Goal: Task Accomplishment & Management: Manage account settings

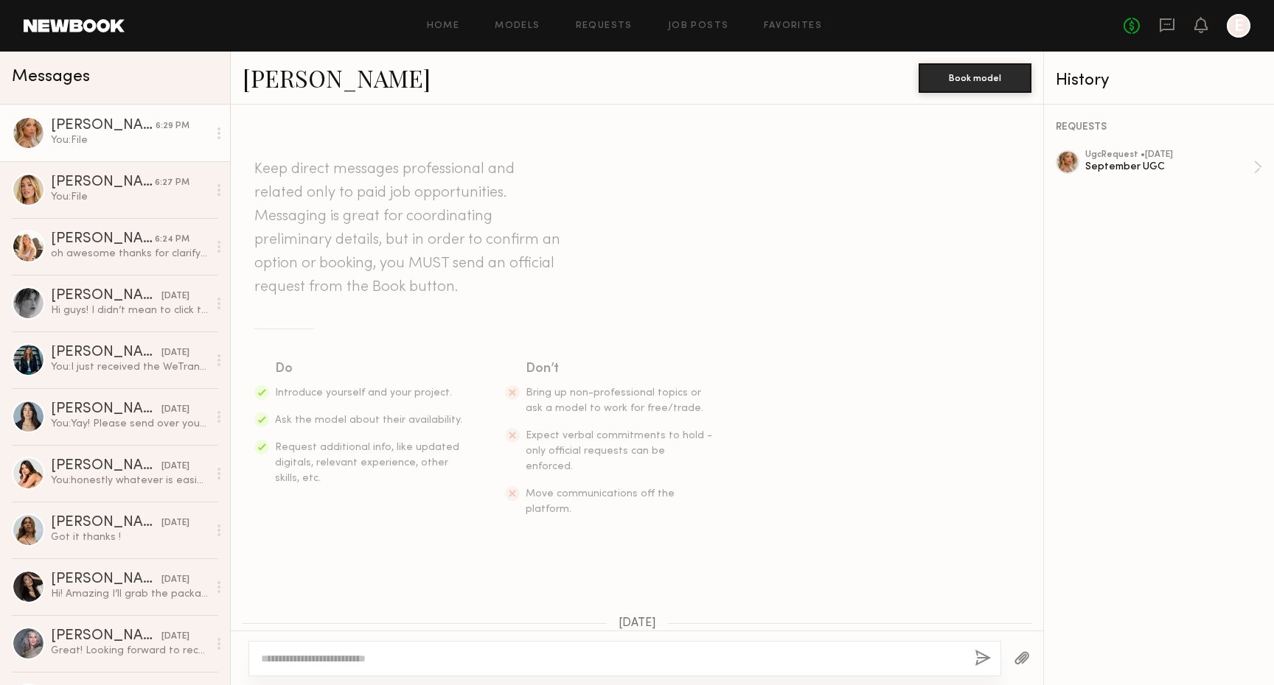
scroll to position [1073, 0]
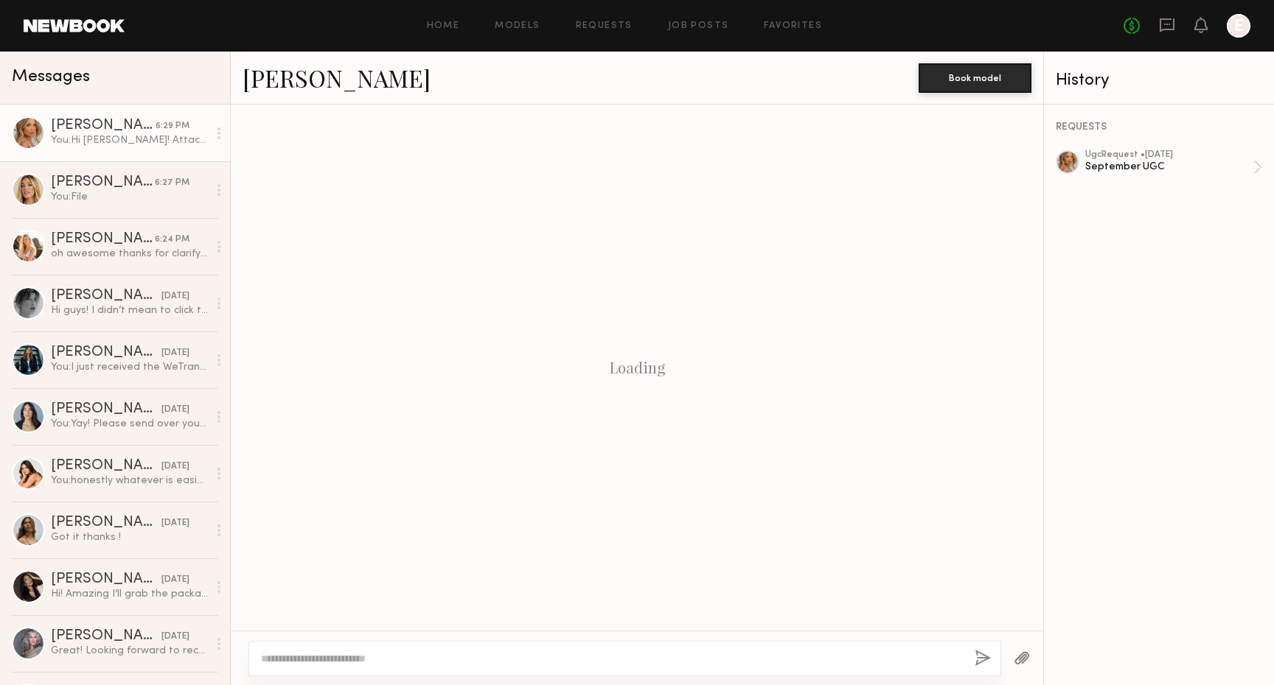
scroll to position [961, 0]
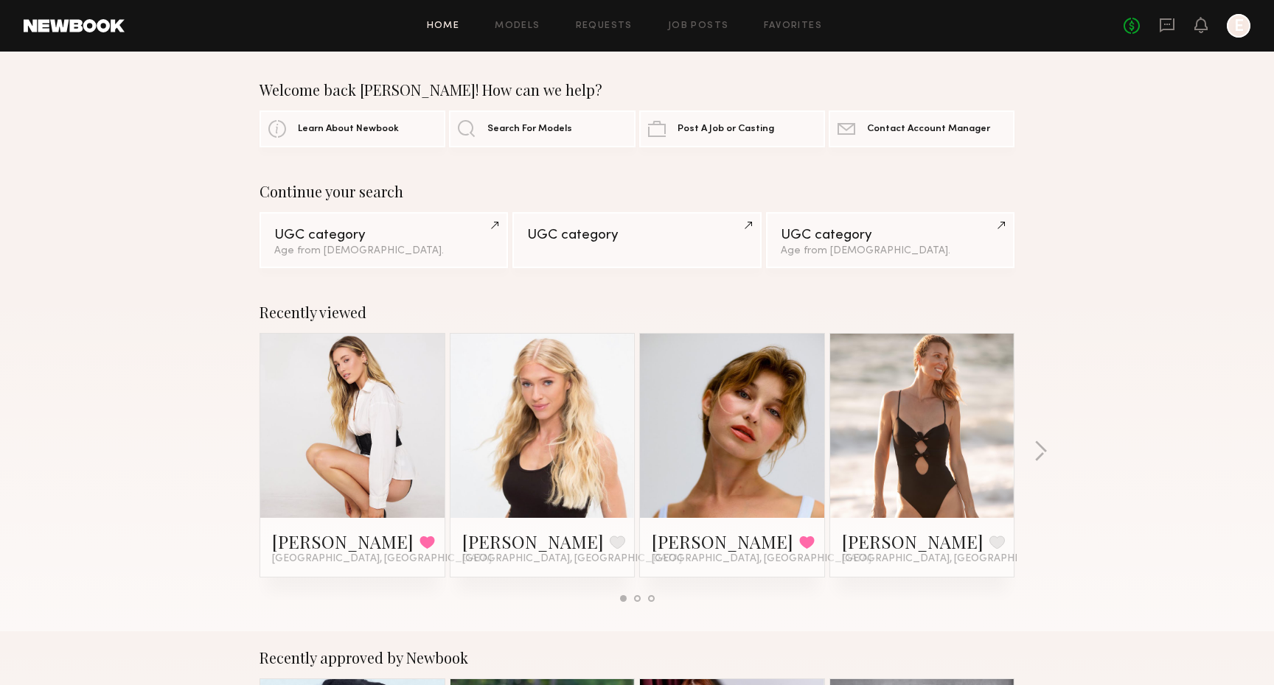
click at [1170, 32] on link at bounding box center [1167, 26] width 16 height 18
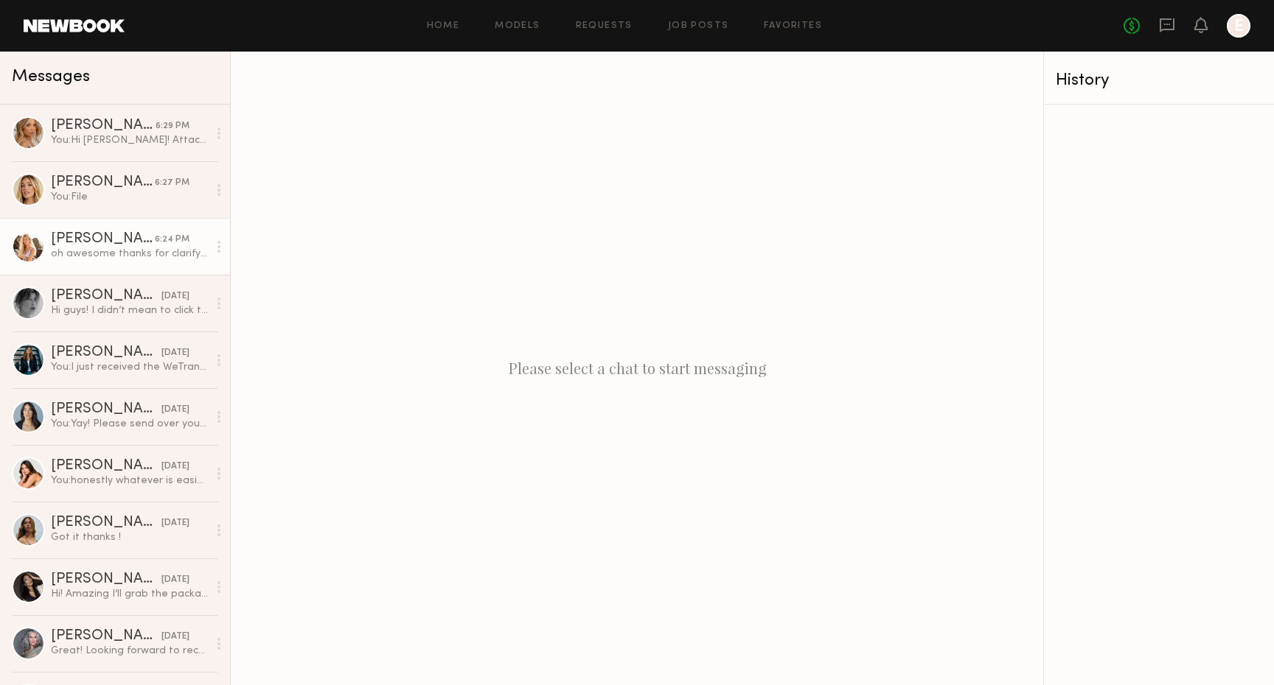
click at [125, 238] on div "[PERSON_NAME]" at bounding box center [103, 239] width 104 height 15
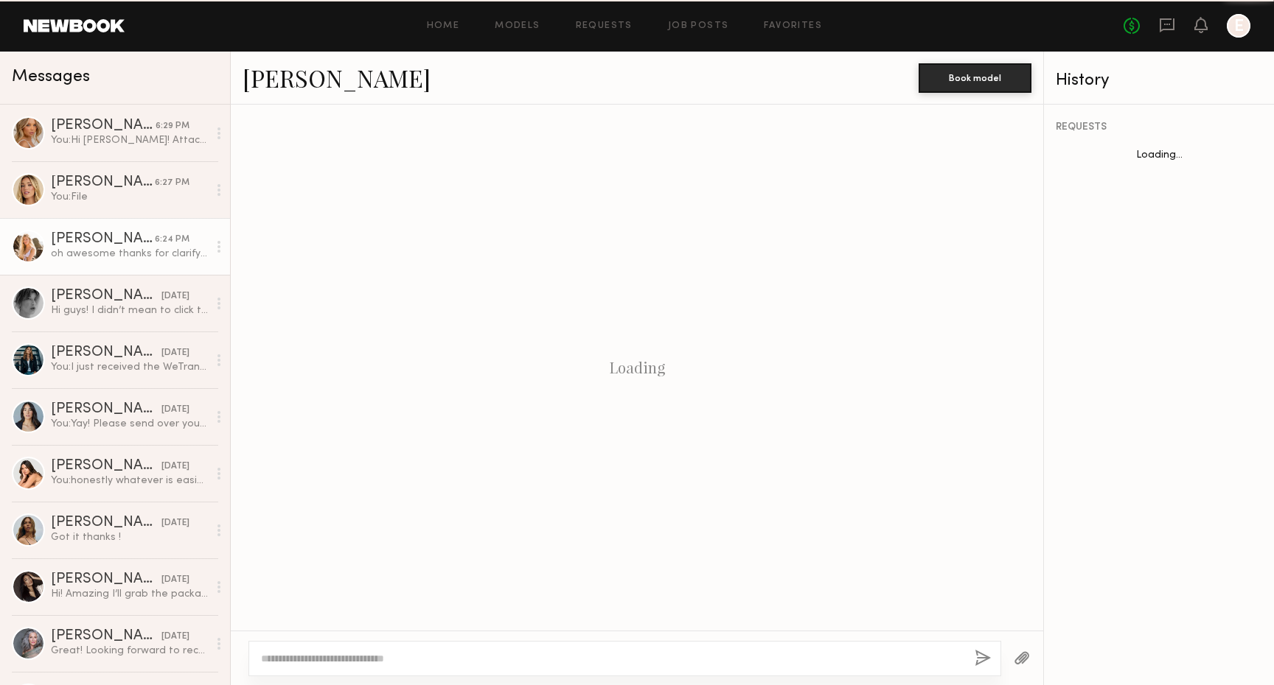
scroll to position [823, 0]
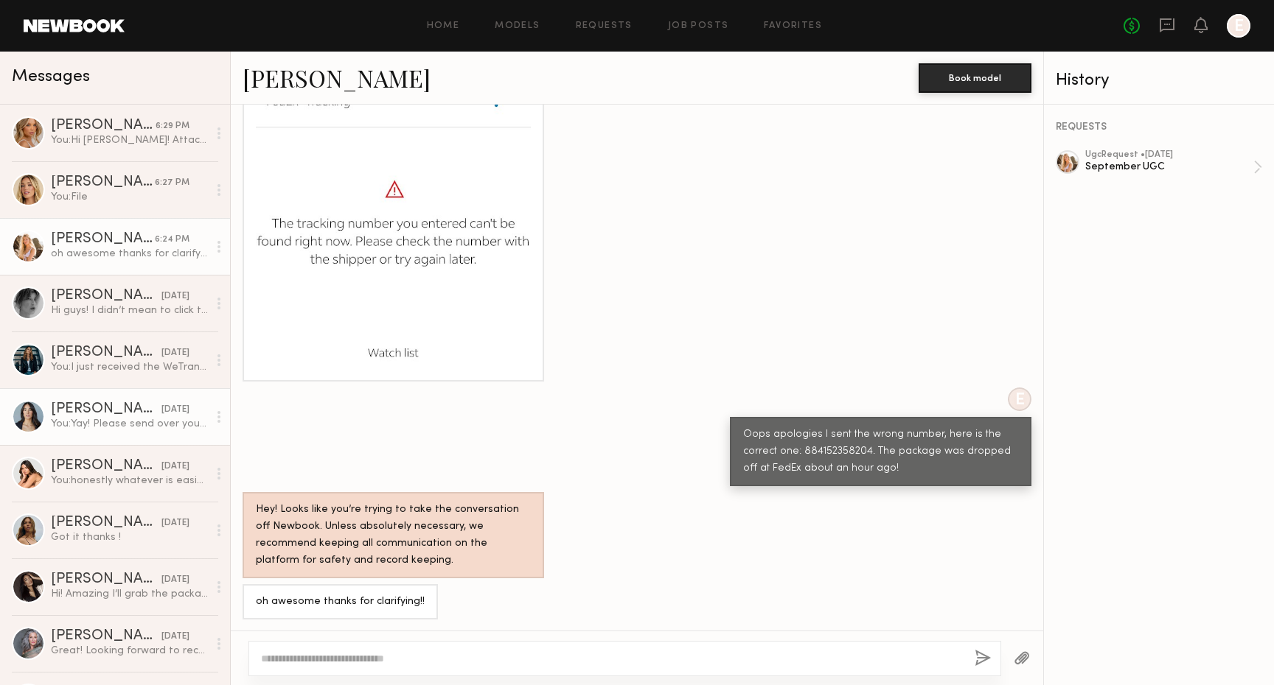
click at [107, 427] on div "You: Yay! Please send over your email for the agreement and we'll send your pro…" at bounding box center [129, 424] width 157 height 14
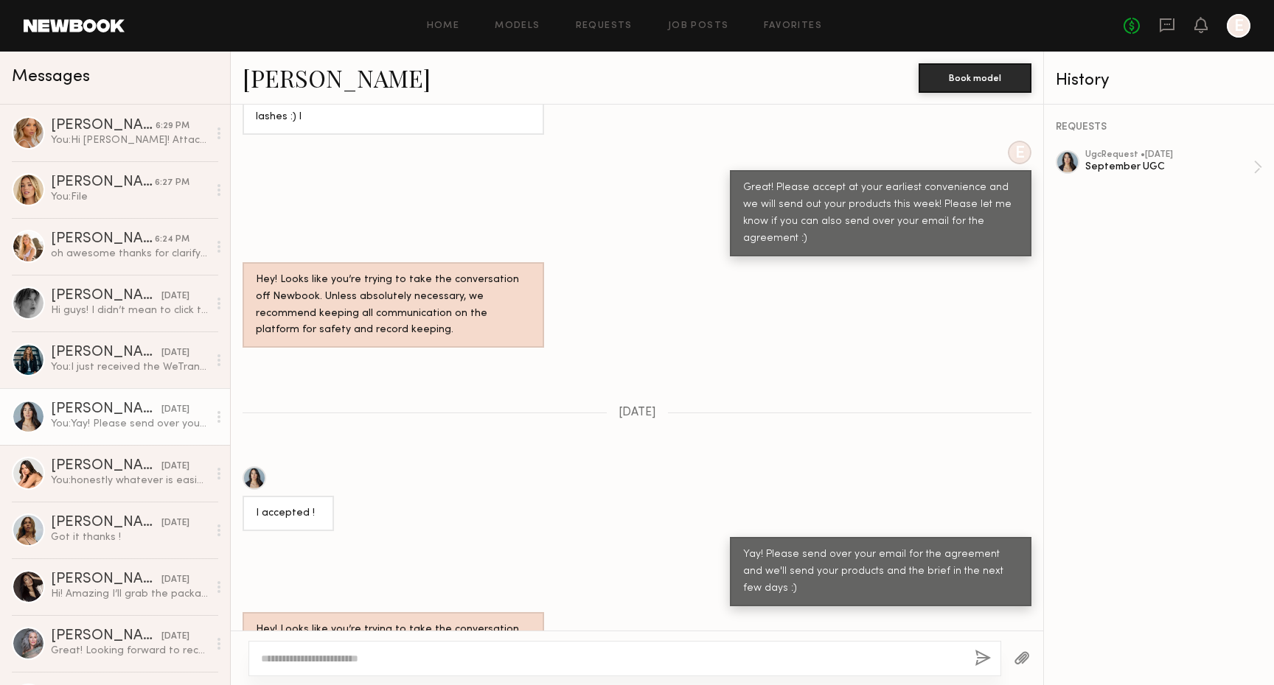
scroll to position [856, 0]
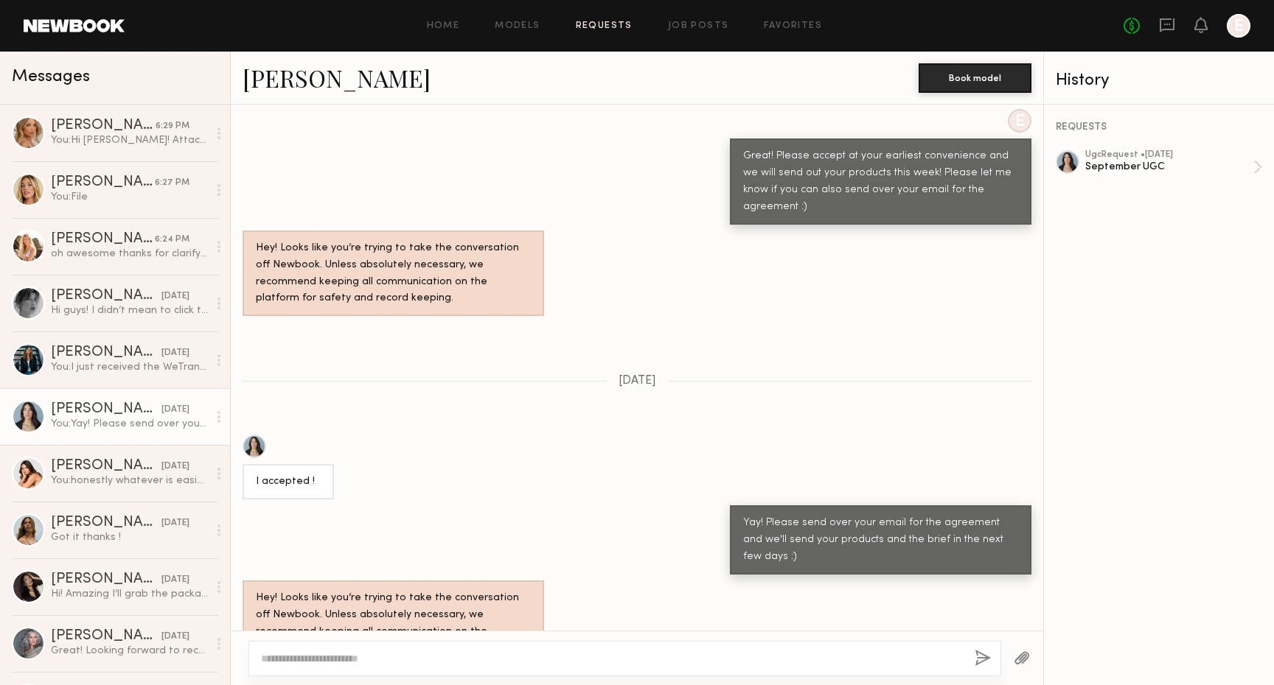
click at [592, 24] on link "Requests" at bounding box center [604, 26] width 57 height 10
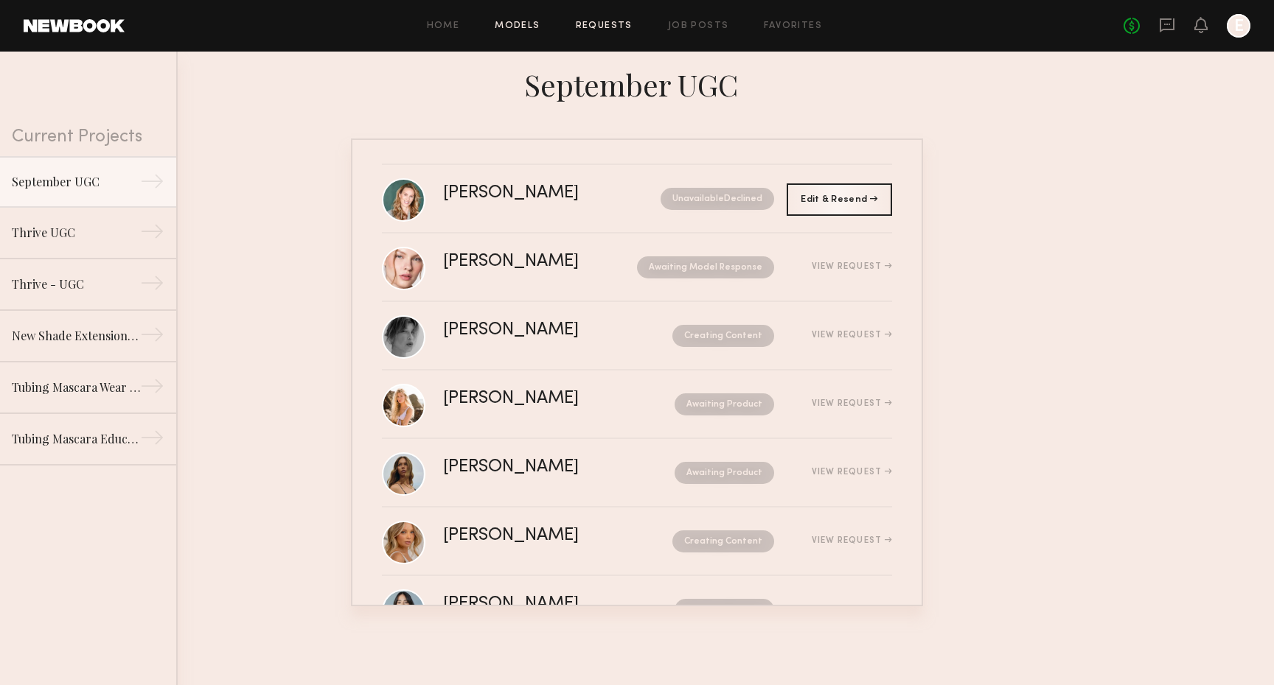
click at [539, 28] on link "Models" at bounding box center [517, 26] width 45 height 10
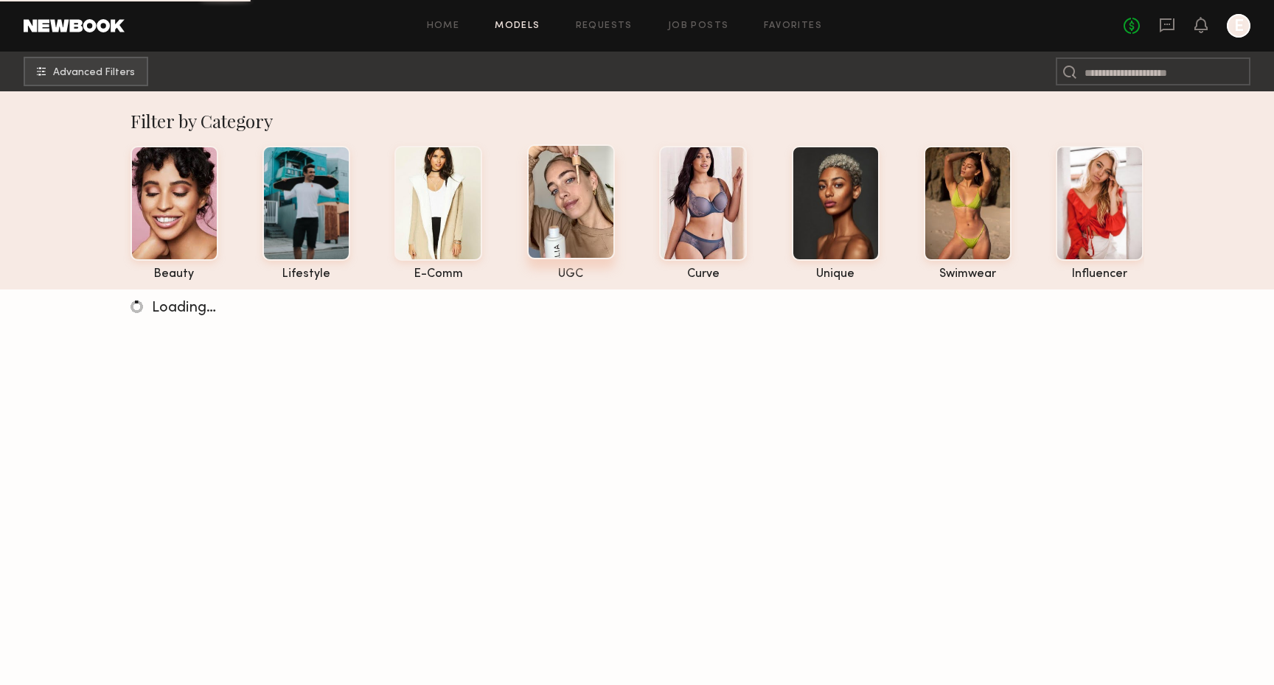
click at [562, 242] on div at bounding box center [571, 201] width 88 height 115
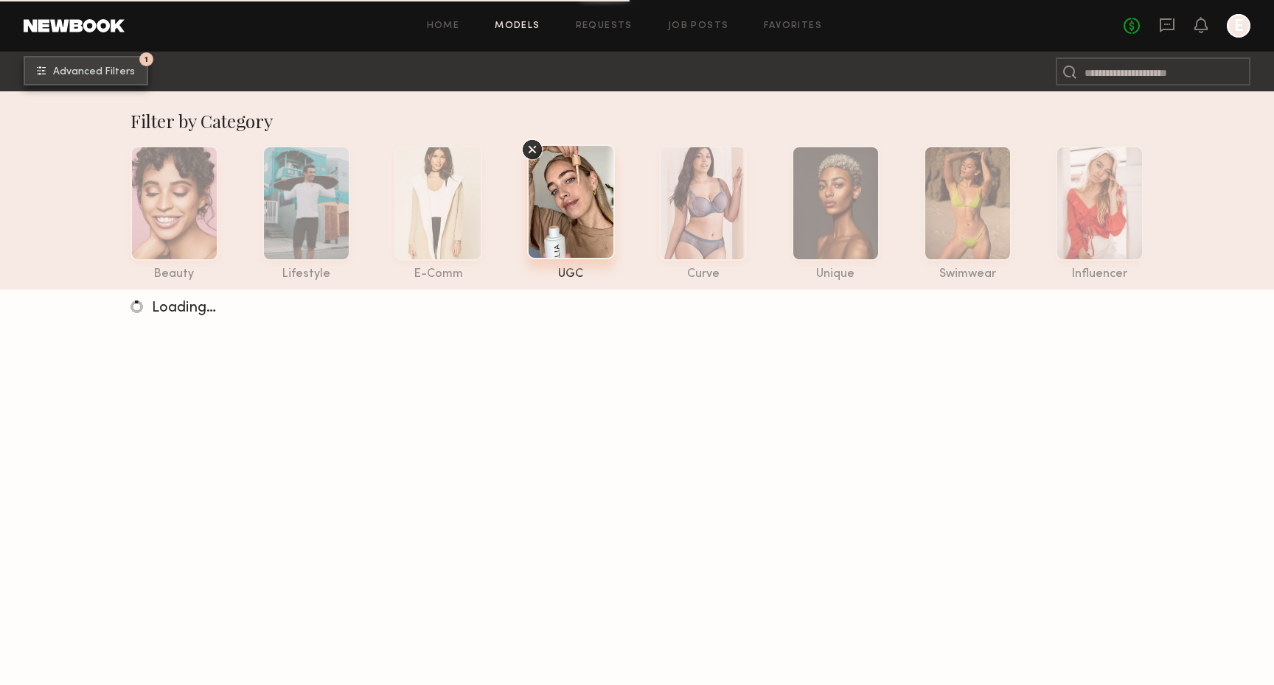
click at [99, 63] on button "1 Advanced Filters" at bounding box center [86, 70] width 125 height 29
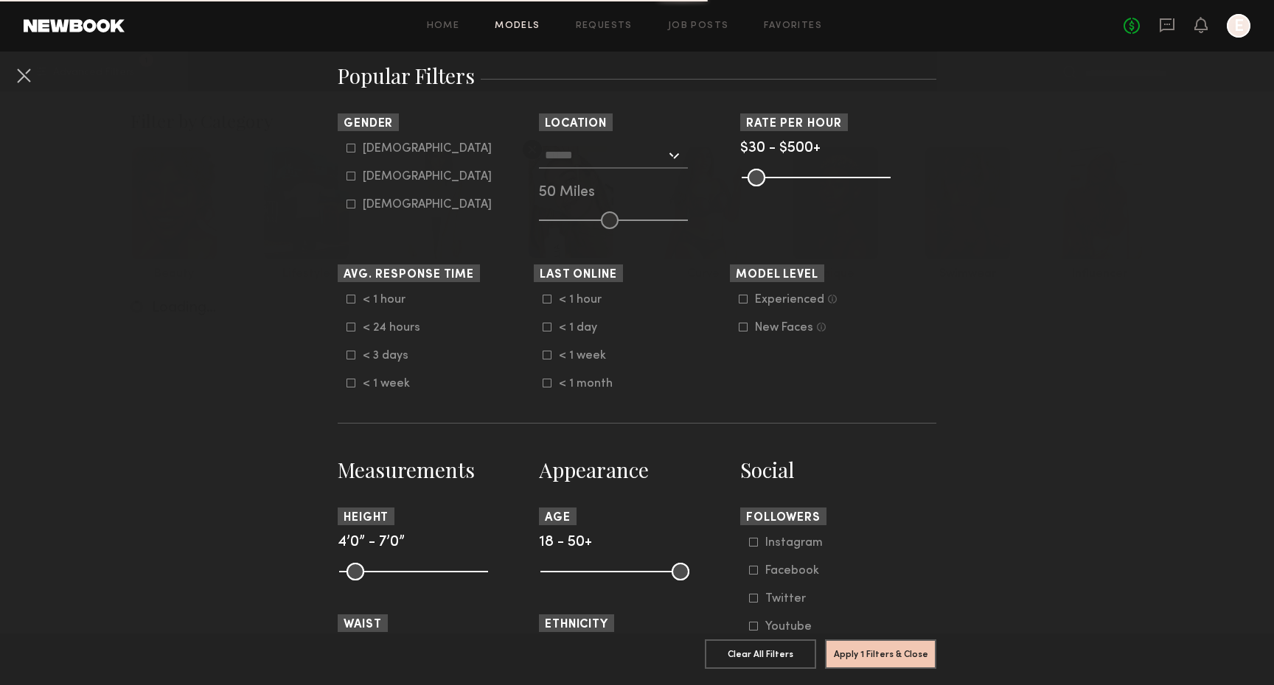
scroll to position [267, 0]
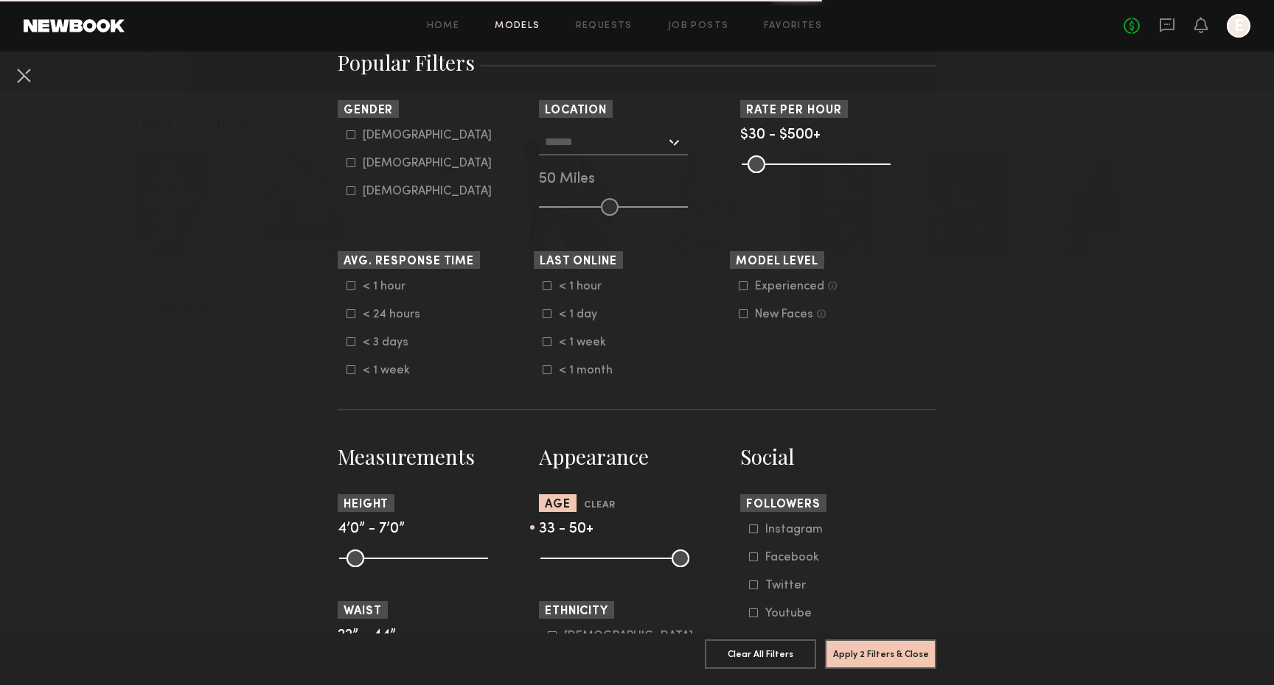
drag, startPoint x: 554, startPoint y: 557, endPoint x: 609, endPoint y: 560, distance: 54.6
type input "**"
click at [609, 560] on input "range" at bounding box center [614, 559] width 149 height 18
click at [874, 647] on button "Apply 2 Filters & Close" at bounding box center [880, 653] width 111 height 29
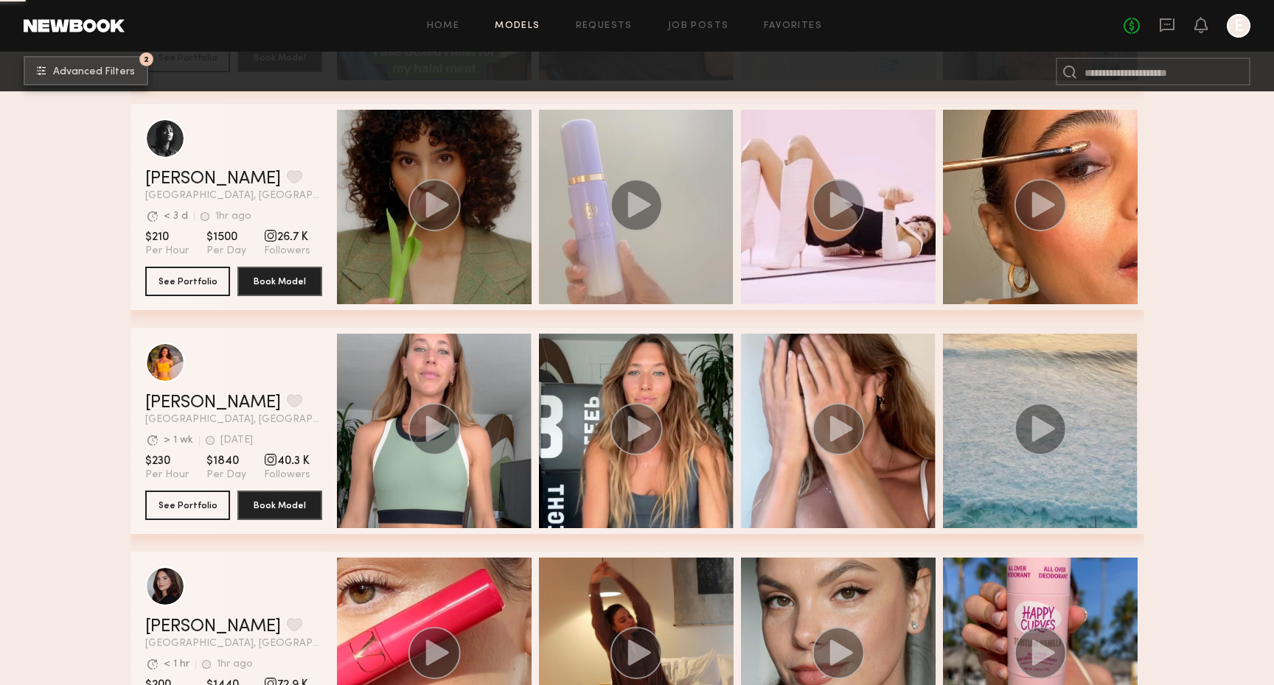
scroll to position [1666, 0]
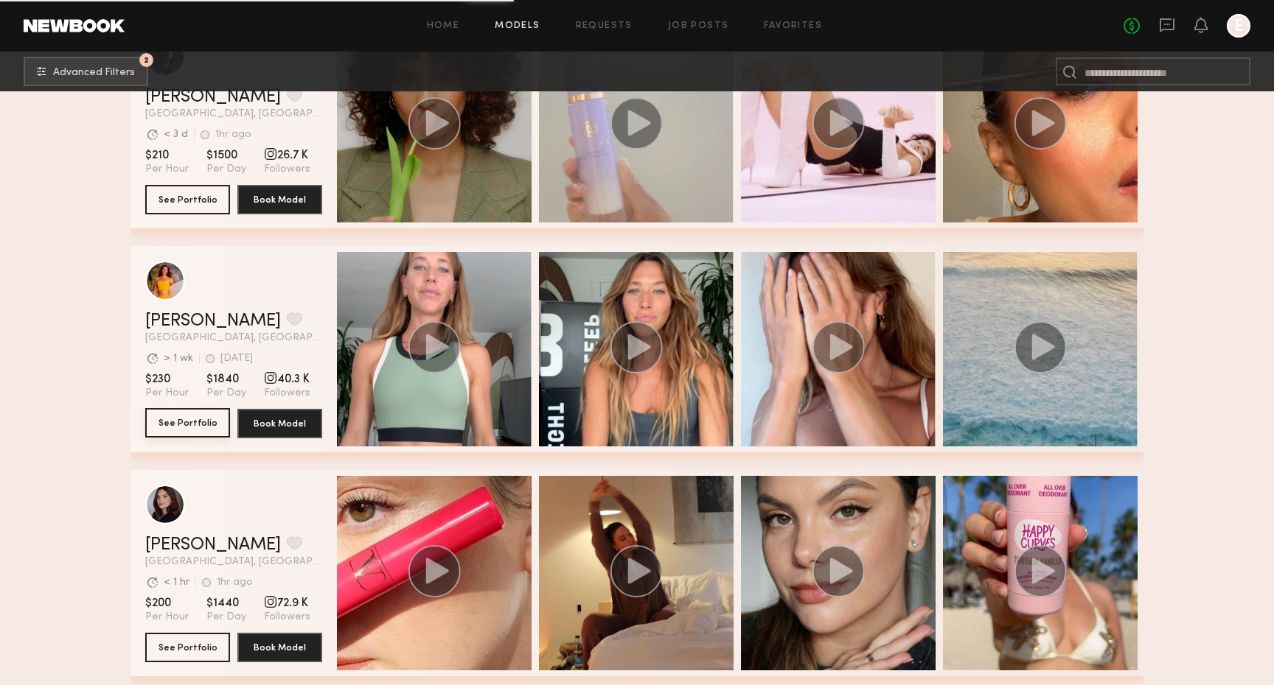
click at [197, 425] on button "See Portfolio" at bounding box center [187, 422] width 85 height 29
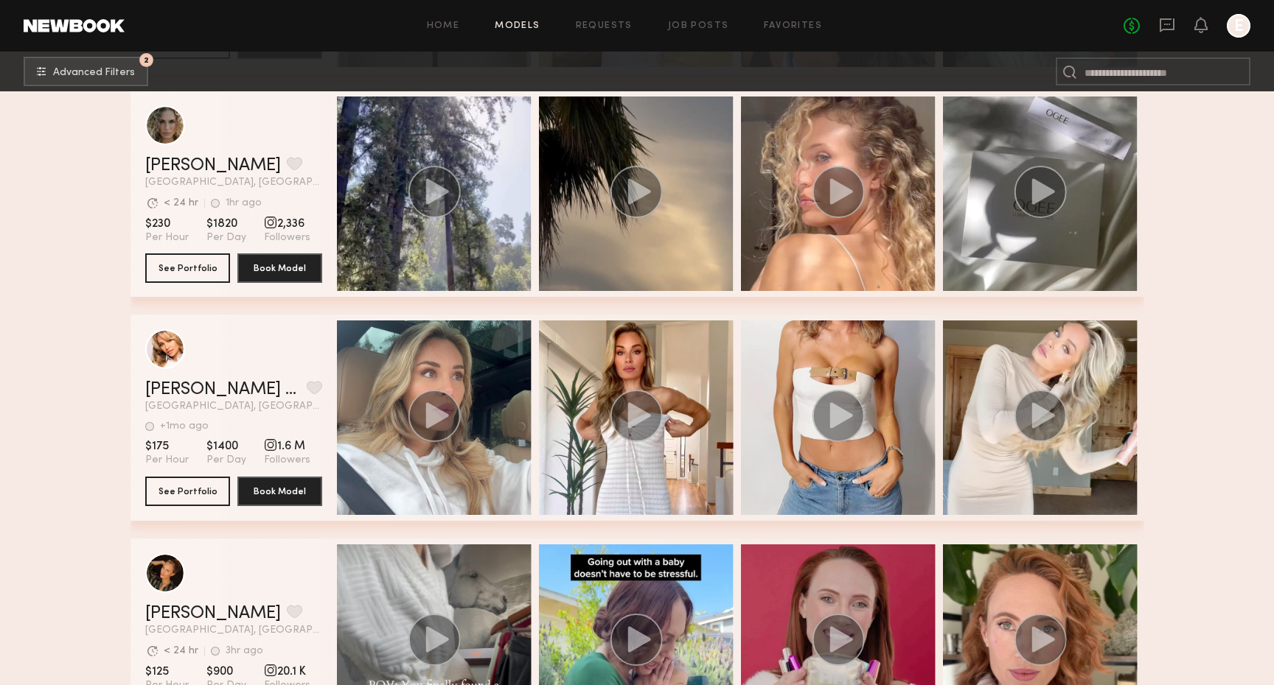
scroll to position [2966, 0]
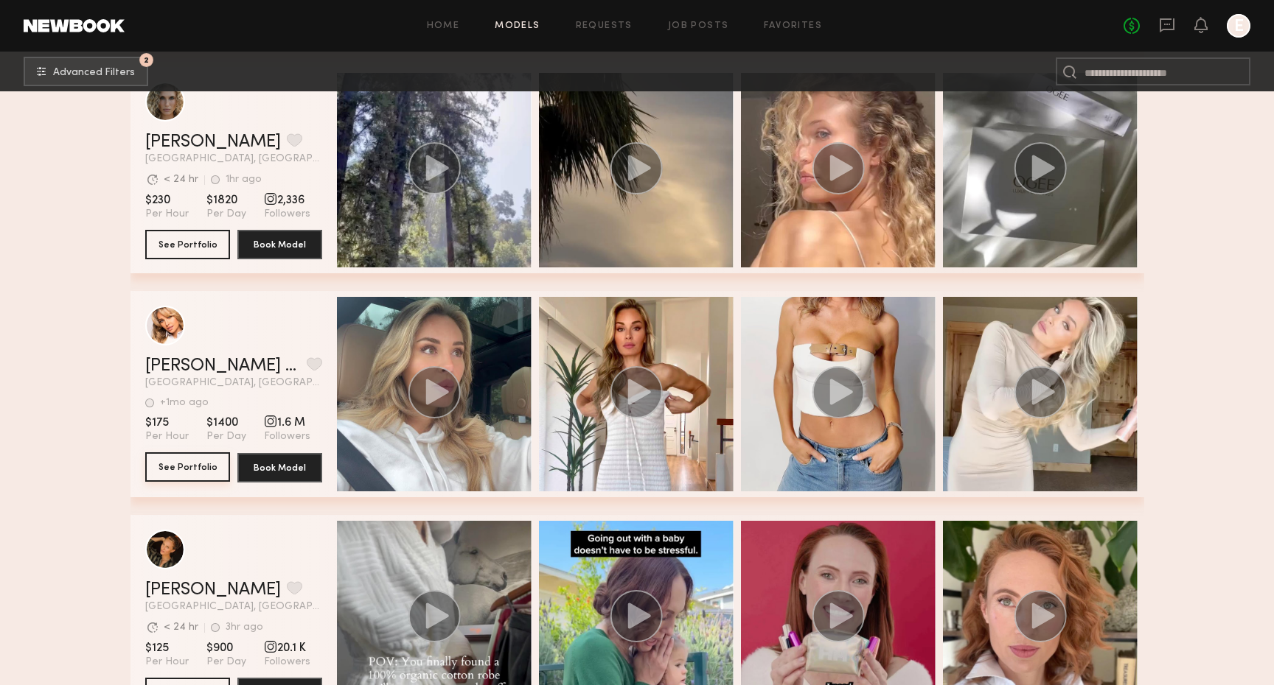
click at [198, 464] on button "See Portfolio" at bounding box center [187, 467] width 85 height 29
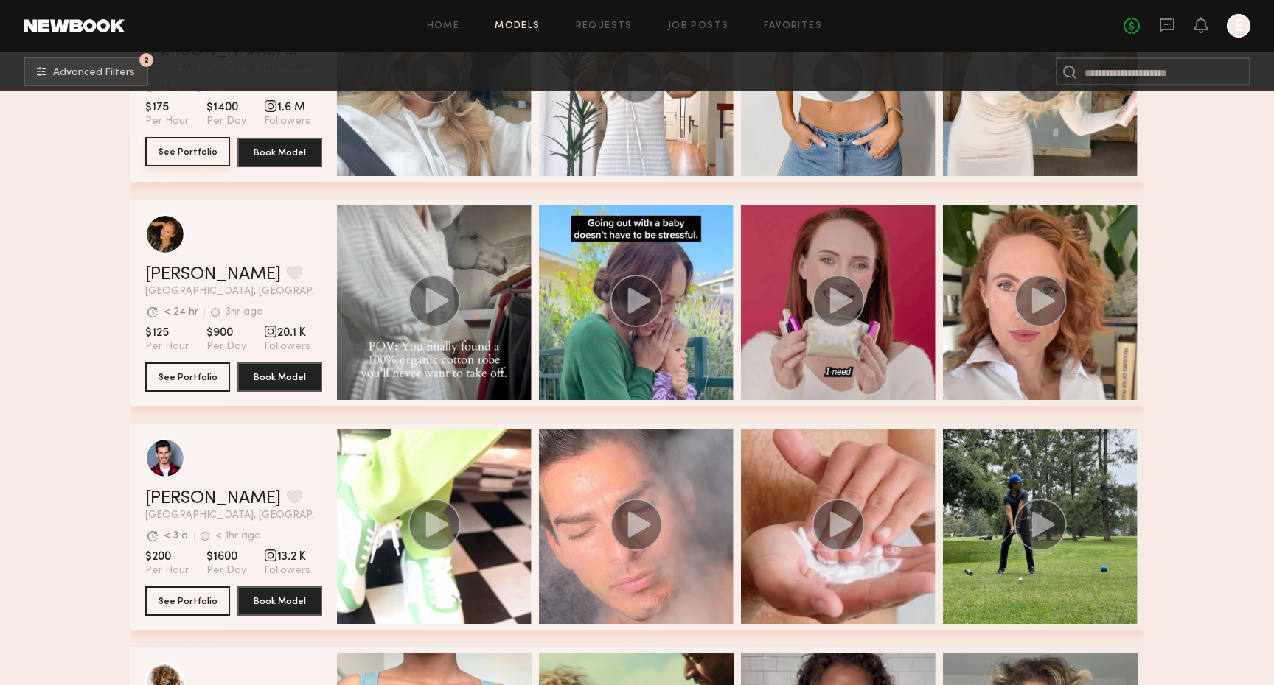
scroll to position [3279, 0]
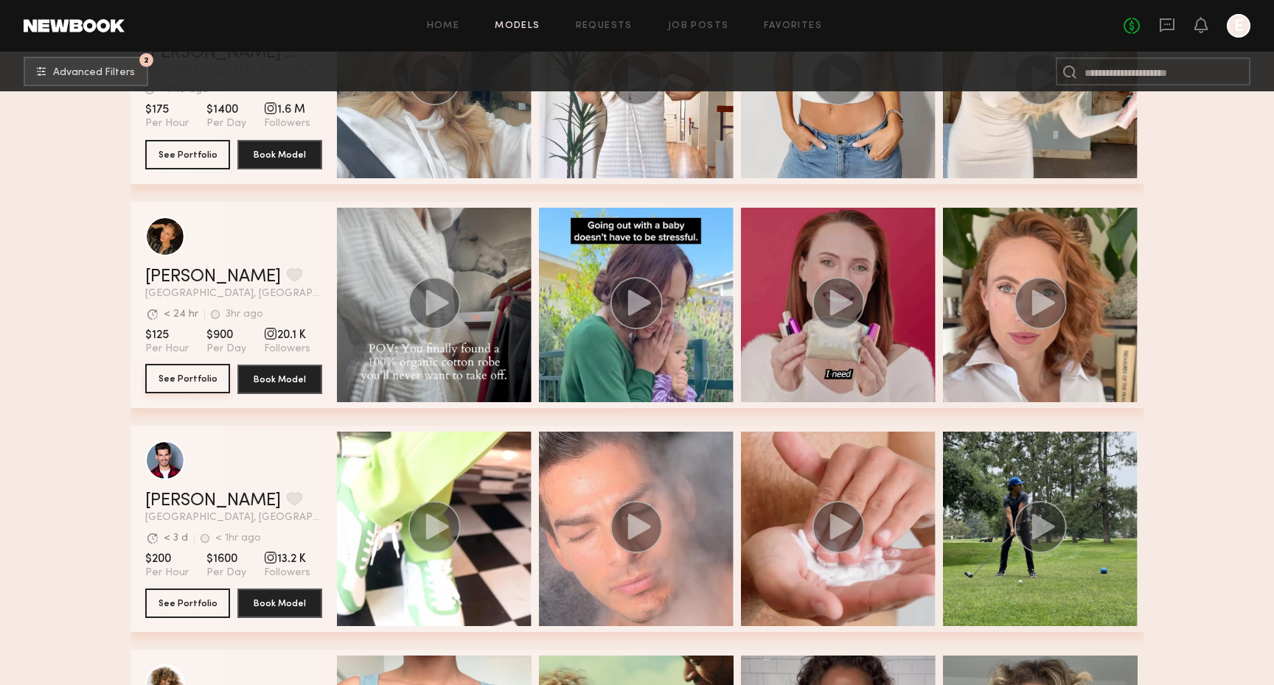
click at [191, 387] on button "See Portfolio" at bounding box center [187, 378] width 85 height 29
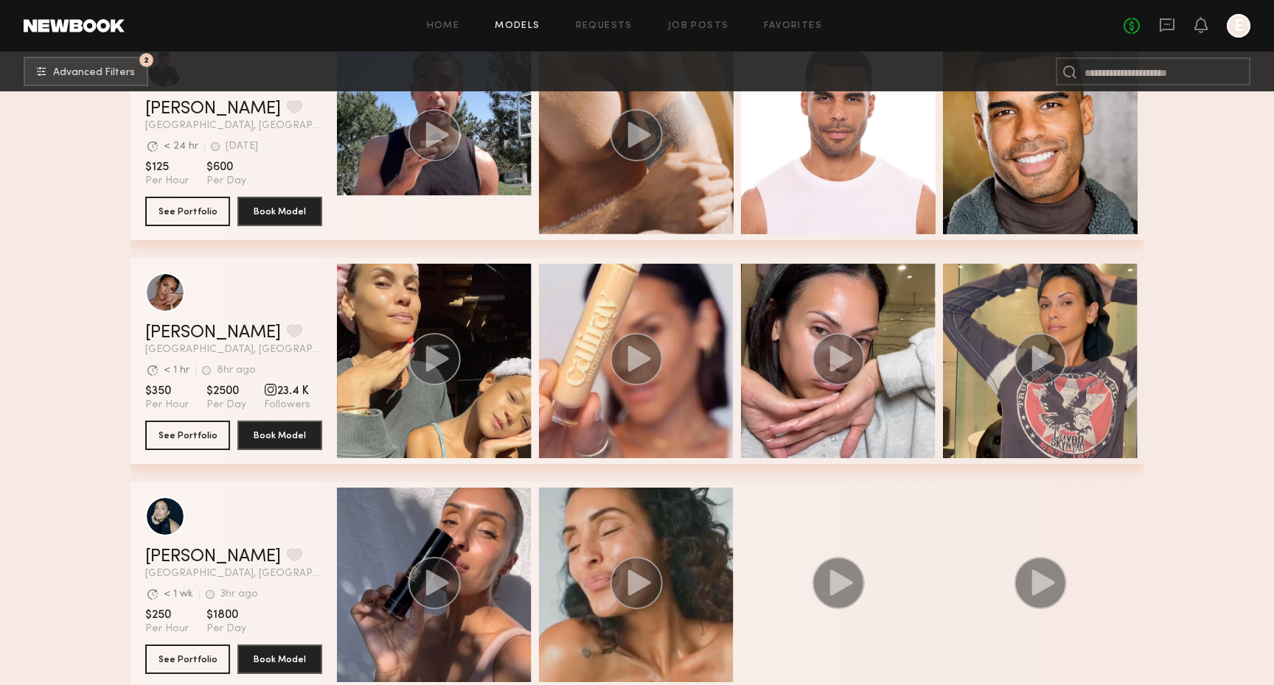
scroll to position [6135, 0]
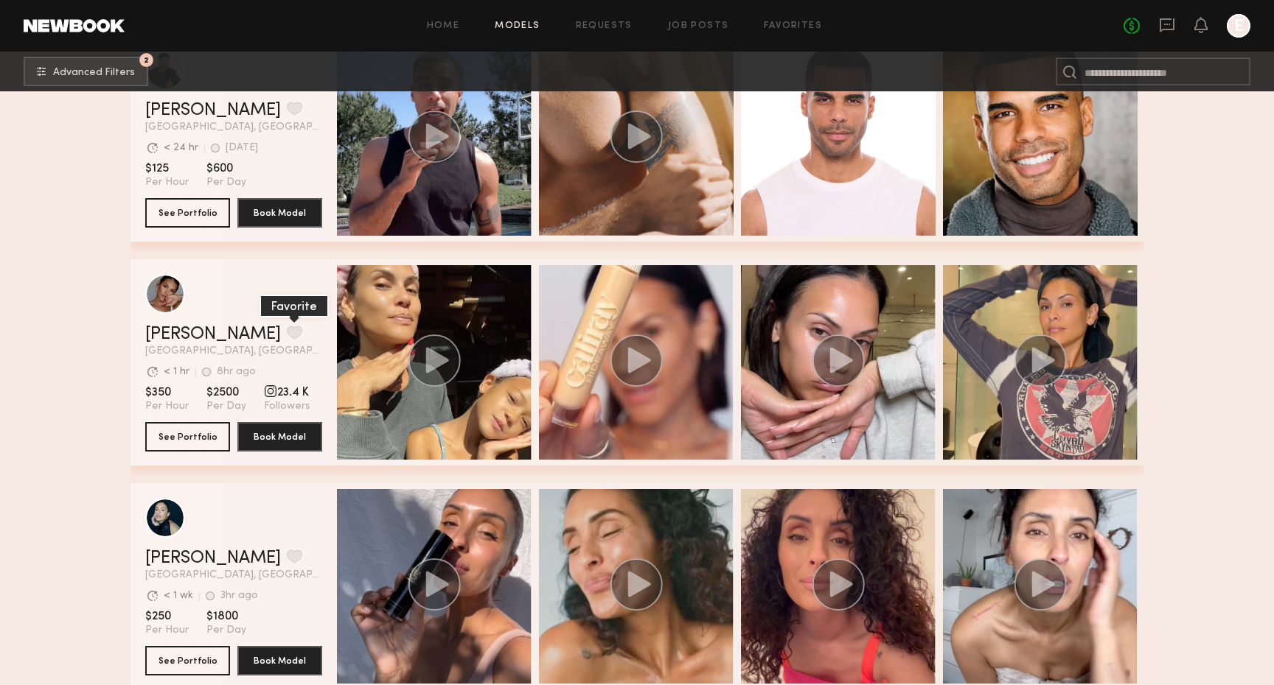
click at [287, 333] on button "grid" at bounding box center [294, 332] width 15 height 13
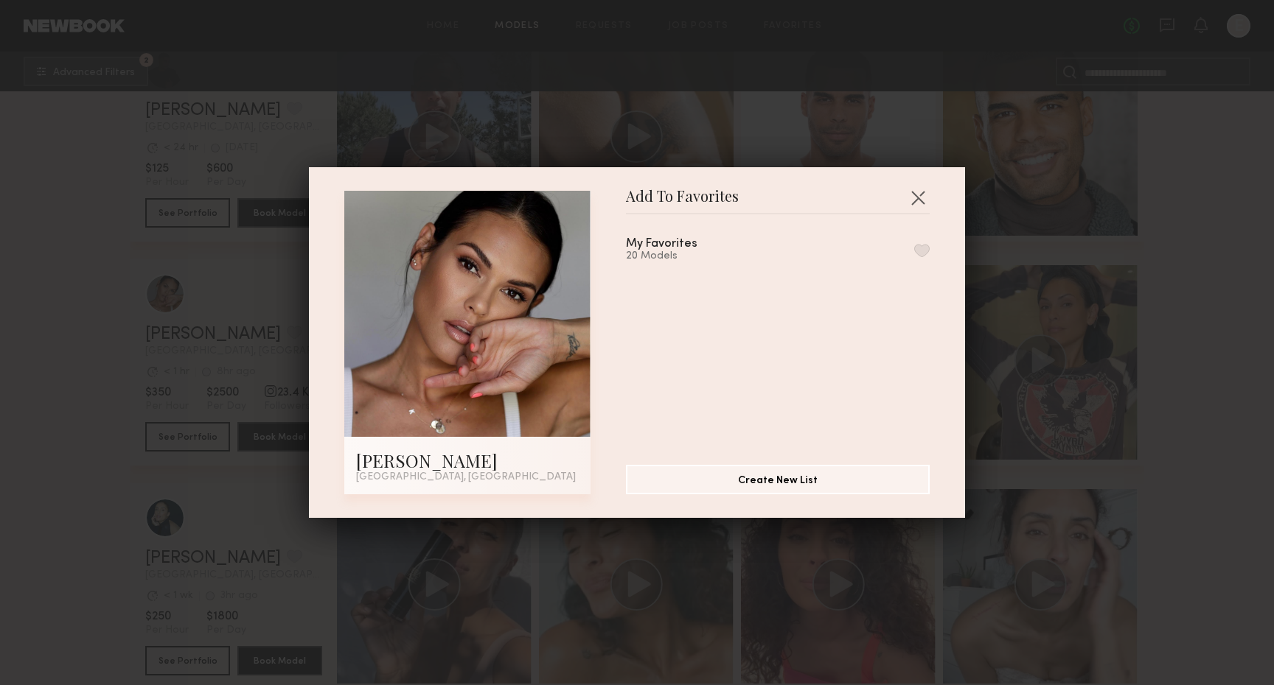
click at [935, 251] on div "My Favorites 20 Models" at bounding box center [785, 333] width 318 height 215
click at [926, 251] on button "button" at bounding box center [921, 250] width 15 height 13
click at [1074, 364] on div "Add To Favorites Jesiree D. Los Angeles, CA Add To Favorites My Favorites 21 Mo…" at bounding box center [637, 342] width 1274 height 685
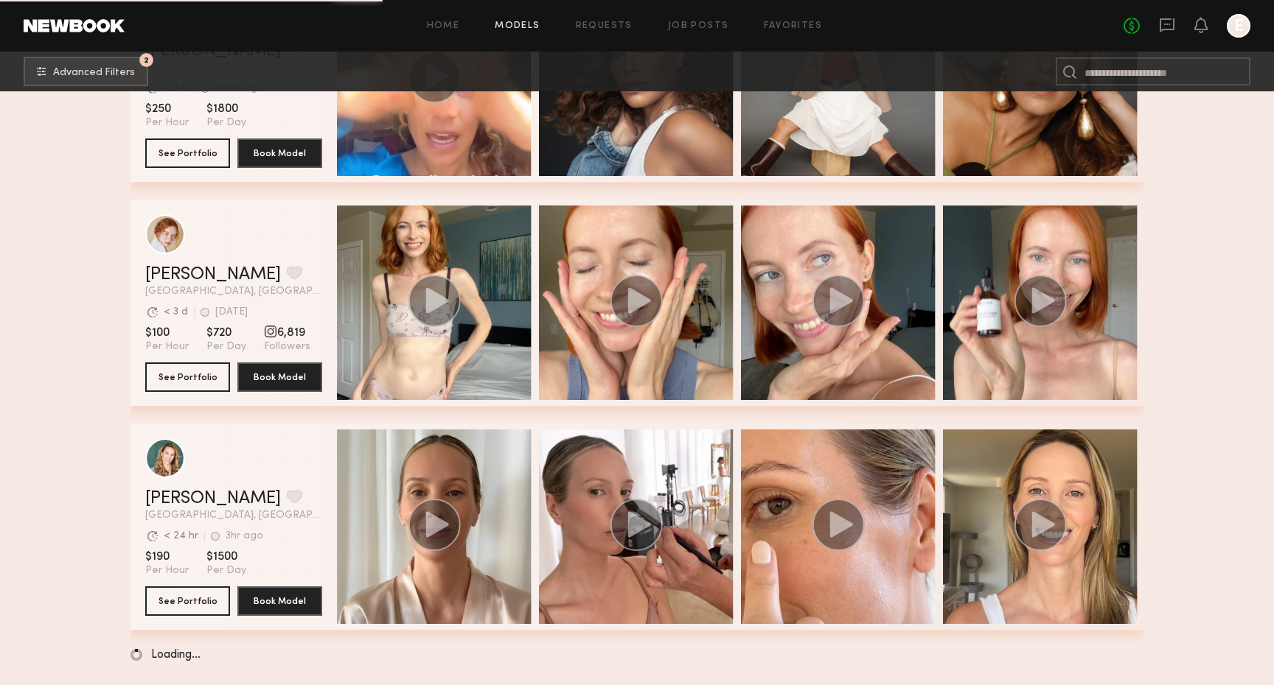
scroll to position [7762, 0]
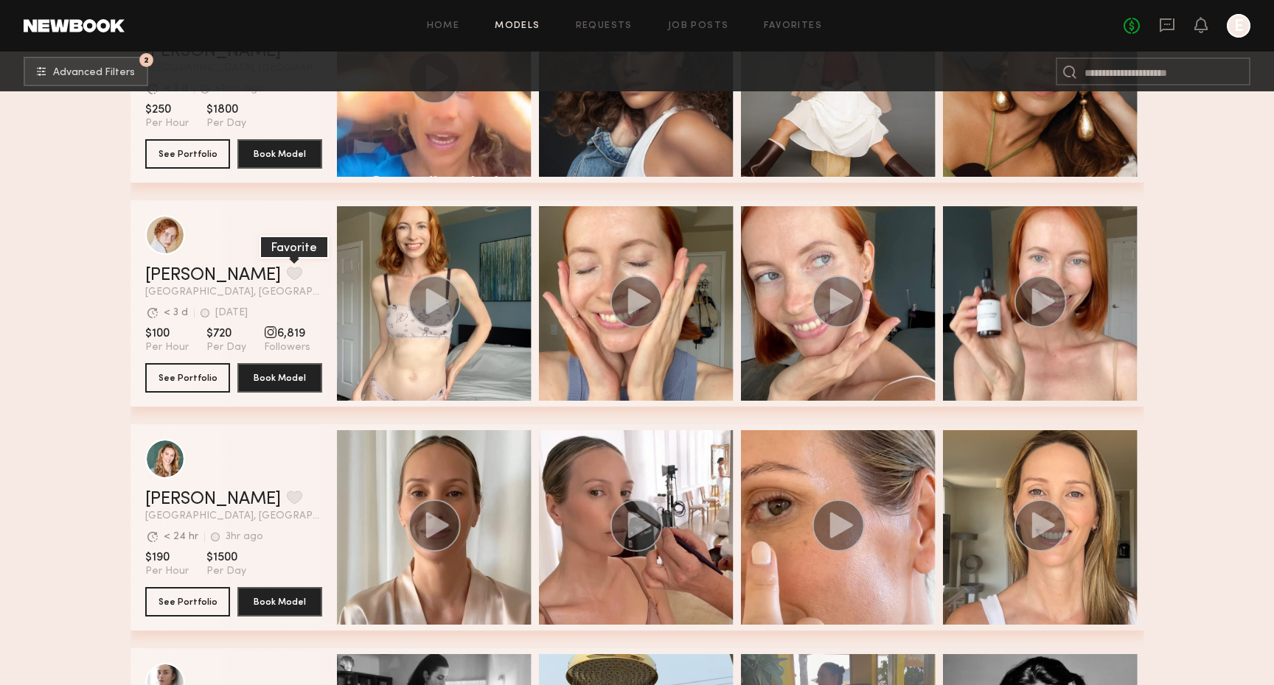
click at [287, 269] on button "grid" at bounding box center [294, 273] width 15 height 13
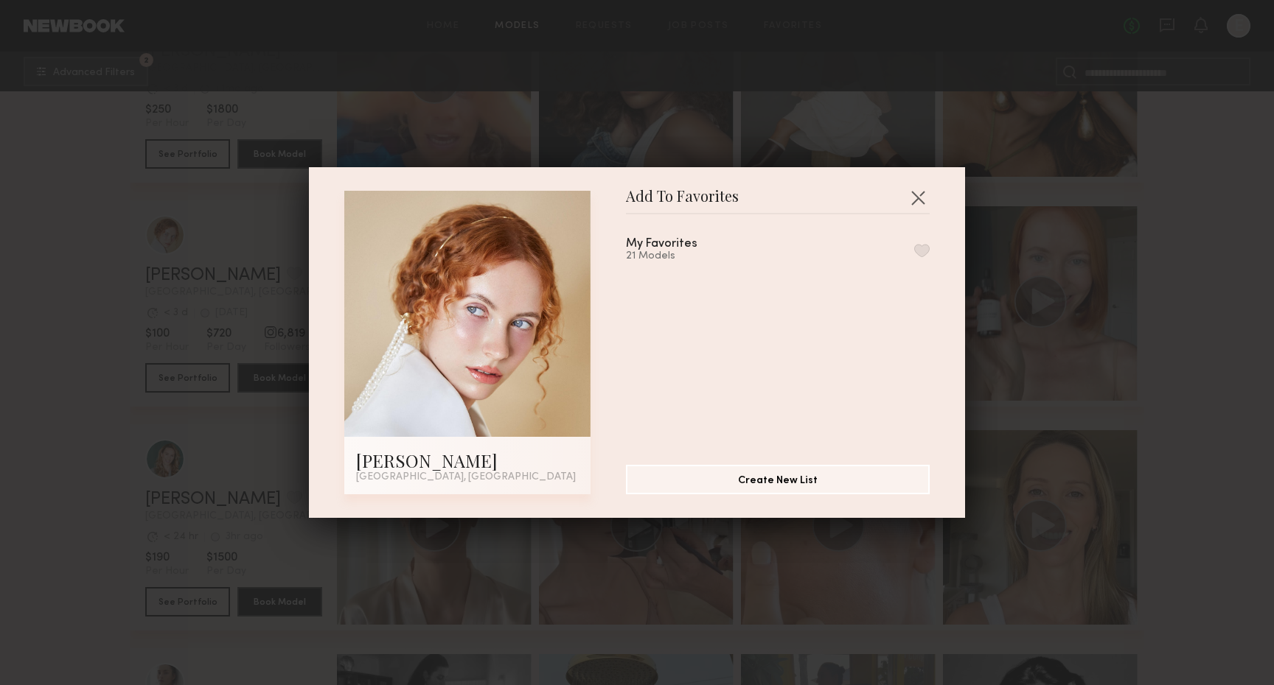
click at [929, 250] on button "button" at bounding box center [921, 250] width 15 height 13
click at [995, 300] on div "Add To Favorites Anna A. Anaheim, CA Add To Favorites My Favorites 22 Models Re…" at bounding box center [637, 342] width 1274 height 685
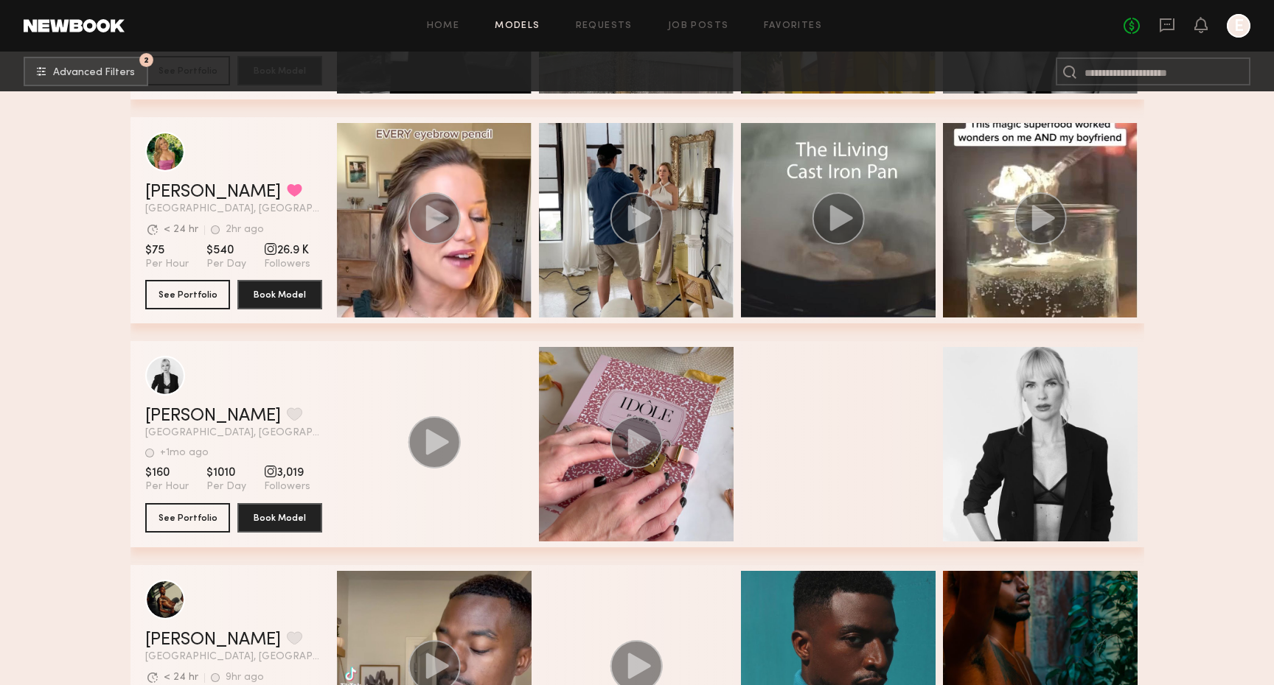
scroll to position [8536, 0]
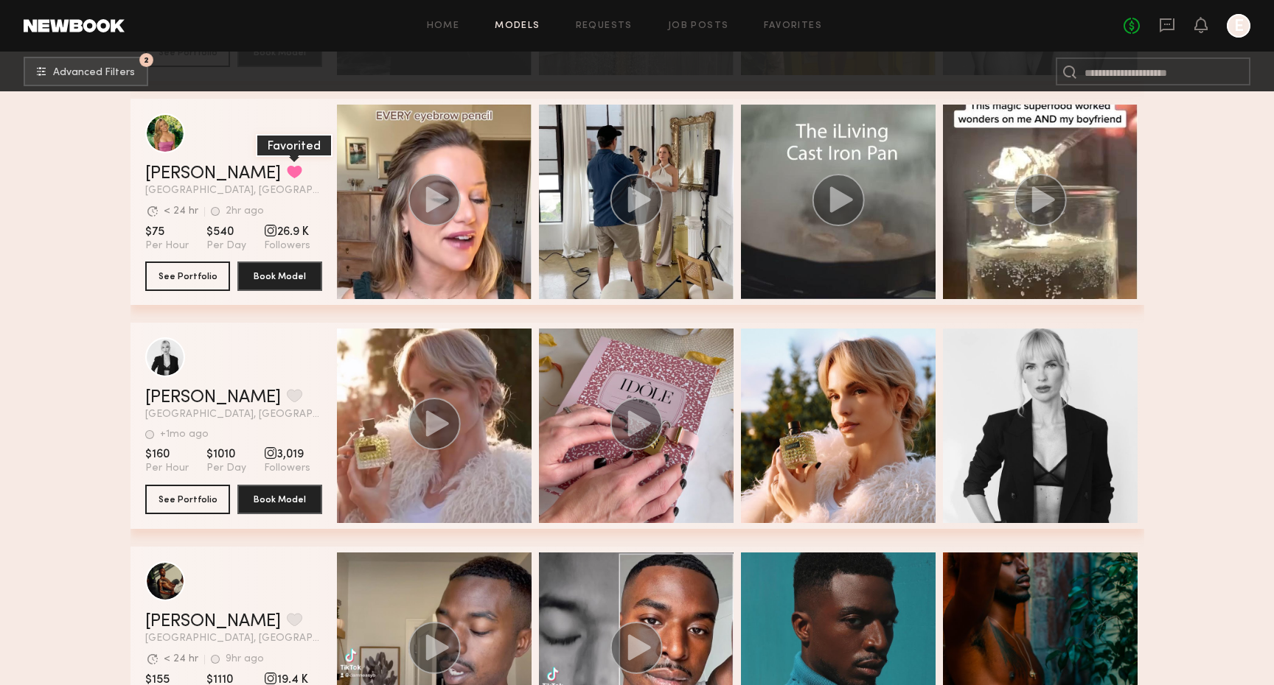
click at [287, 170] on button "grid" at bounding box center [294, 171] width 15 height 13
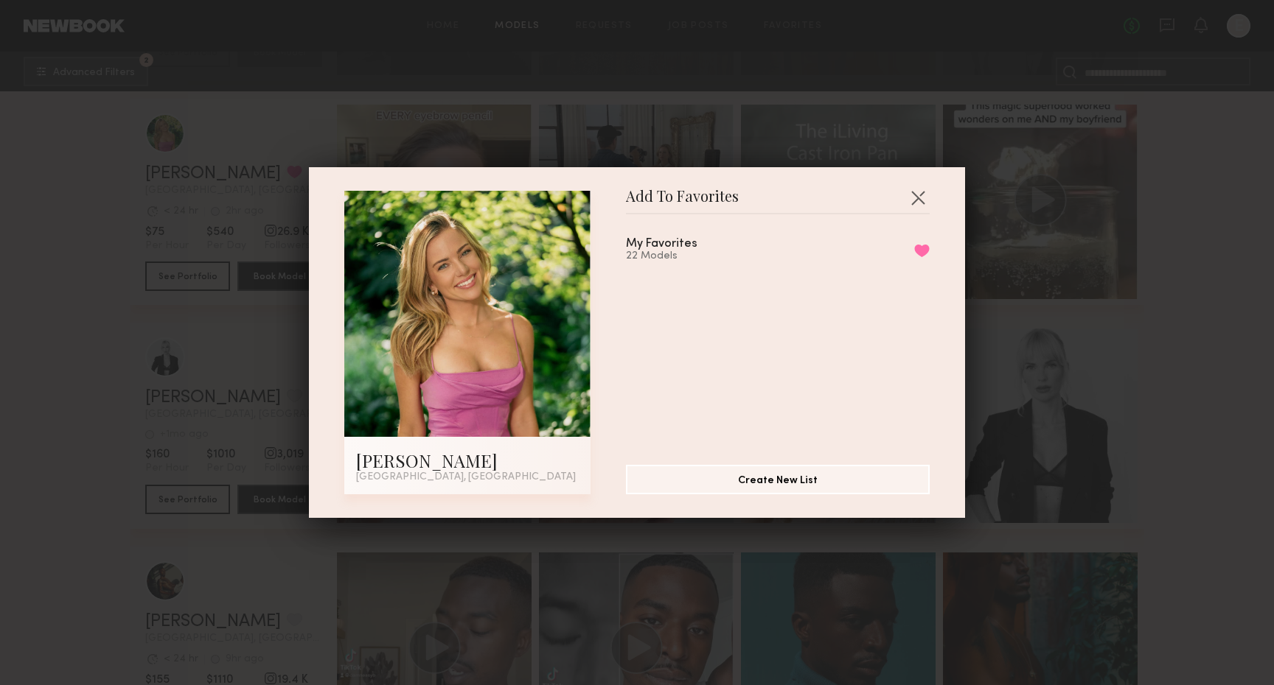
click at [923, 241] on div "My Favorites 22 Models Remove from favorite list" at bounding box center [778, 250] width 304 height 24
click at [924, 253] on button "Remove from favorite list" at bounding box center [921, 250] width 15 height 13
click at [1103, 377] on div "Add To Favorites Chelsea G. Los Angeles, CA Add To Favorites My Favorites 21 Mo…" at bounding box center [637, 342] width 1274 height 685
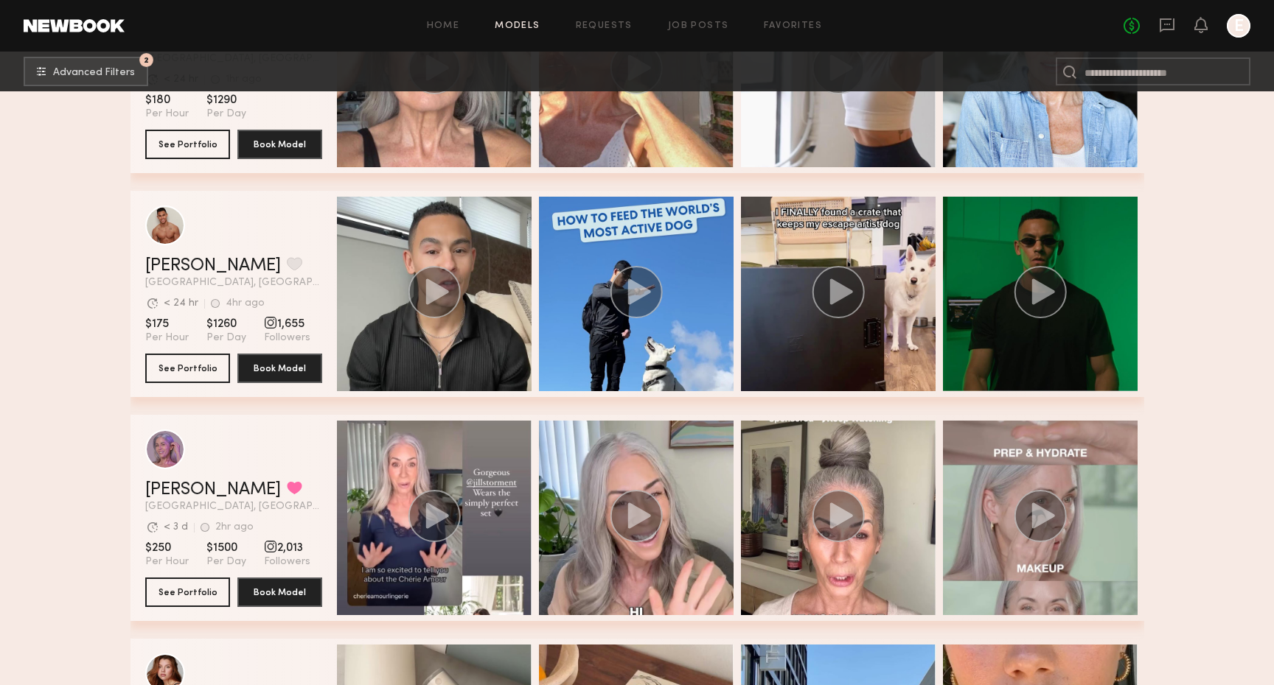
scroll to position [0, 0]
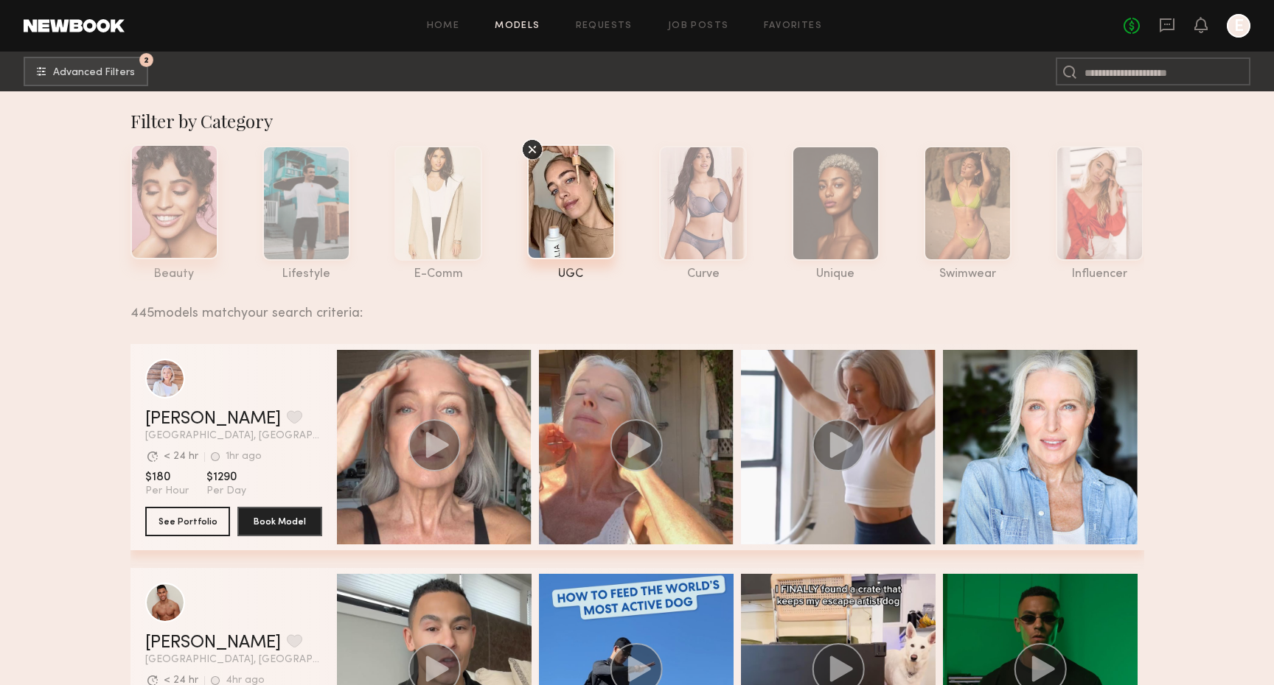
click at [214, 215] on div at bounding box center [174, 201] width 88 height 115
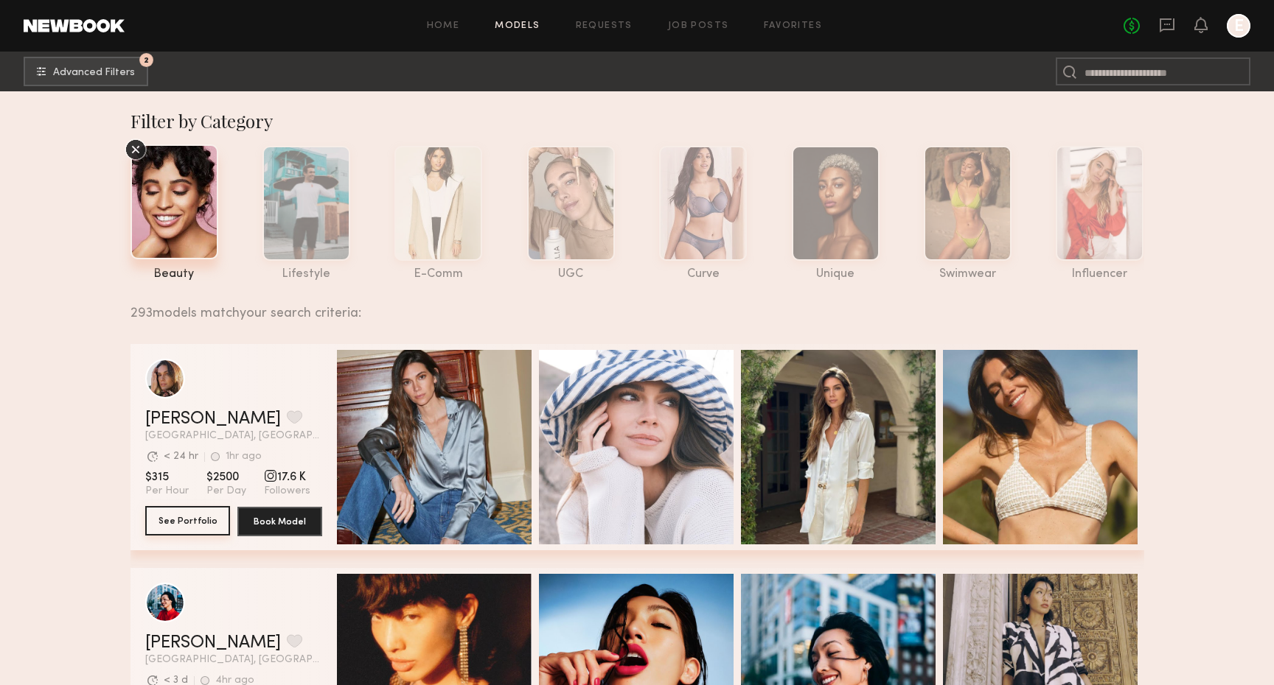
click at [195, 506] on button "See Portfolio" at bounding box center [187, 520] width 85 height 29
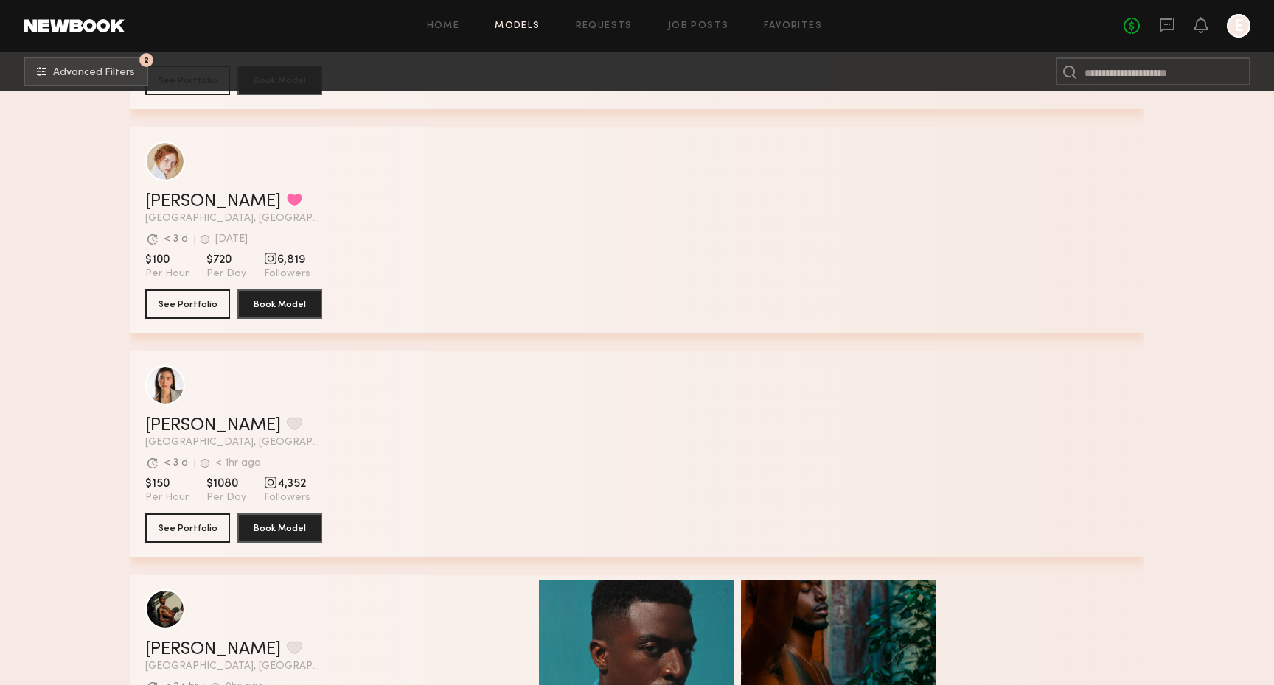
scroll to position [3134, 0]
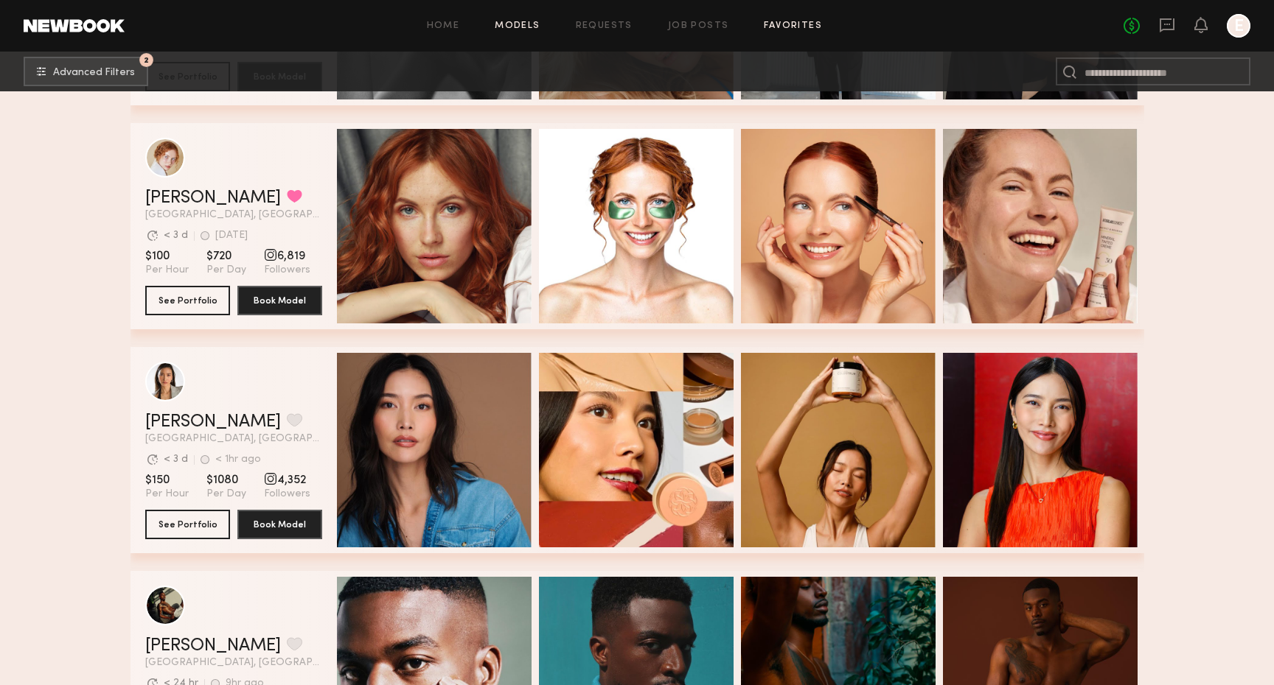
click at [764, 24] on link "Favorites" at bounding box center [793, 26] width 58 height 10
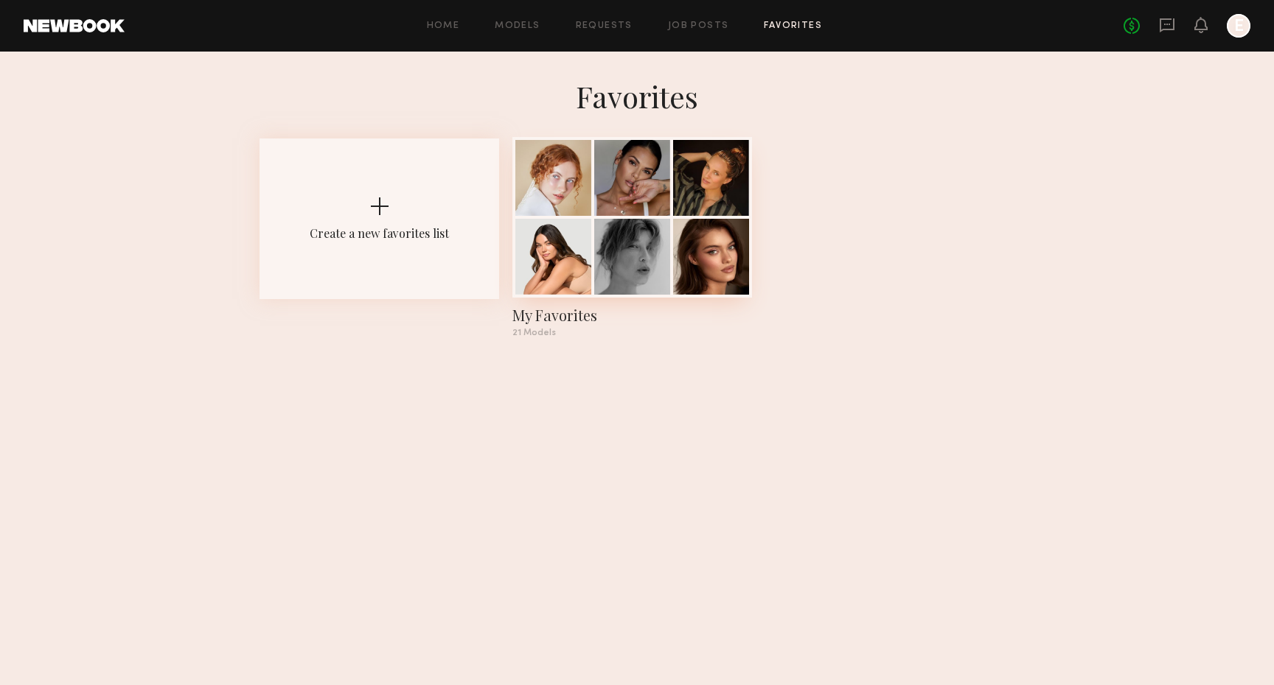
click at [633, 180] on div at bounding box center [632, 178] width 76 height 76
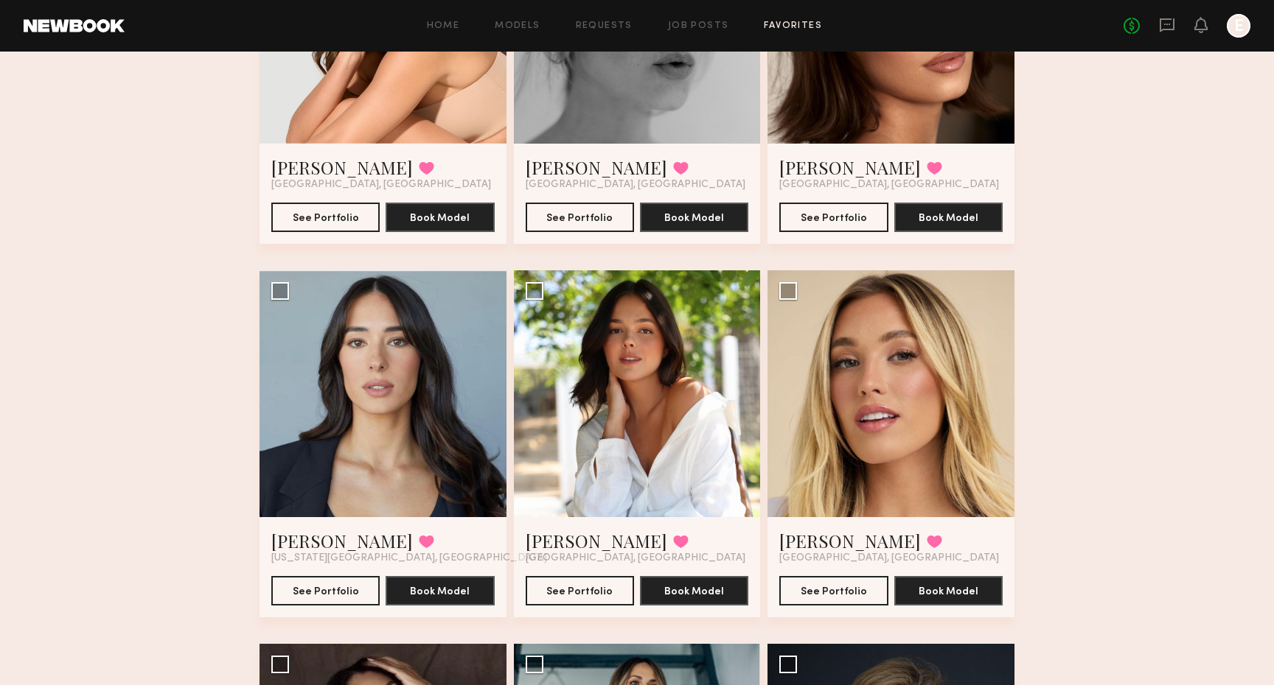
scroll to position [657, 0]
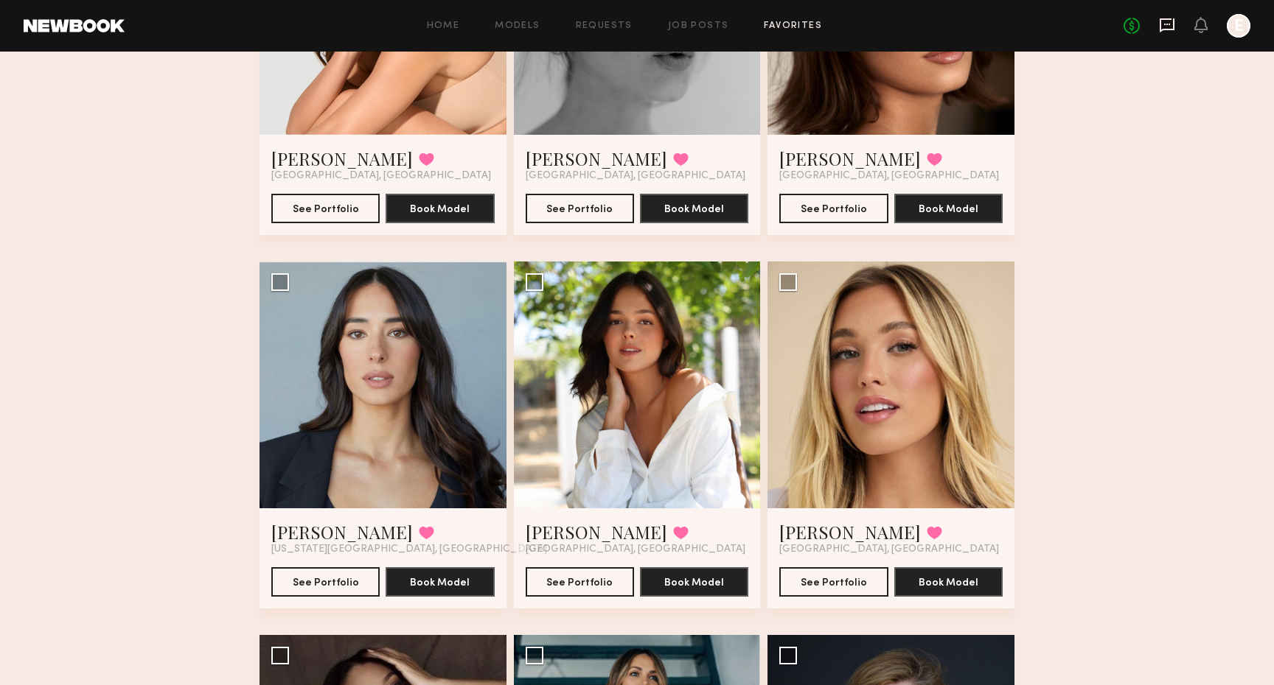
click at [1163, 29] on icon at bounding box center [1166, 25] width 15 height 14
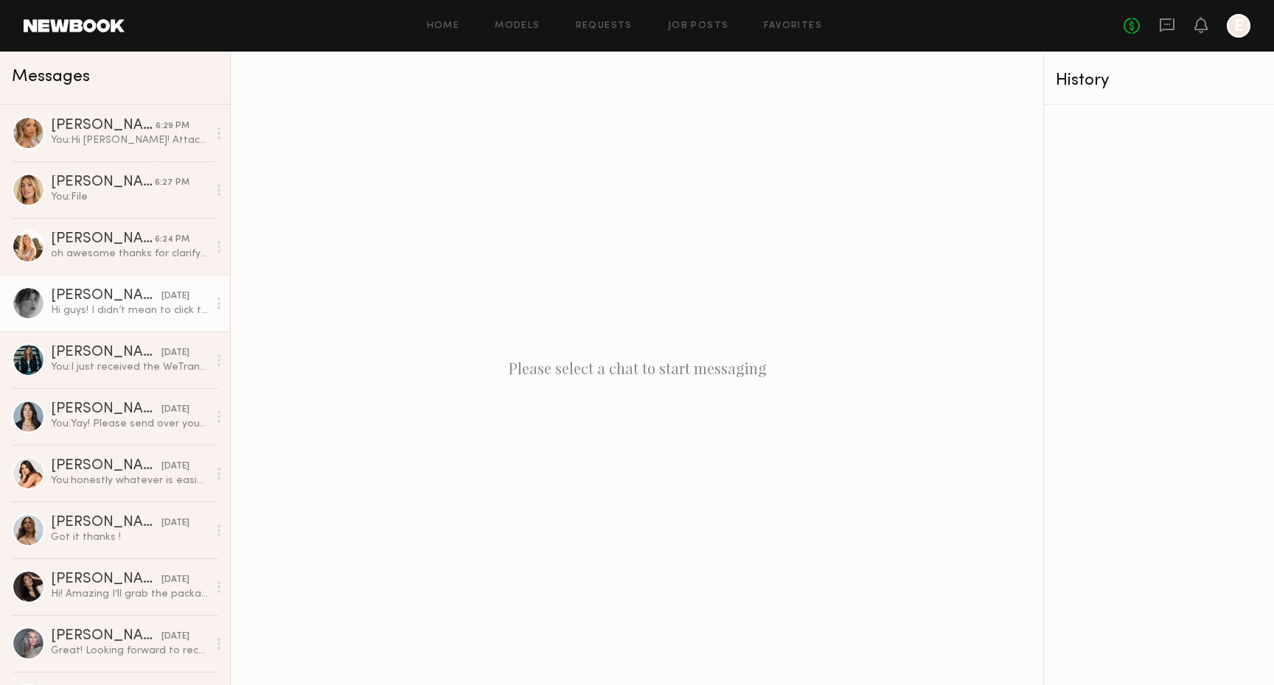
click at [142, 305] on div "Hi guys! I didn’t mean to click that haha :) email is brittanyhoffner@gmail.com!" at bounding box center [129, 311] width 157 height 14
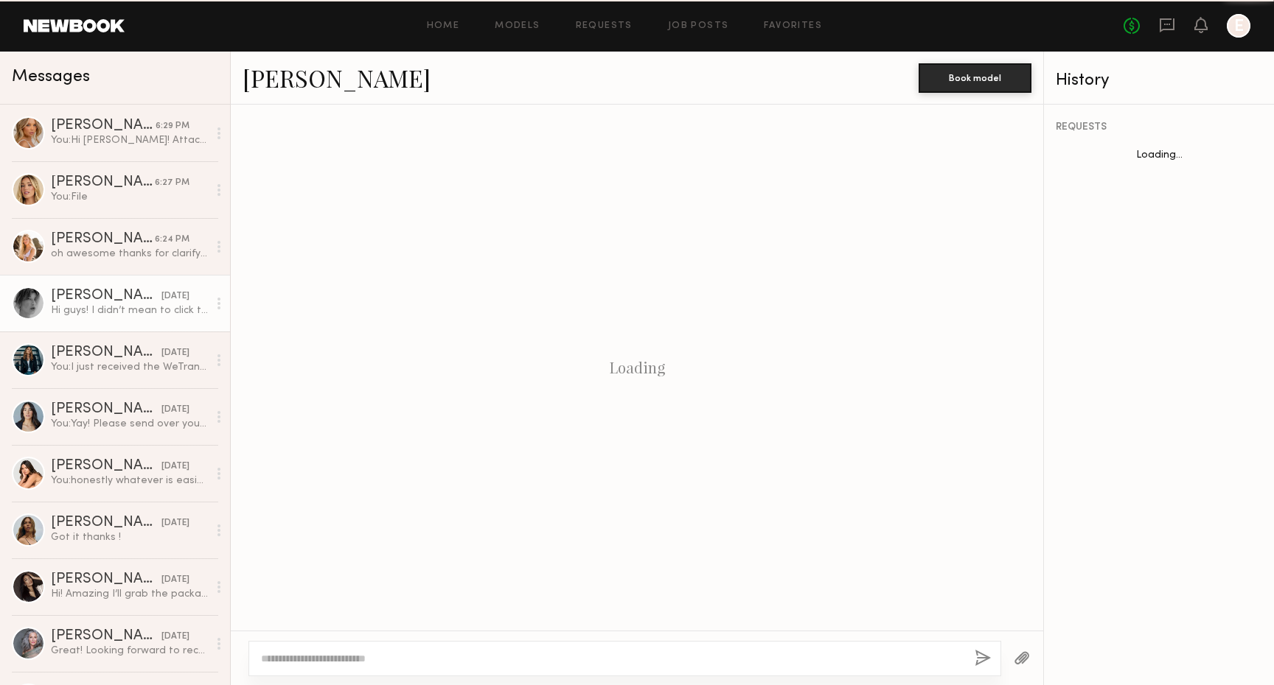
scroll to position [294, 0]
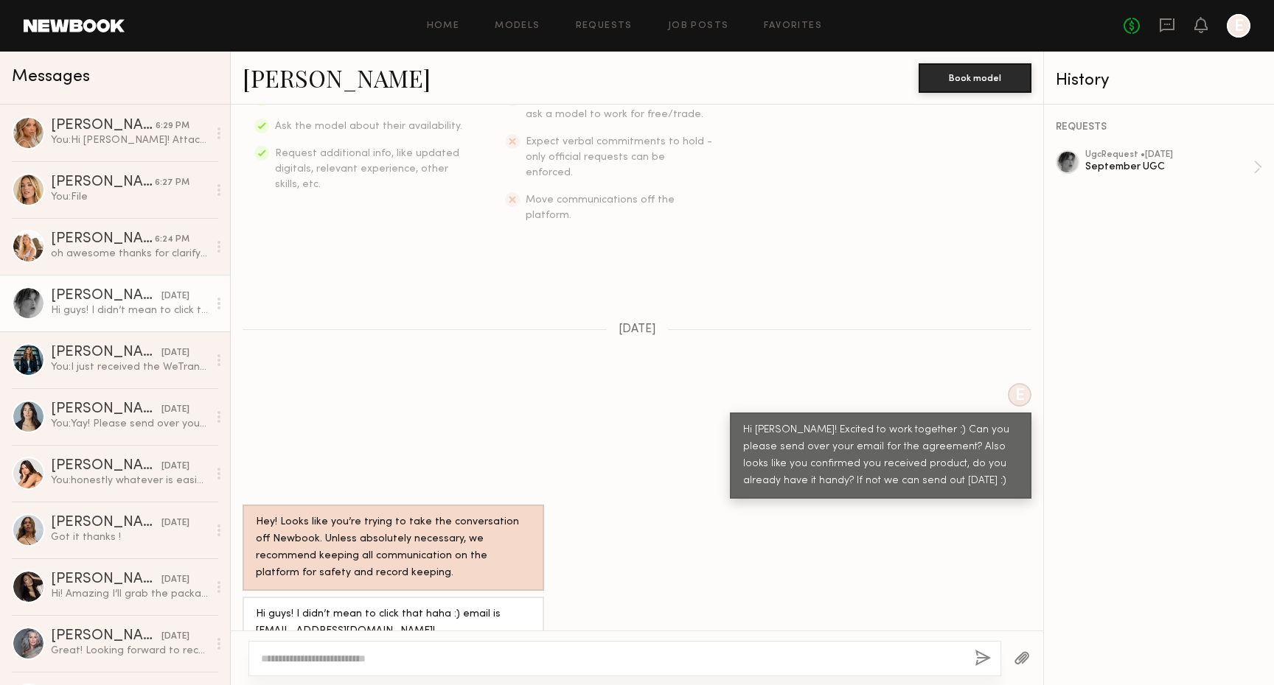
click at [1082, 166] on link at bounding box center [1158, 162] width 206 height 24
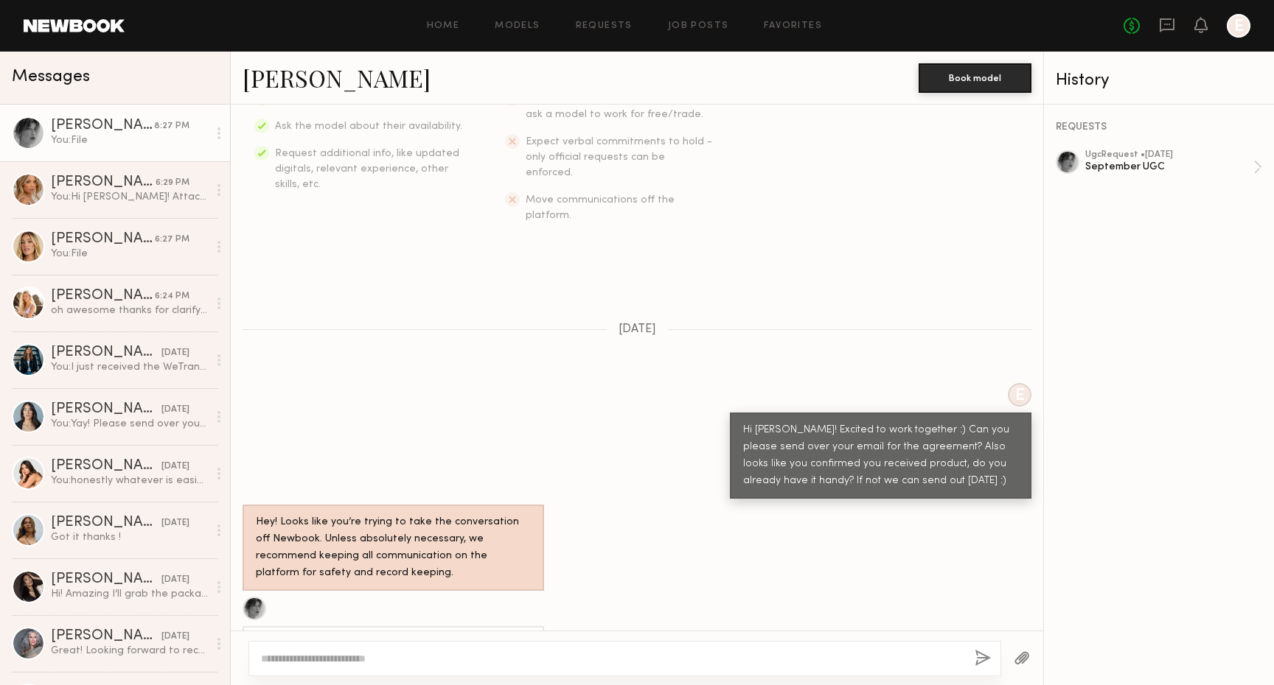
scroll to position [568, 0]
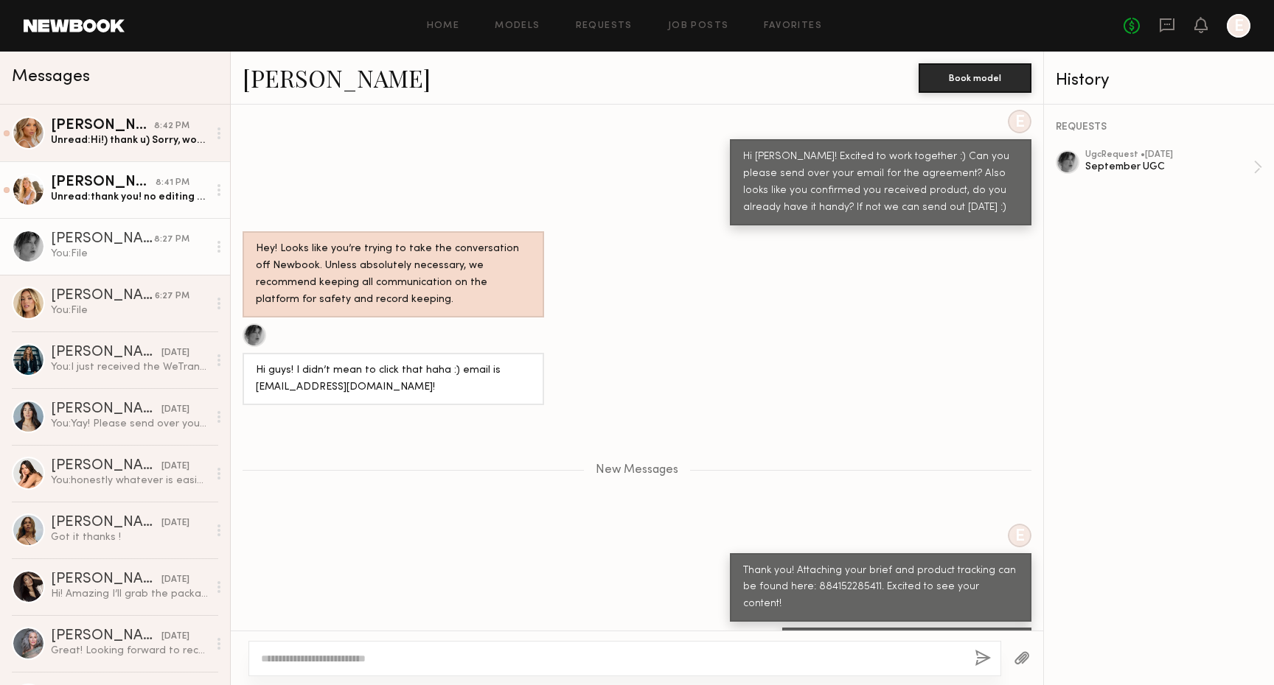
click at [128, 190] on div "Unread: thank you! no editing right? did you email me the contract?" at bounding box center [129, 197] width 157 height 14
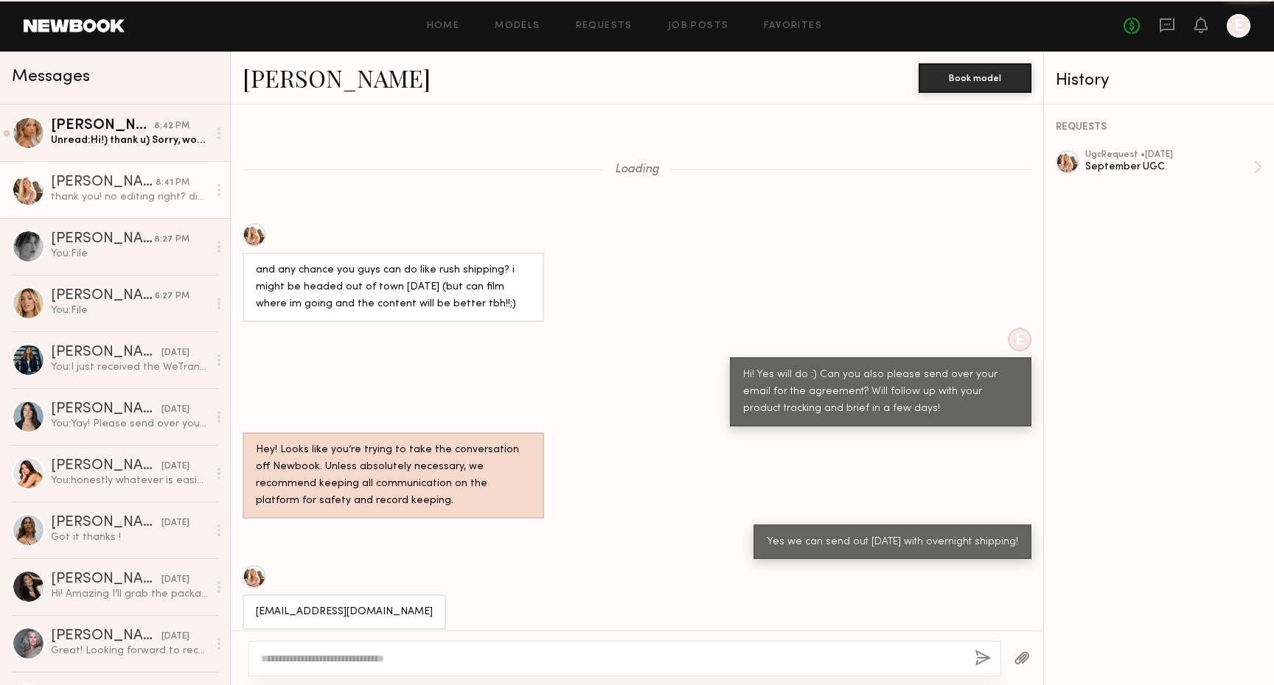
scroll to position [1008, 0]
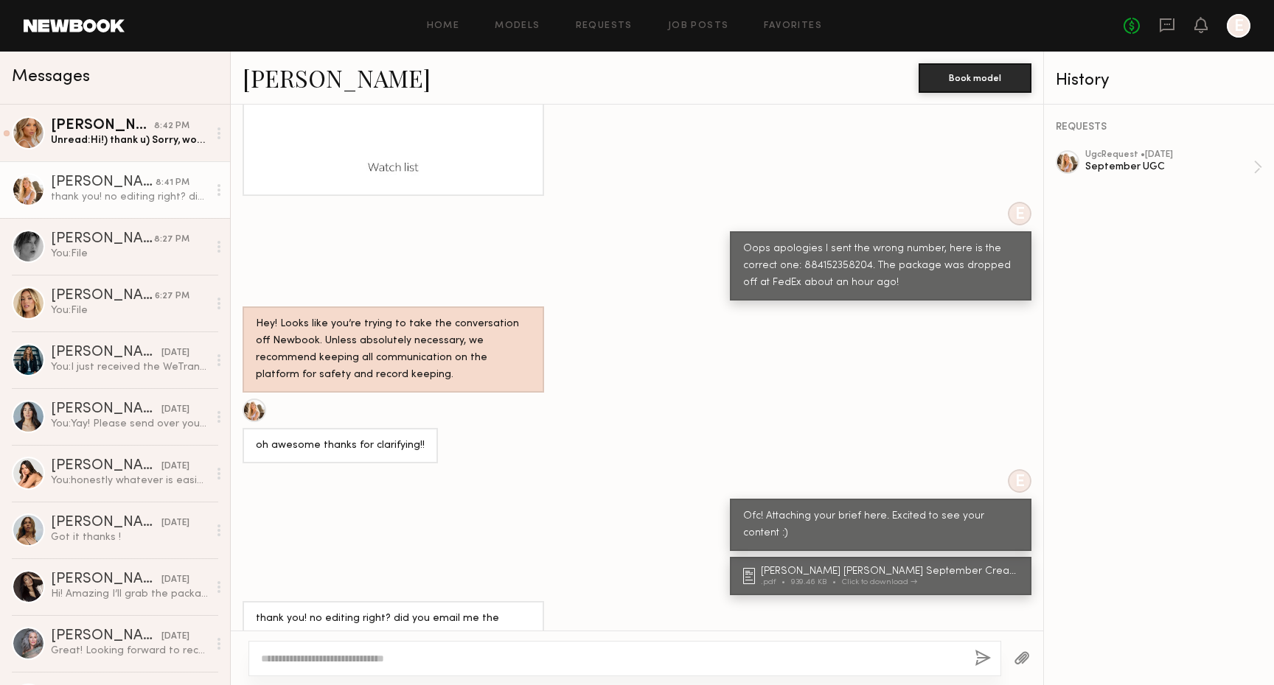
click at [582, 649] on div at bounding box center [624, 658] width 753 height 35
click at [593, 648] on div at bounding box center [624, 658] width 753 height 35
click at [547, 663] on textarea at bounding box center [612, 659] width 702 height 15
type textarea "*"
drag, startPoint x: 604, startPoint y: 660, endPoint x: 655, endPoint y: 663, distance: 51.7
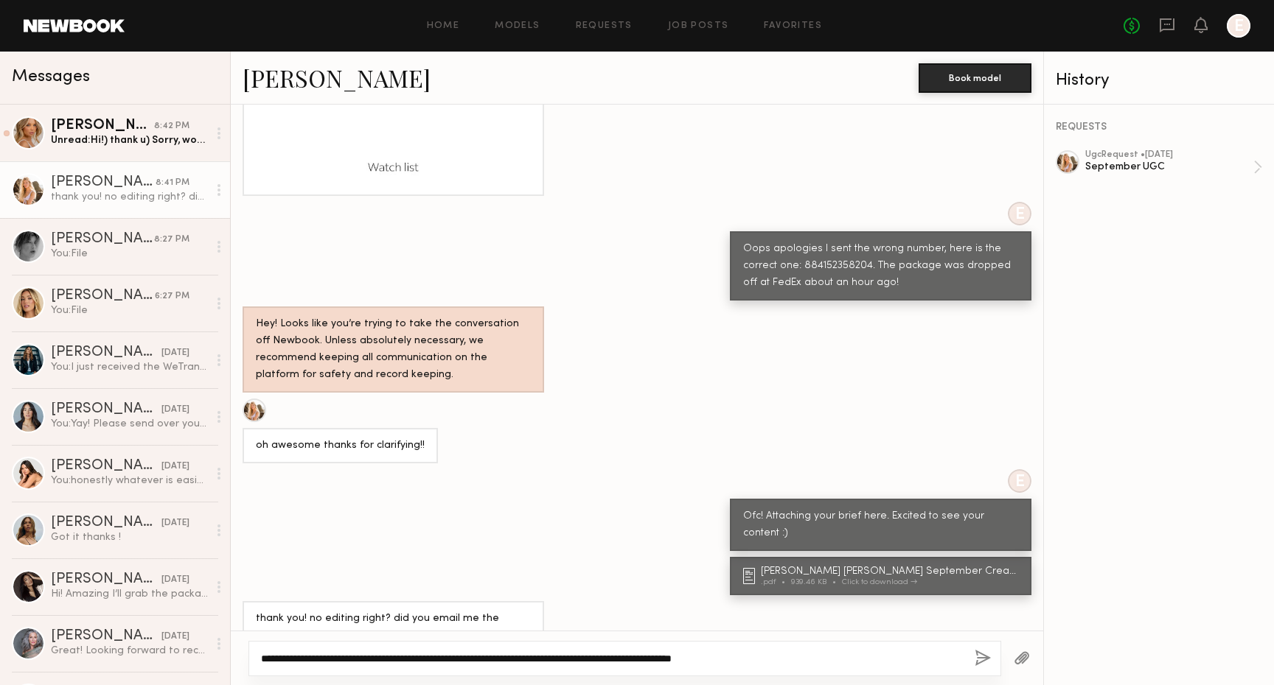
click at [655, 663] on textarea "**********" at bounding box center [612, 659] width 702 height 15
click at [739, 657] on textarea "**********" at bounding box center [612, 659] width 702 height 15
drag, startPoint x: 607, startPoint y: 658, endPoint x: 725, endPoint y: 661, distance: 118.0
click at [725, 661] on textarea "**********" at bounding box center [612, 659] width 702 height 15
click at [796, 657] on textarea "**********" at bounding box center [612, 659] width 702 height 15
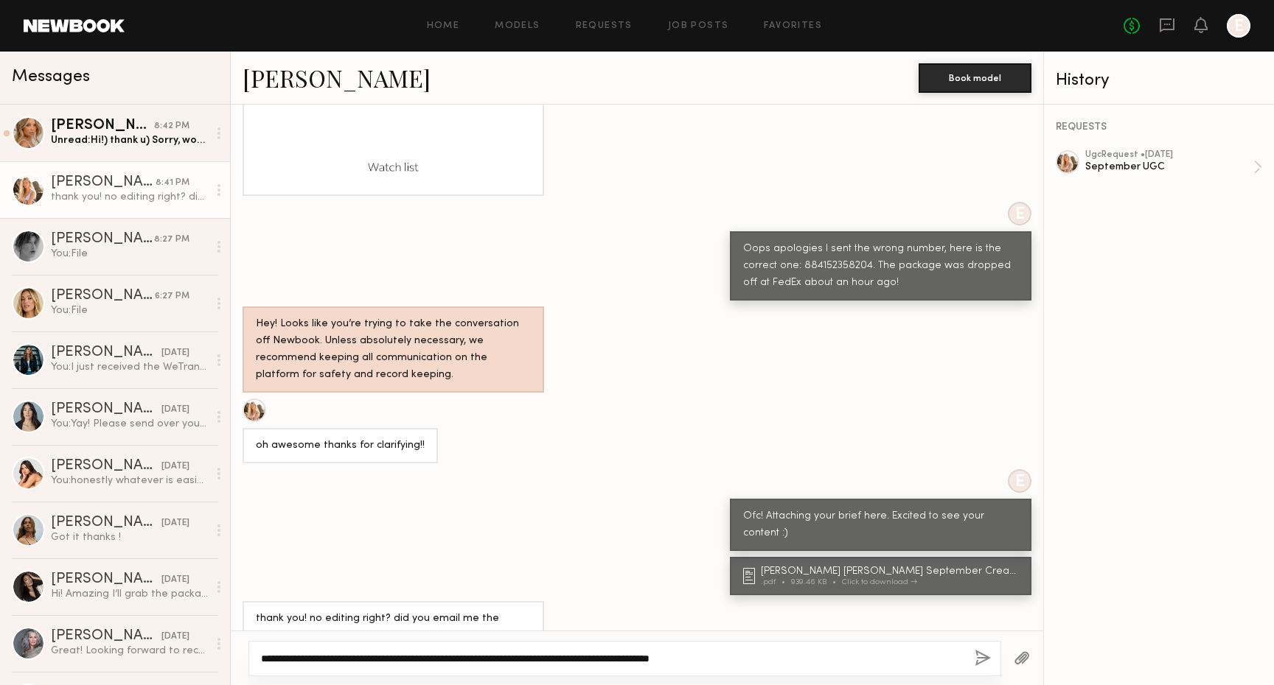
paste textarea "**********"
type textarea "**********"
click at [980, 658] on button "button" at bounding box center [982, 659] width 16 height 18
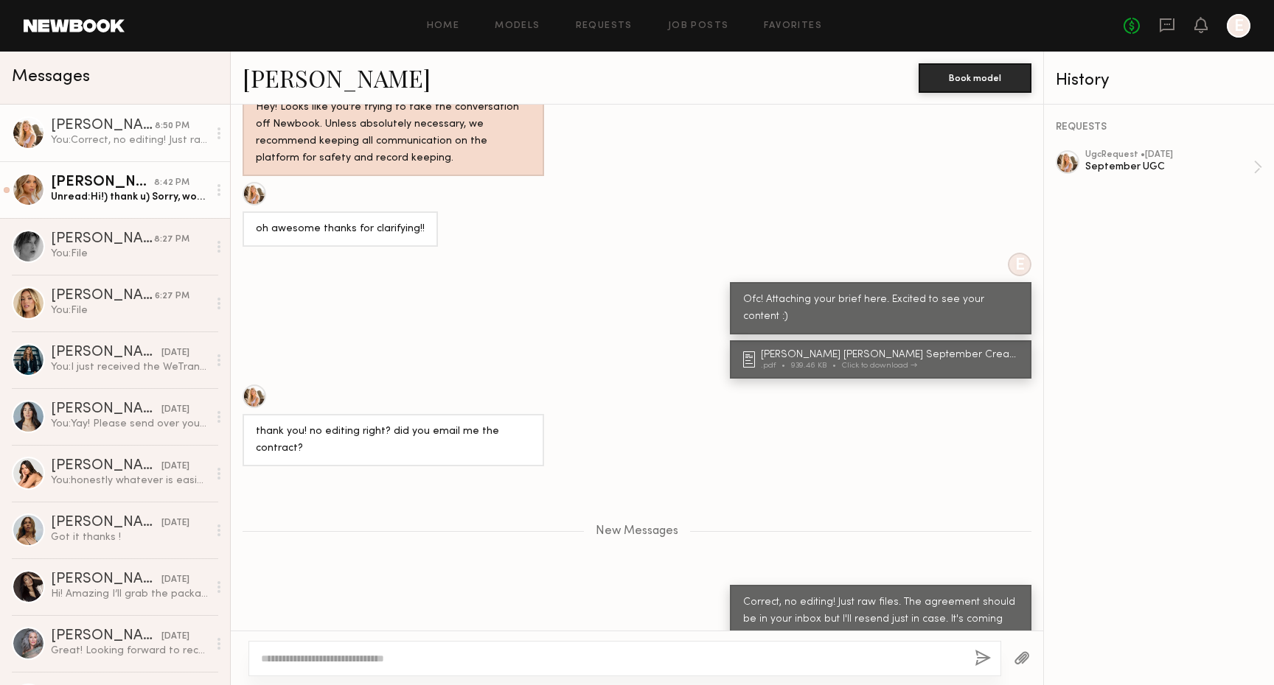
click at [124, 200] on div "Unread: Hi!) thank u) Sorry, would it be a problem if I don’t speak in the vide…" at bounding box center [129, 197] width 157 height 14
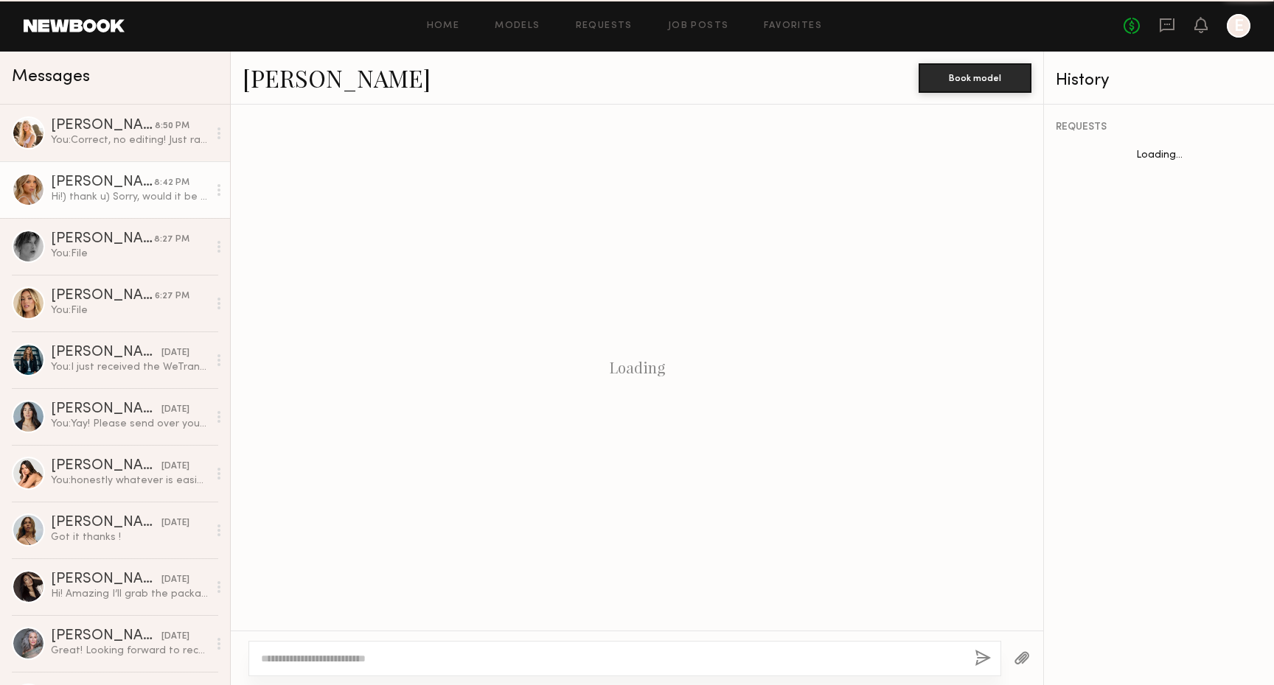
scroll to position [1036, 0]
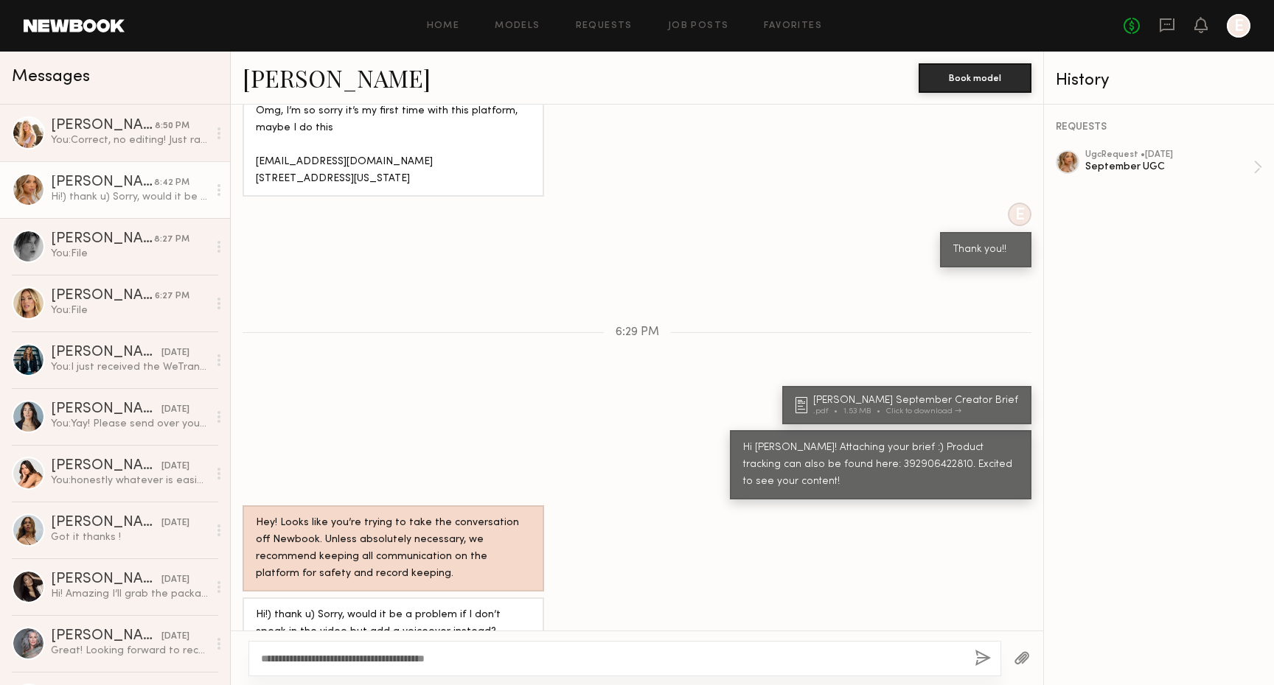
type textarea "**********"
click at [975, 661] on button "button" at bounding box center [982, 659] width 16 height 18
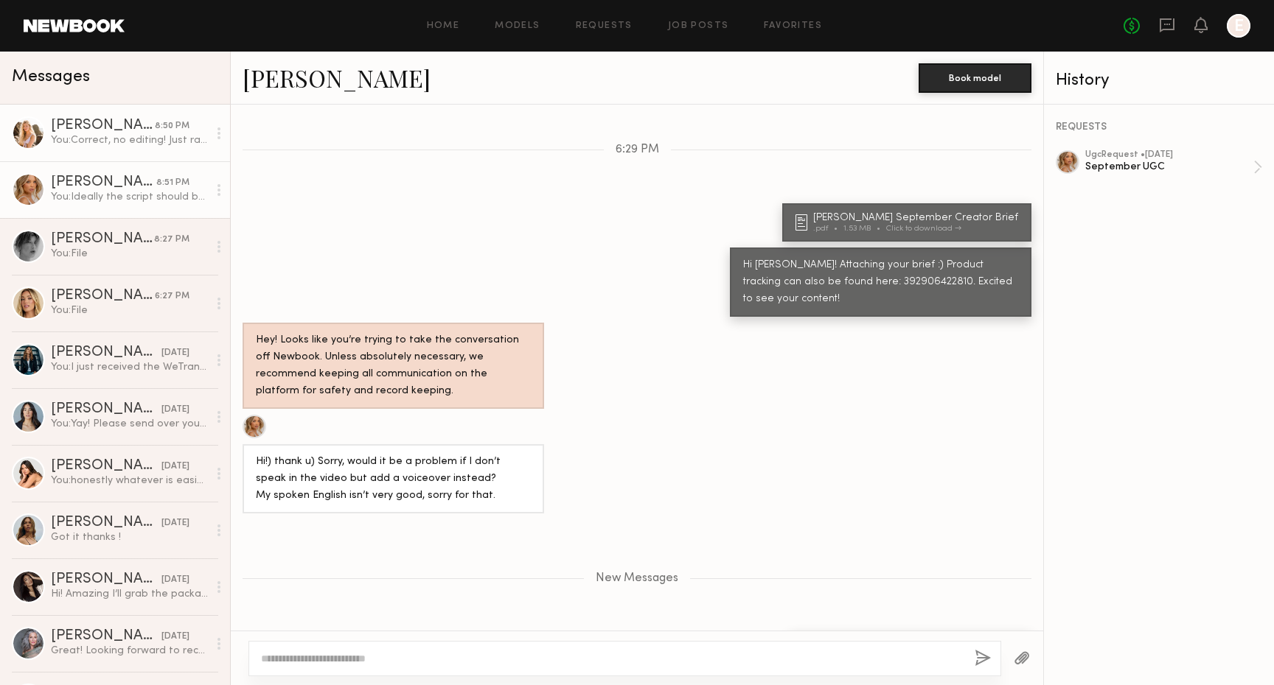
click at [72, 131] on div "[PERSON_NAME]" at bounding box center [103, 126] width 104 height 15
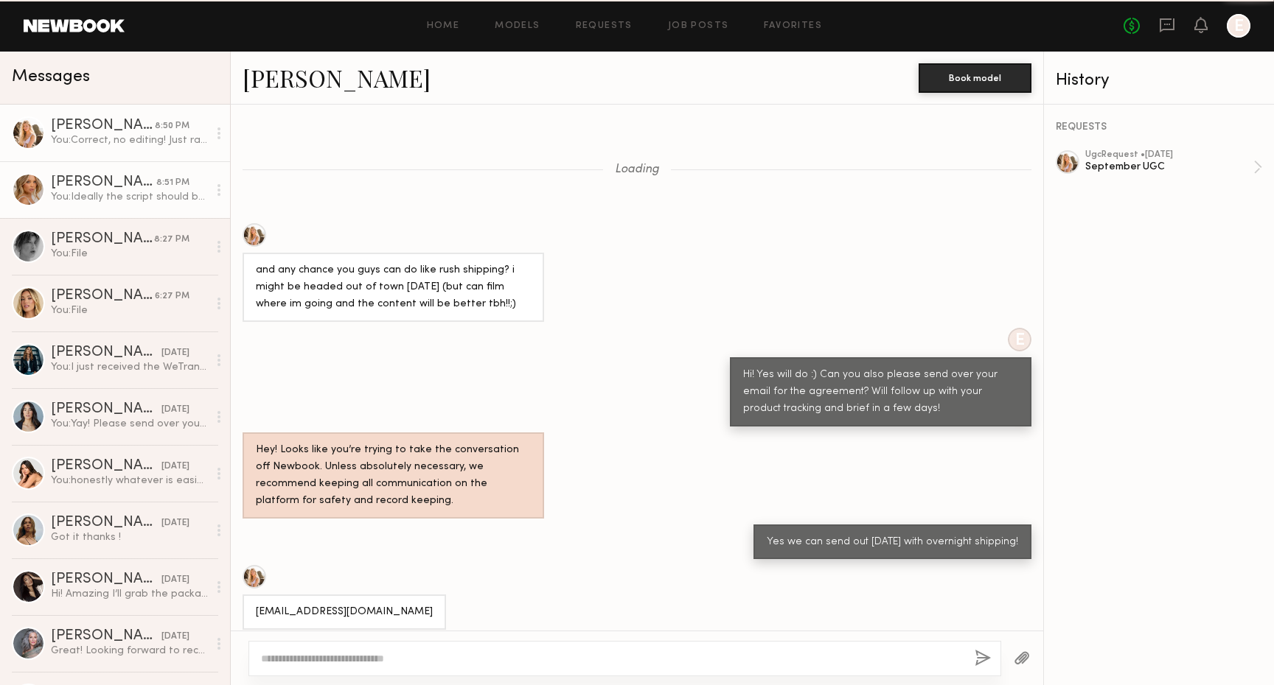
scroll to position [1113, 0]
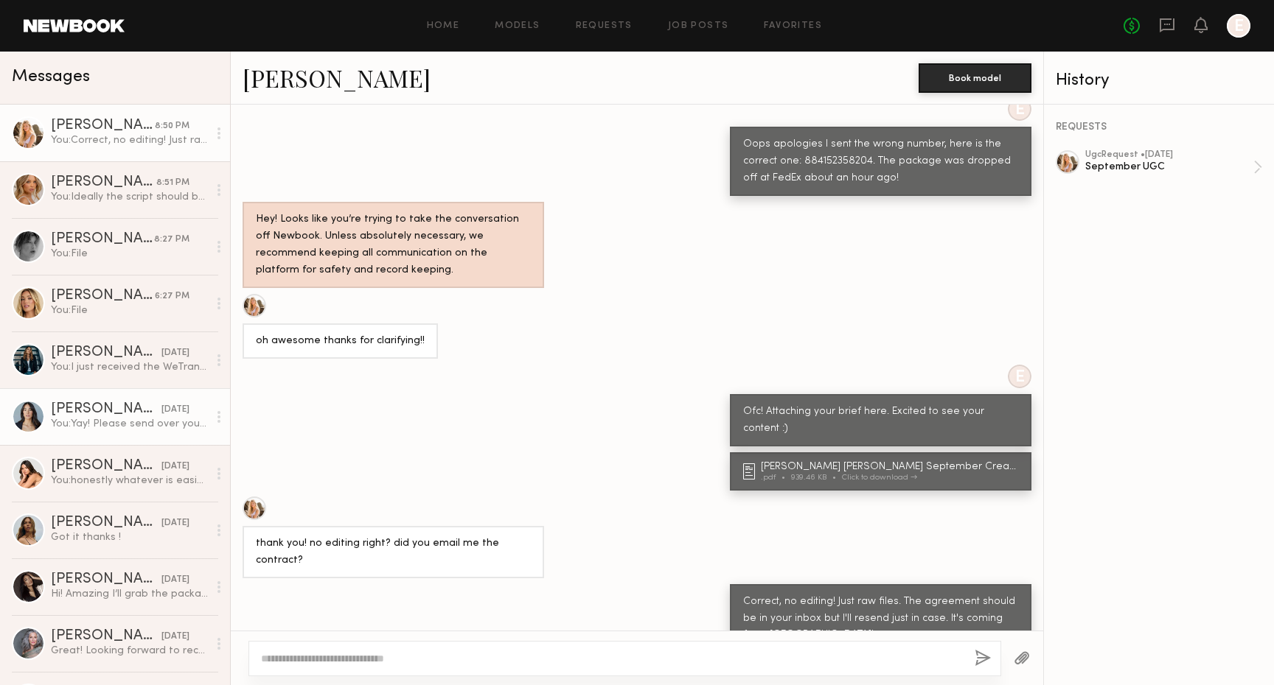
click at [130, 413] on div "[PERSON_NAME]" at bounding box center [106, 409] width 111 height 15
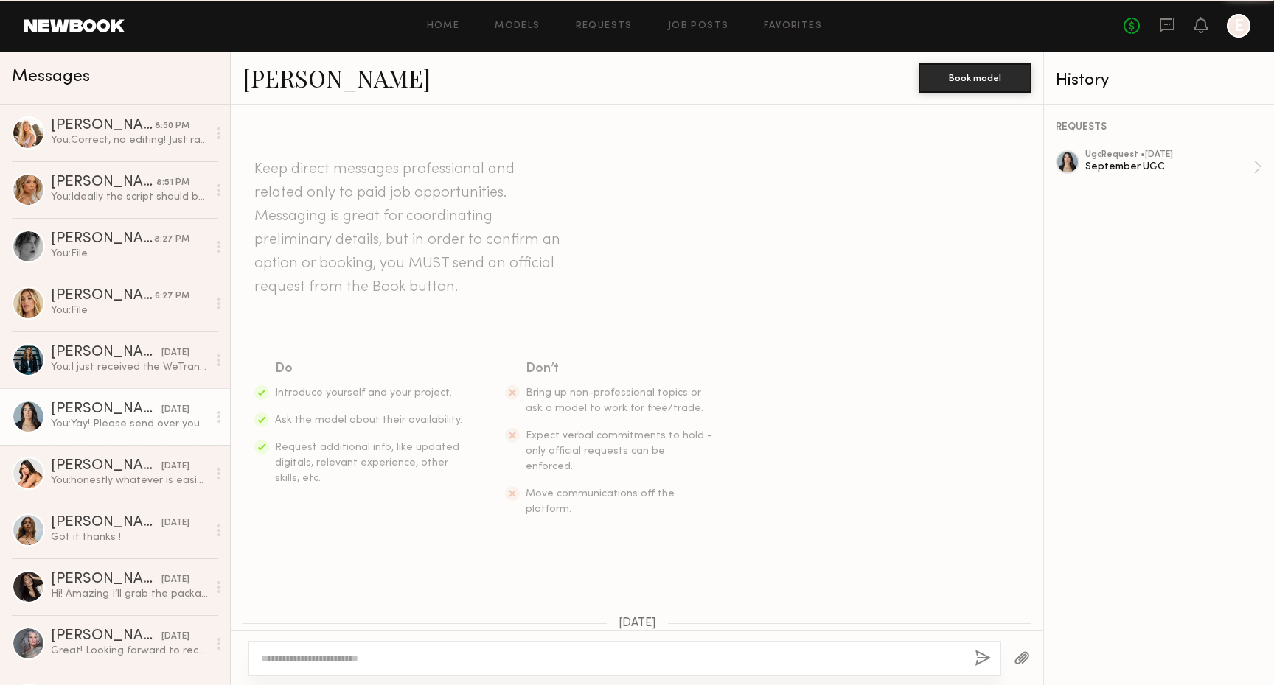
scroll to position [856, 0]
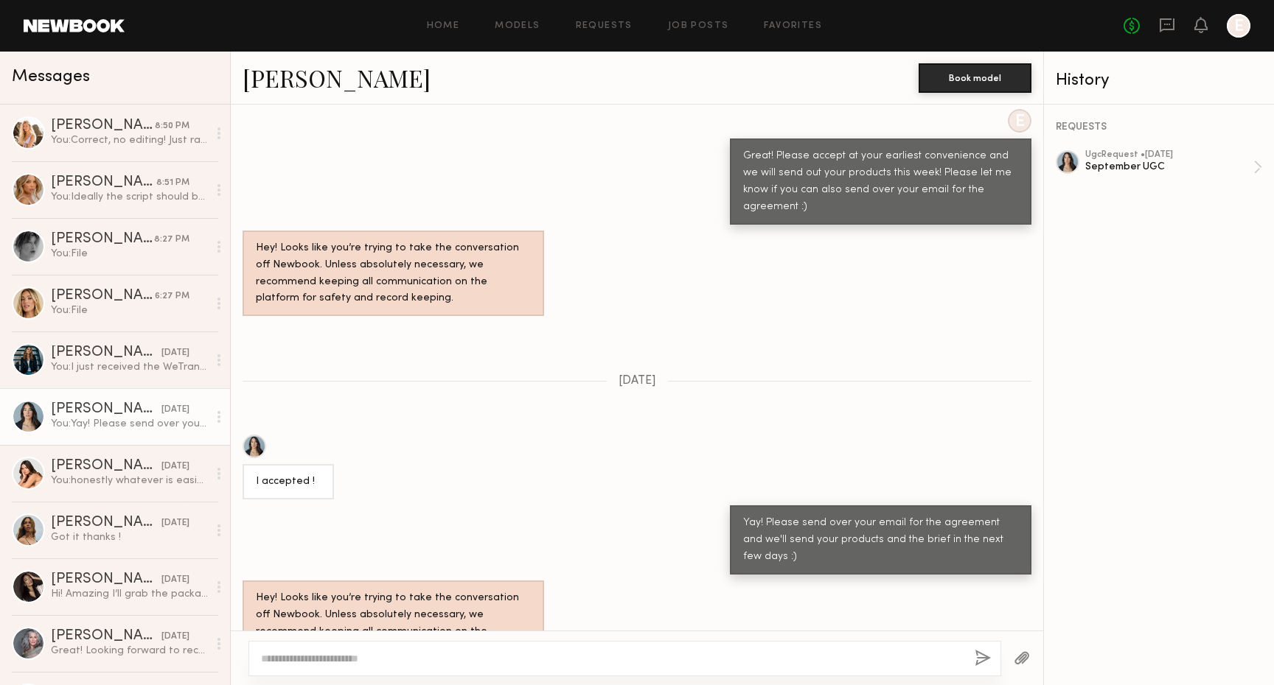
click at [1019, 671] on div at bounding box center [1022, 659] width 42 height 36
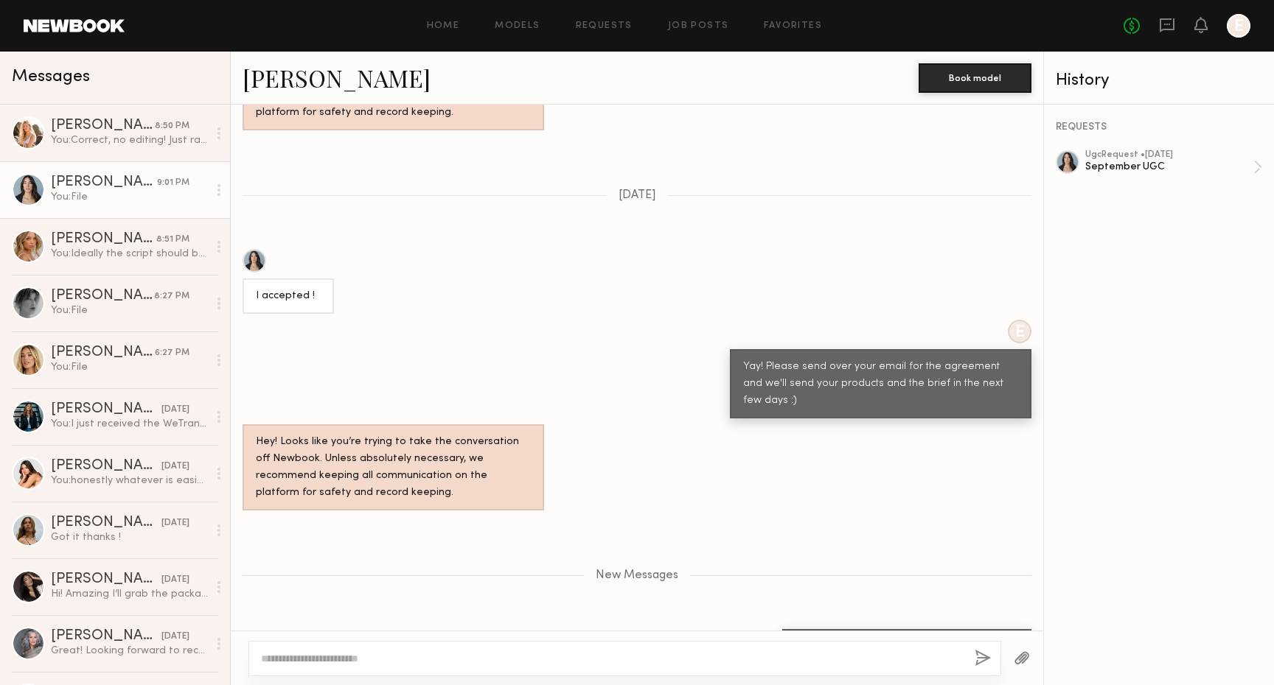
click at [556, 646] on div at bounding box center [624, 658] width 753 height 35
click at [560, 666] on textarea at bounding box center [612, 659] width 702 height 15
type textarea "**********"
click at [982, 666] on button "button" at bounding box center [982, 659] width 16 height 18
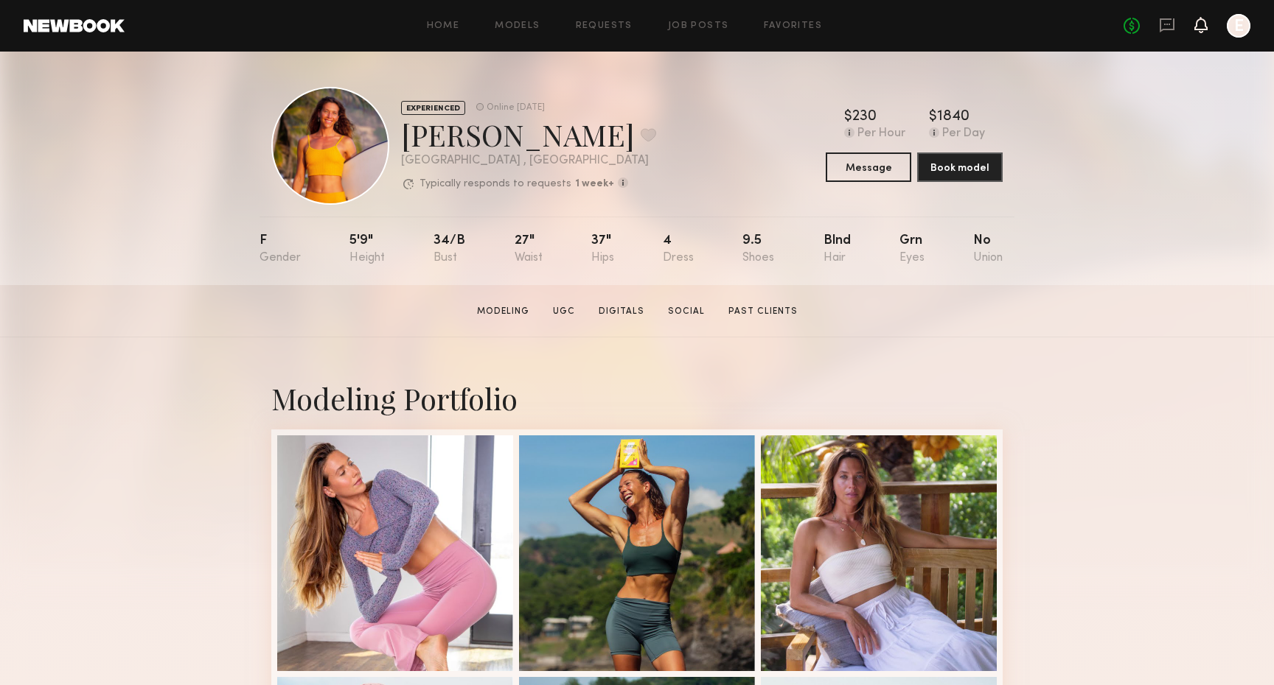
click at [1201, 23] on icon at bounding box center [1201, 24] width 12 height 10
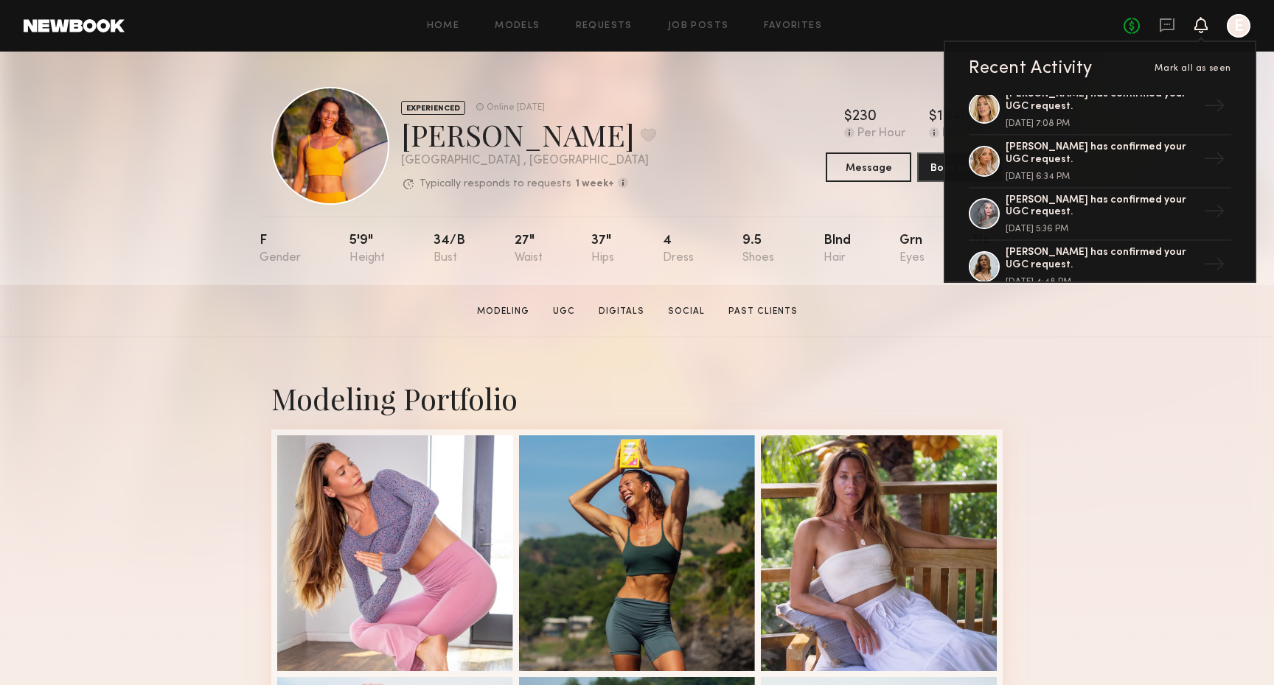
scroll to position [226, 0]
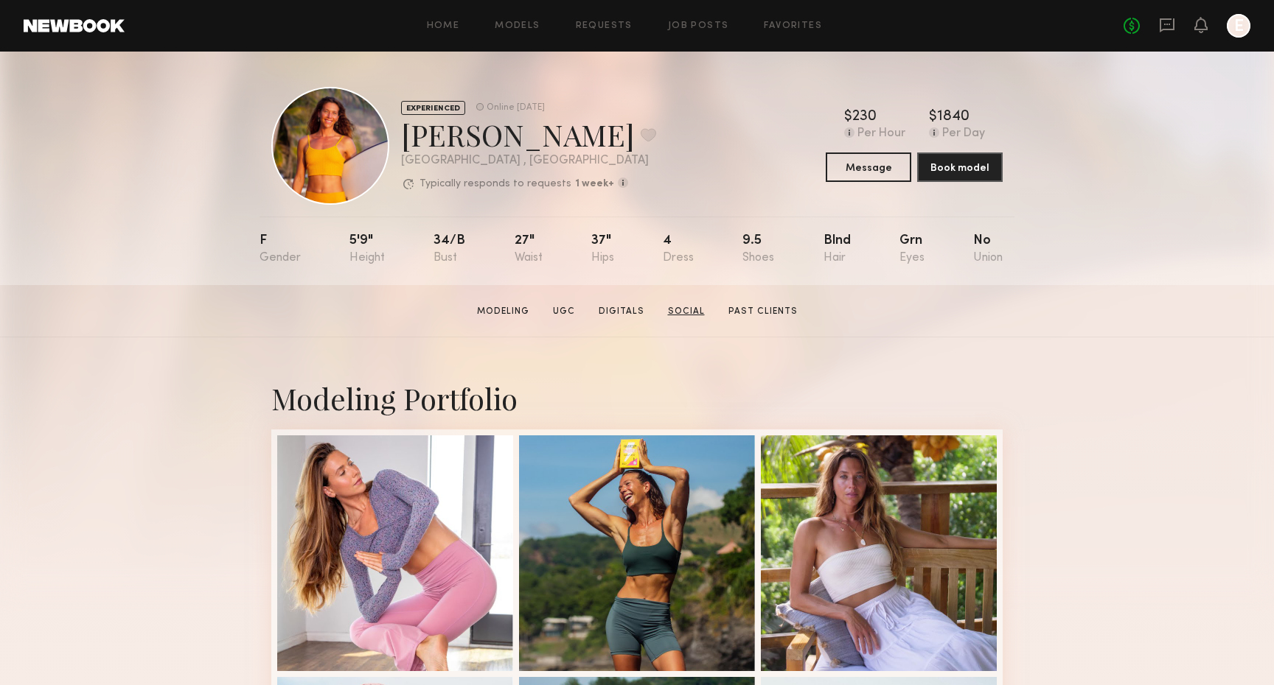
click at [696, 314] on link "Social" at bounding box center [686, 311] width 49 height 13
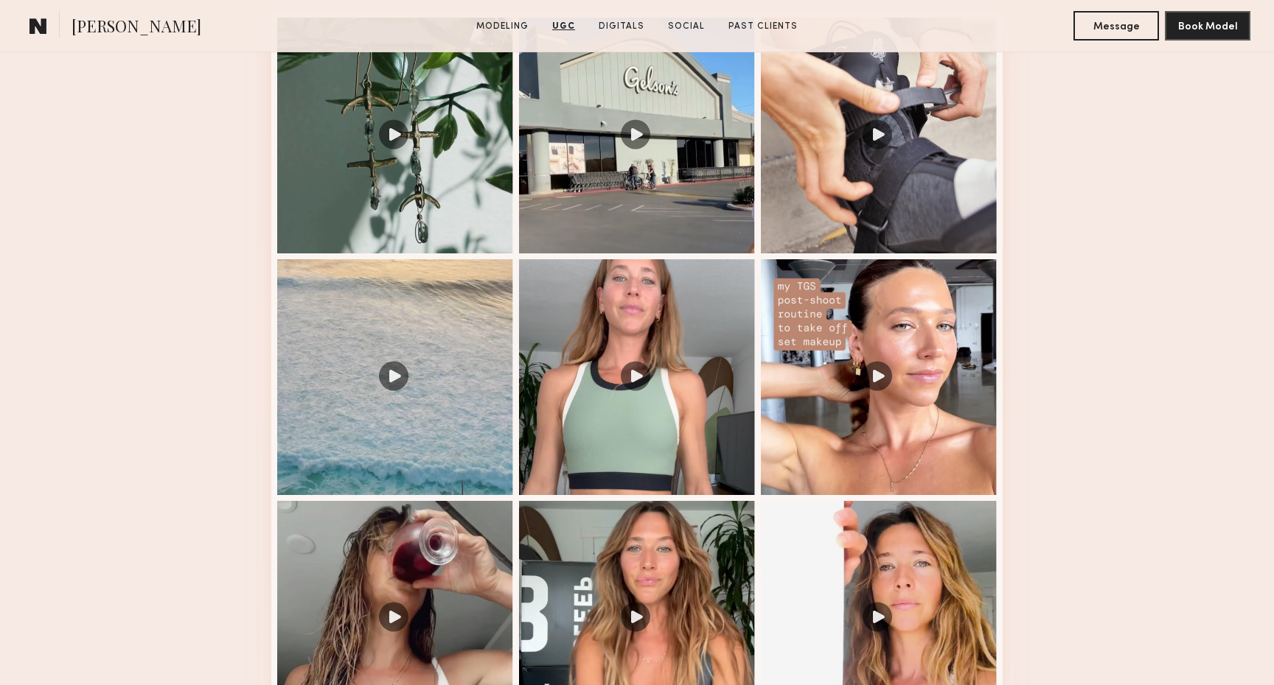
scroll to position [1590, 0]
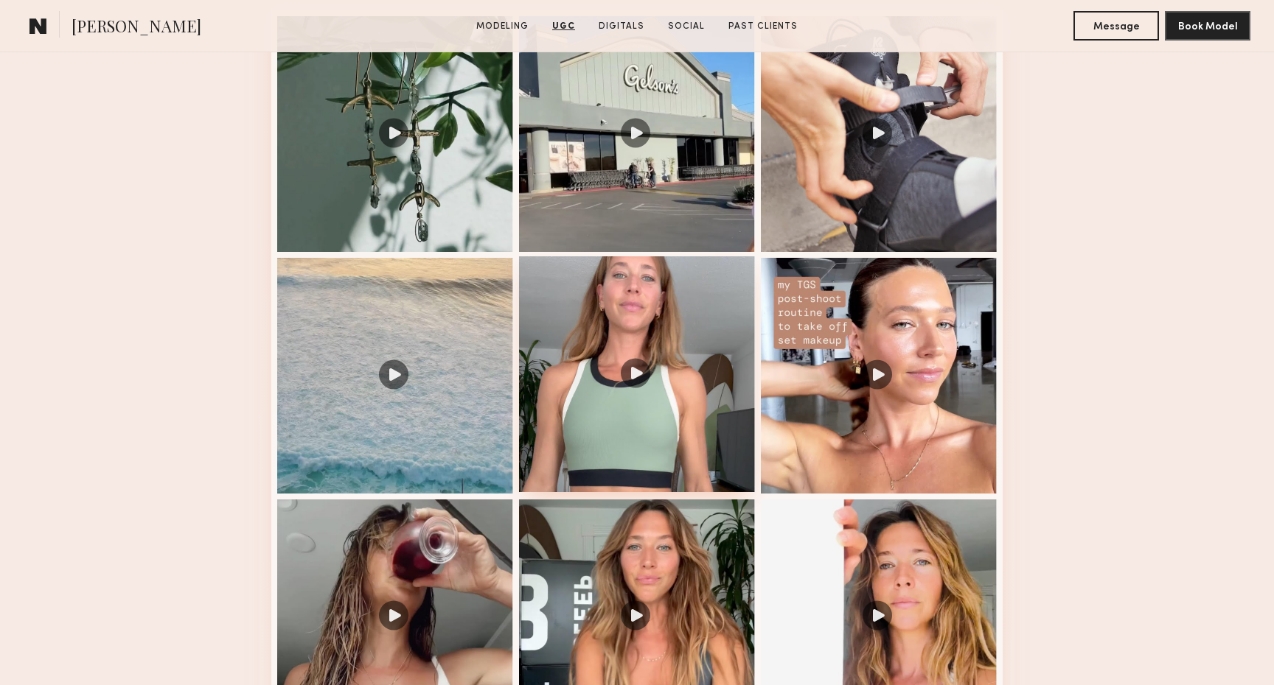
click at [674, 374] on div at bounding box center [637, 374] width 236 height 236
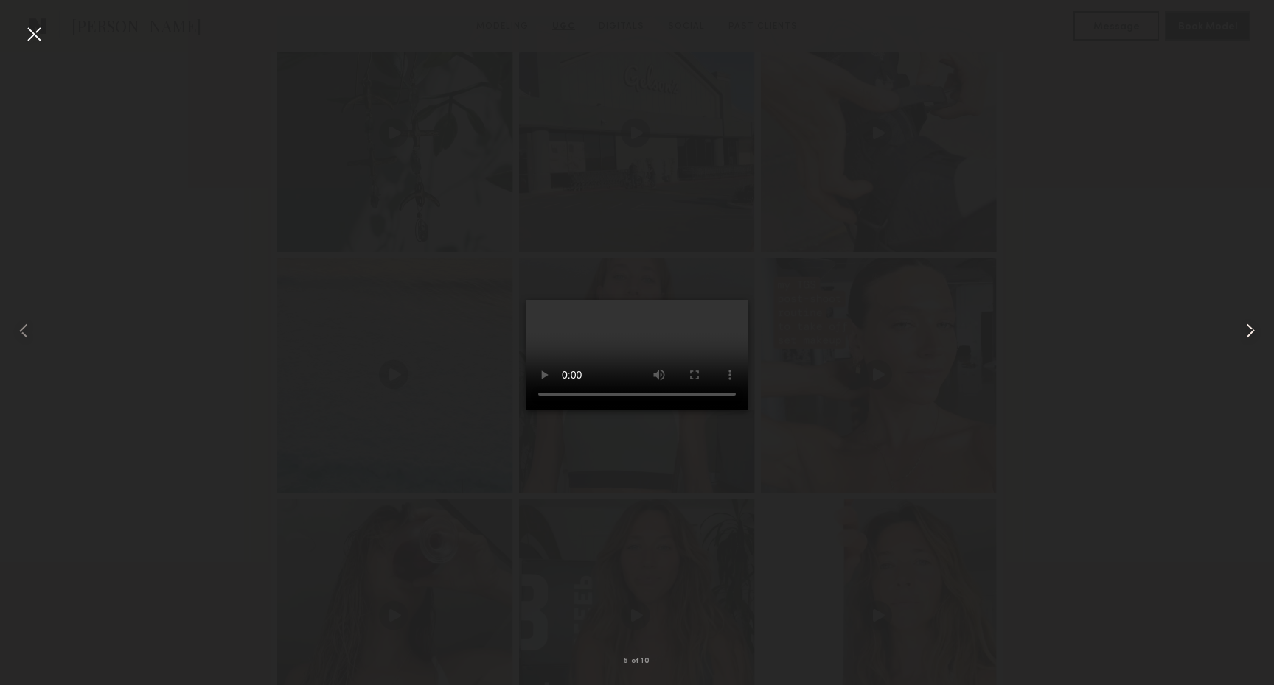
click at [1269, 40] on div at bounding box center [1248, 331] width 51 height 615
click at [1246, 326] on common-icon at bounding box center [1250, 331] width 24 height 24
click at [1246, 324] on common-icon at bounding box center [1250, 331] width 24 height 24
click at [1162, 326] on div at bounding box center [637, 331] width 1274 height 615
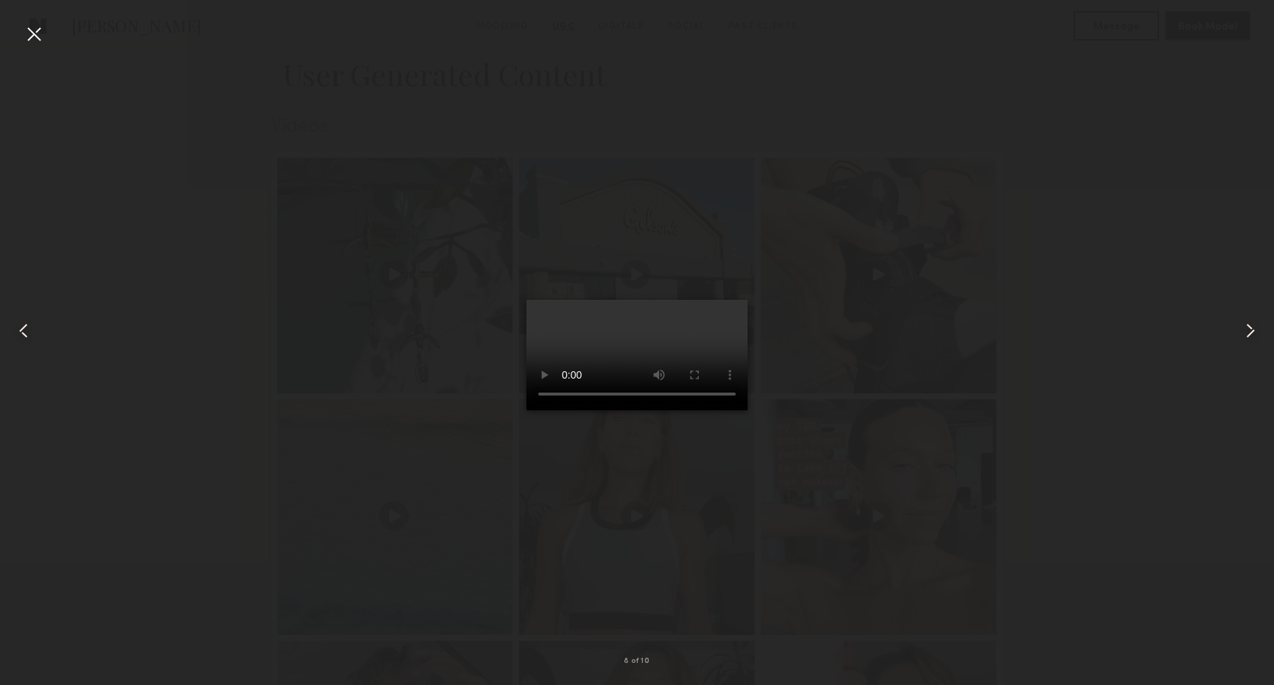
click at [32, 28] on div at bounding box center [34, 34] width 24 height 24
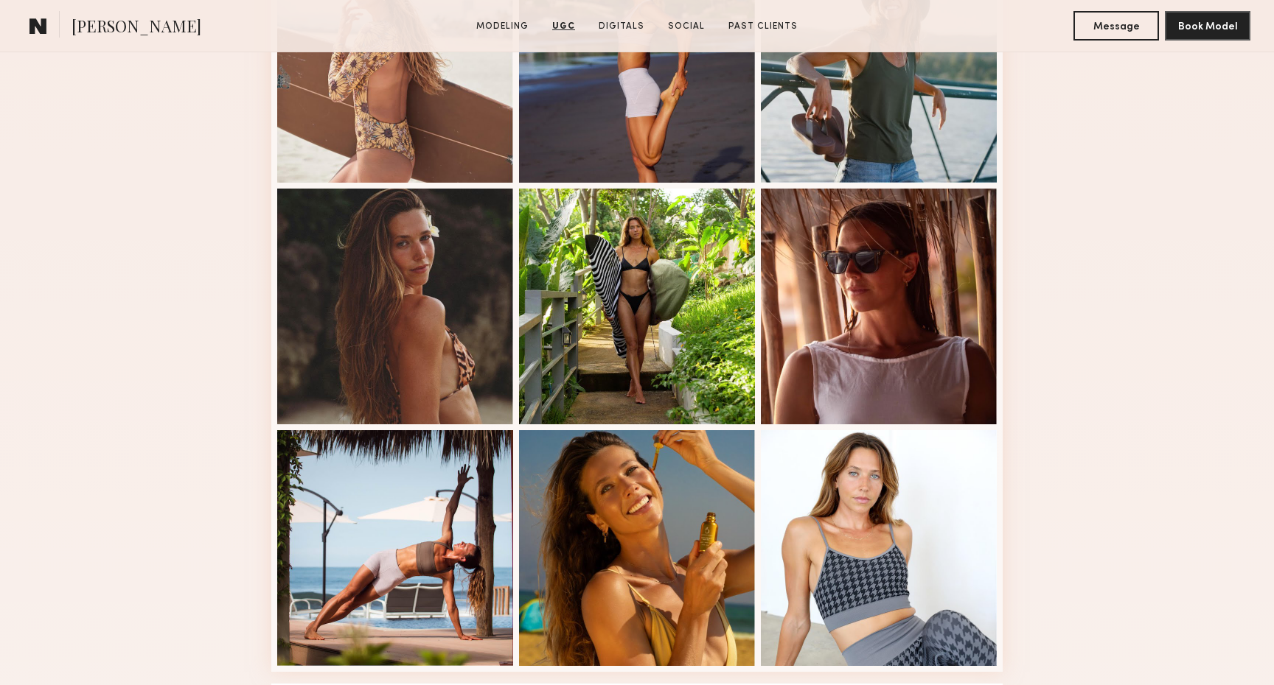
scroll to position [383, 0]
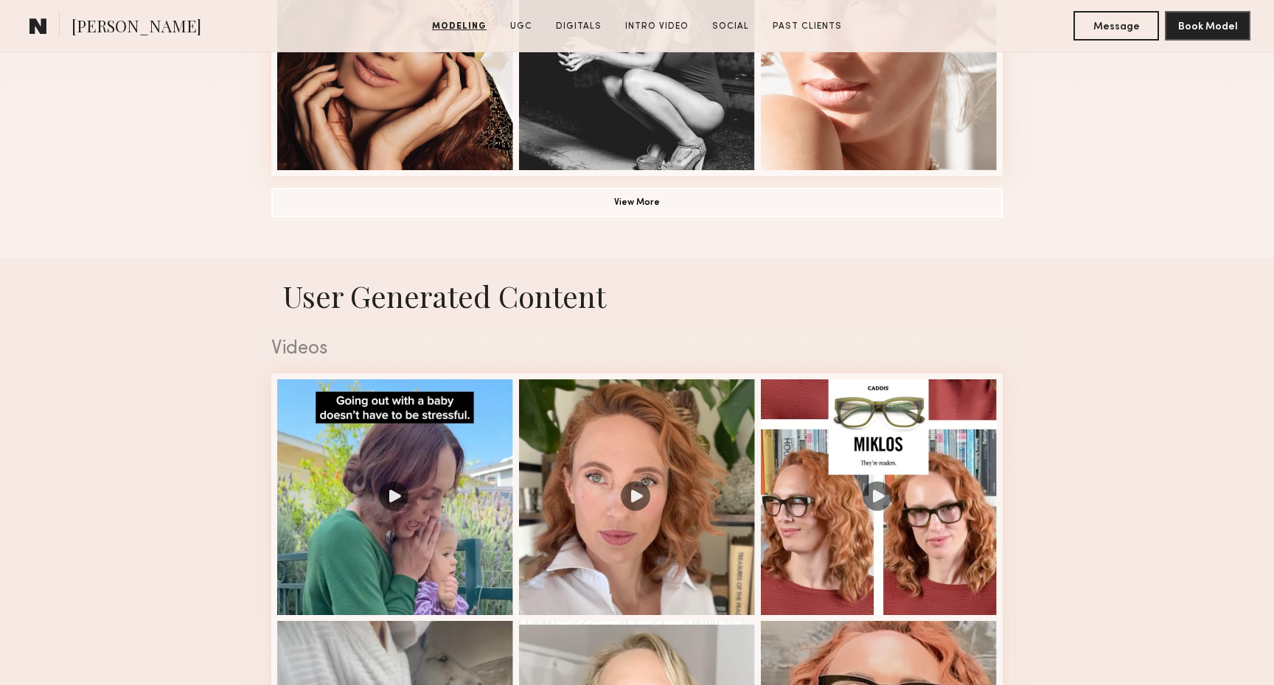
scroll to position [984, 0]
click at [520, 207] on button "View More" at bounding box center [636, 202] width 731 height 29
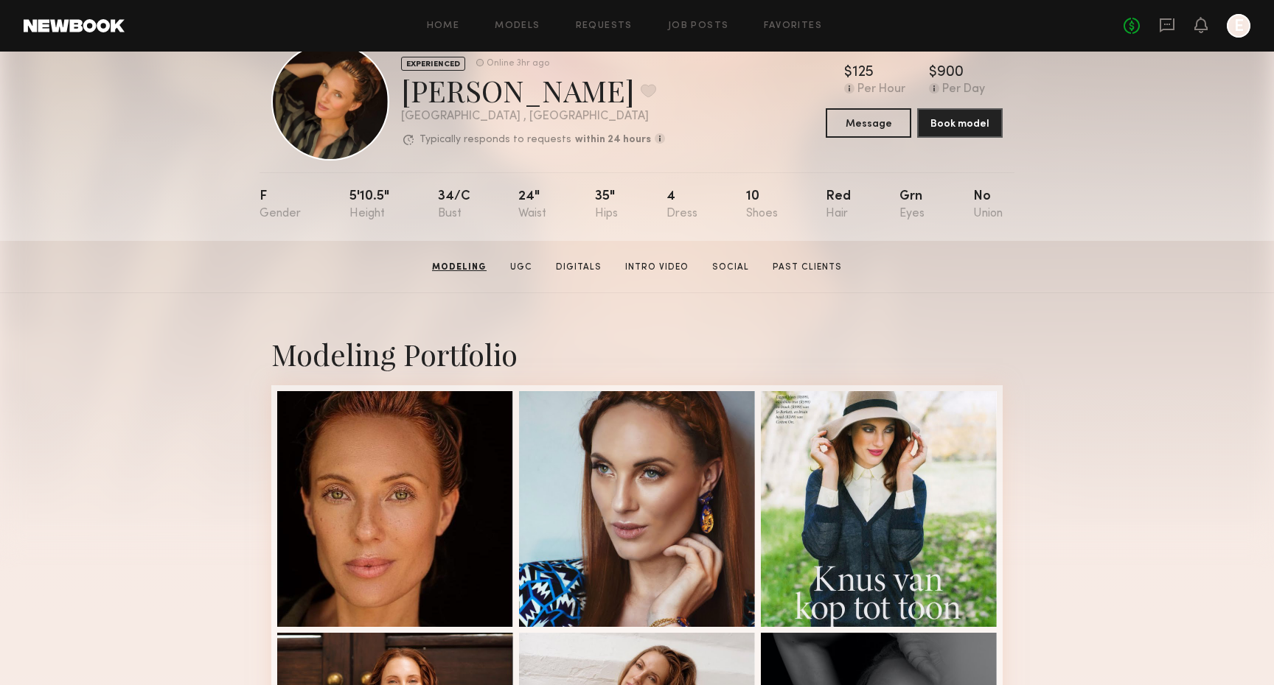
scroll to position [0, 0]
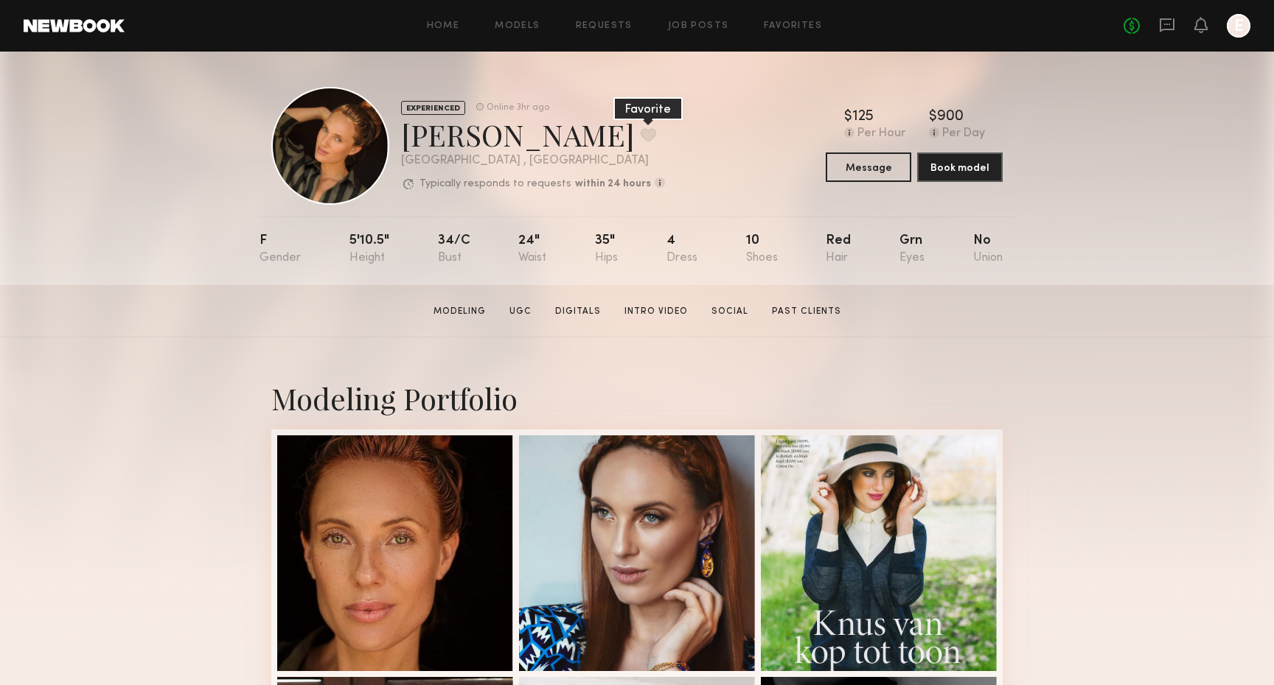
click at [641, 128] on button at bounding box center [648, 134] width 15 height 13
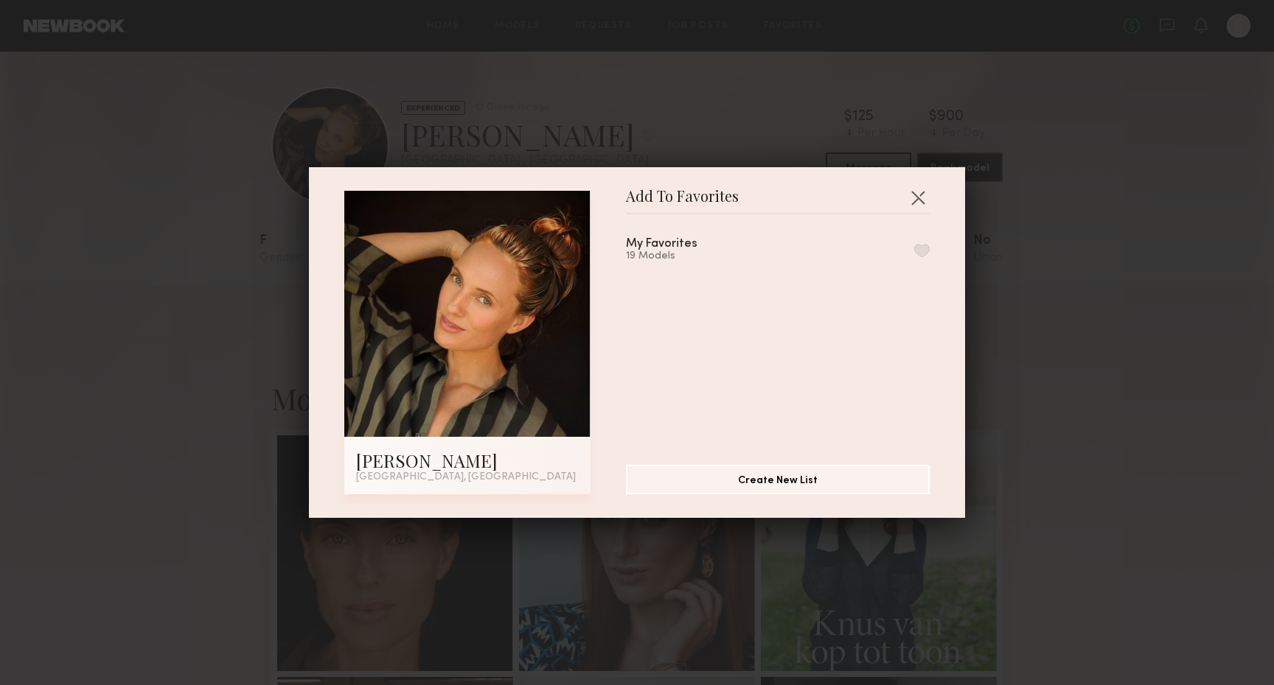
click at [926, 250] on button "button" at bounding box center [921, 250] width 15 height 13
click at [834, 604] on div "Add To Favorites Sarah K. Los Angeles, CA Add To Favorites My Favorites 20 Mode…" at bounding box center [637, 342] width 1274 height 685
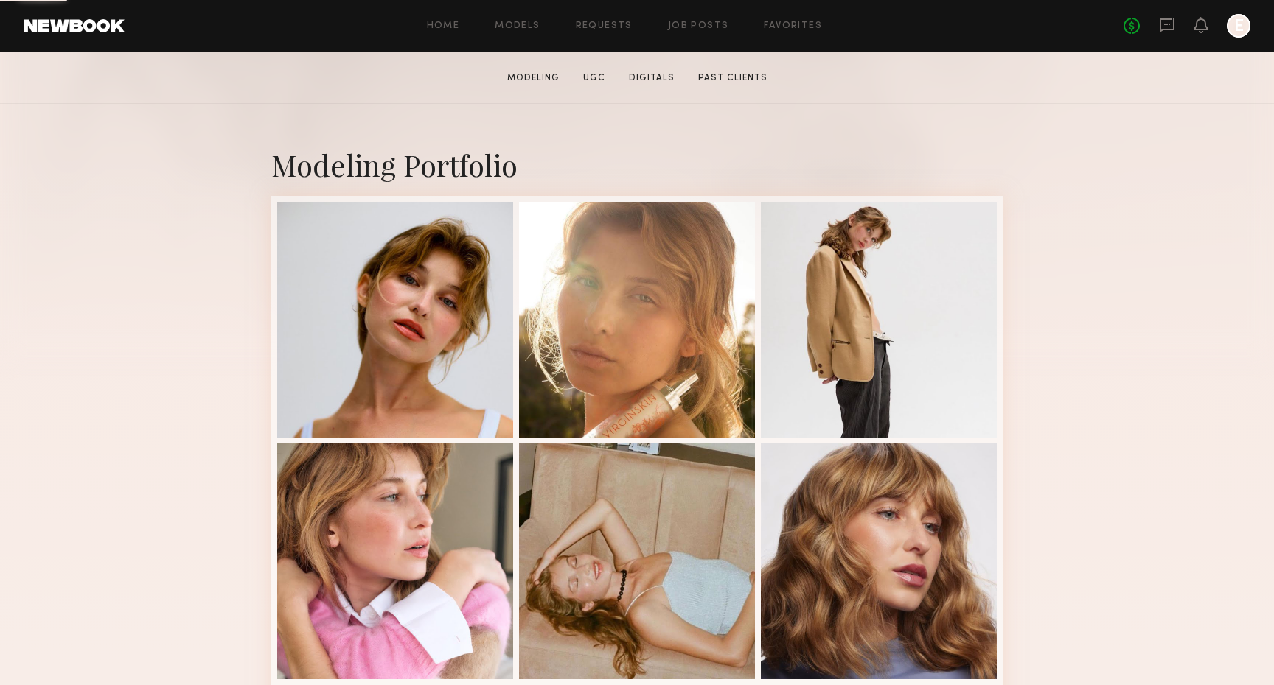
scroll to position [233, 0]
click at [492, 320] on div at bounding box center [395, 319] width 236 height 236
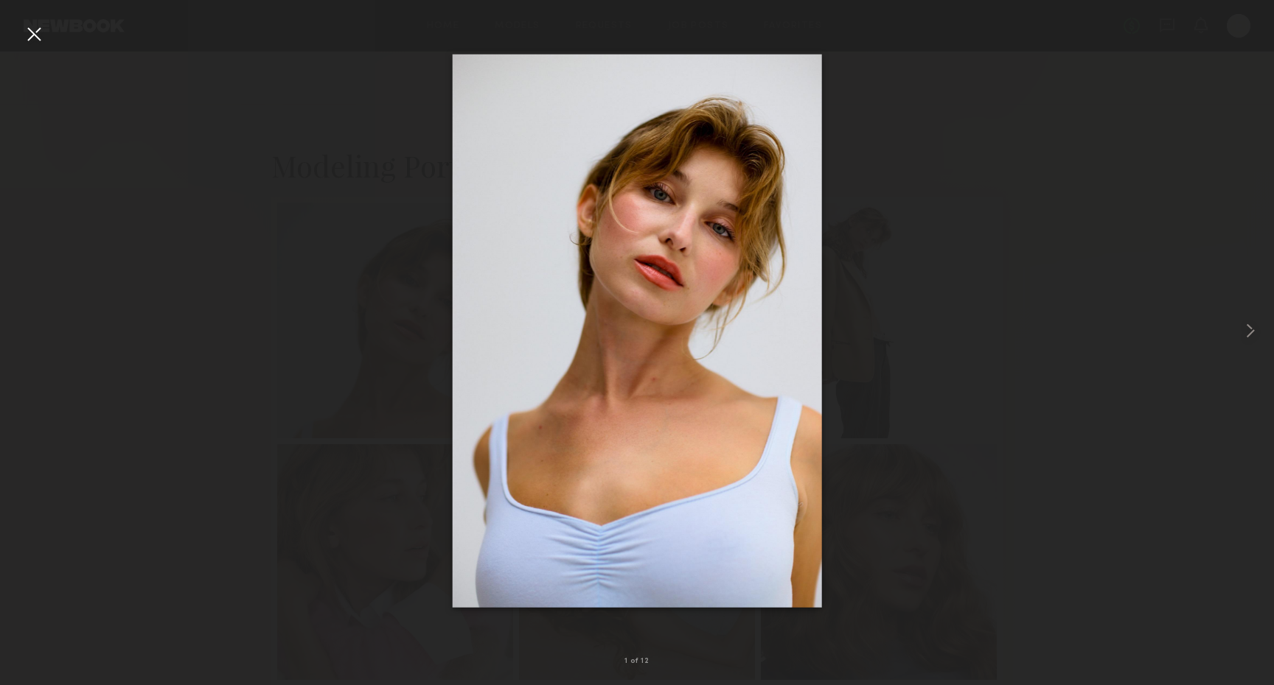
click at [874, 441] on div at bounding box center [637, 331] width 1274 height 615
click at [27, 42] on div at bounding box center [34, 34] width 24 height 24
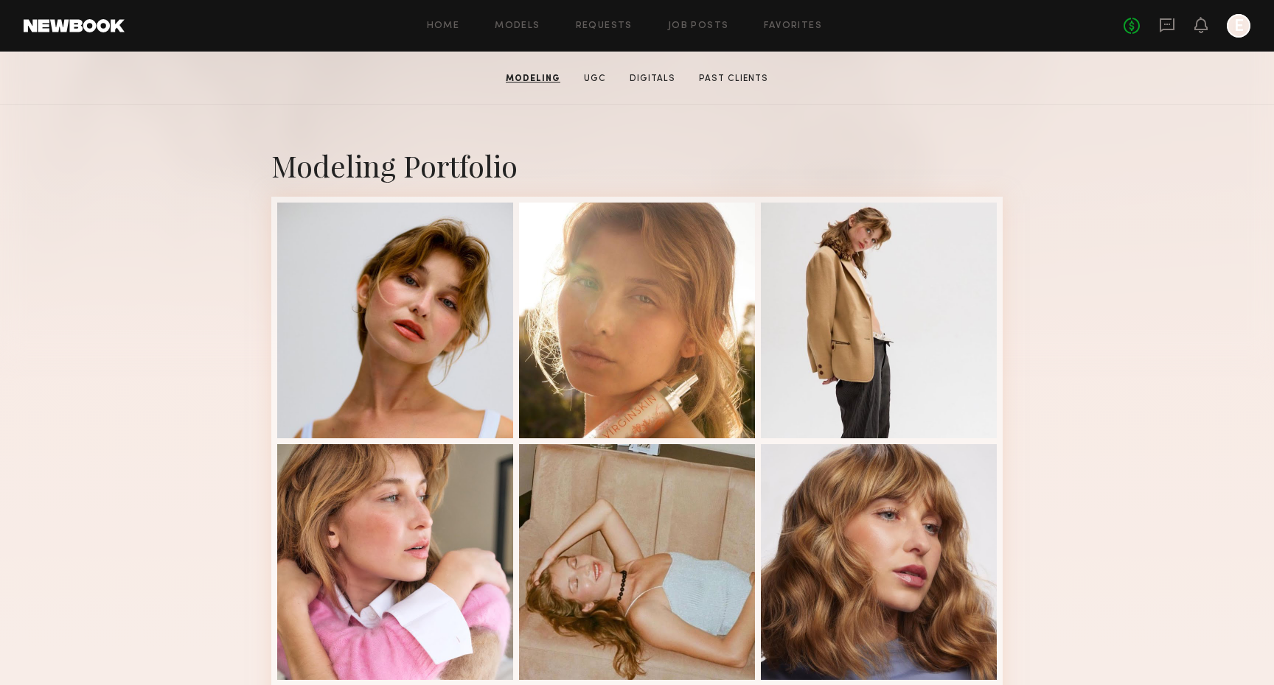
click at [1178, 21] on div "No fees up to $5,000 E" at bounding box center [1186, 26] width 127 height 24
click at [1173, 24] on icon at bounding box center [1166, 25] width 15 height 14
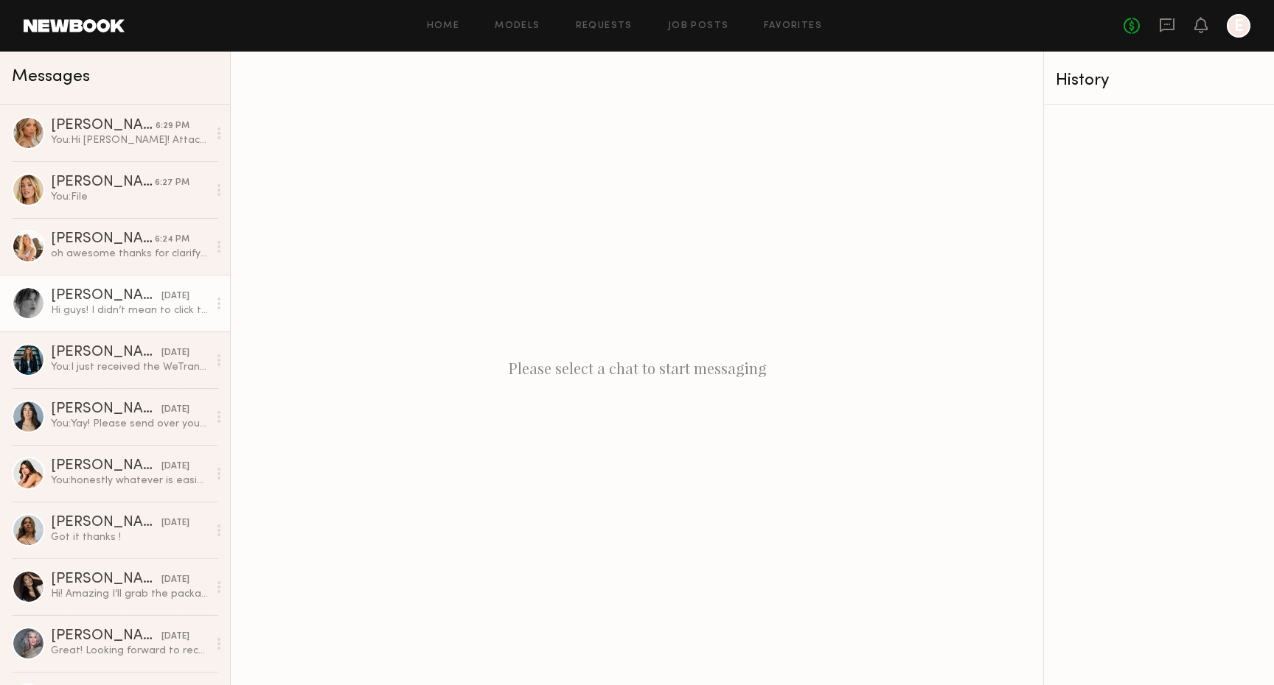
click at [161, 293] on div "[DATE]" at bounding box center [175, 297] width 28 height 14
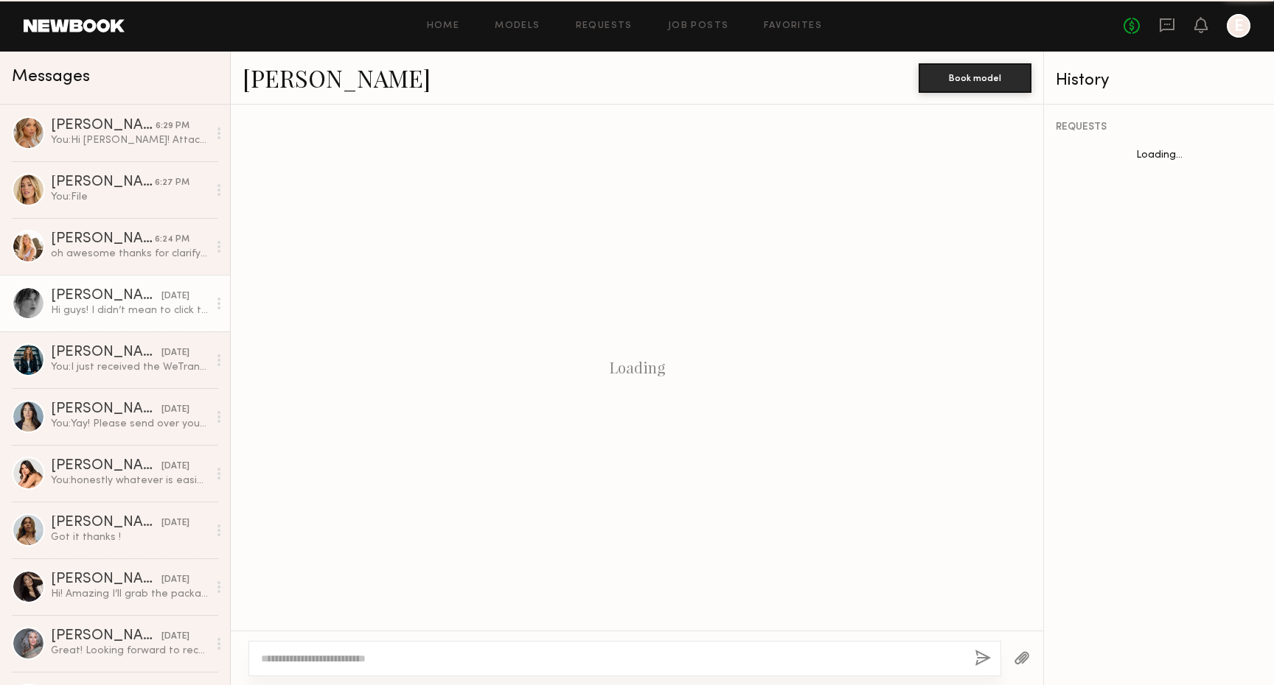
scroll to position [294, 0]
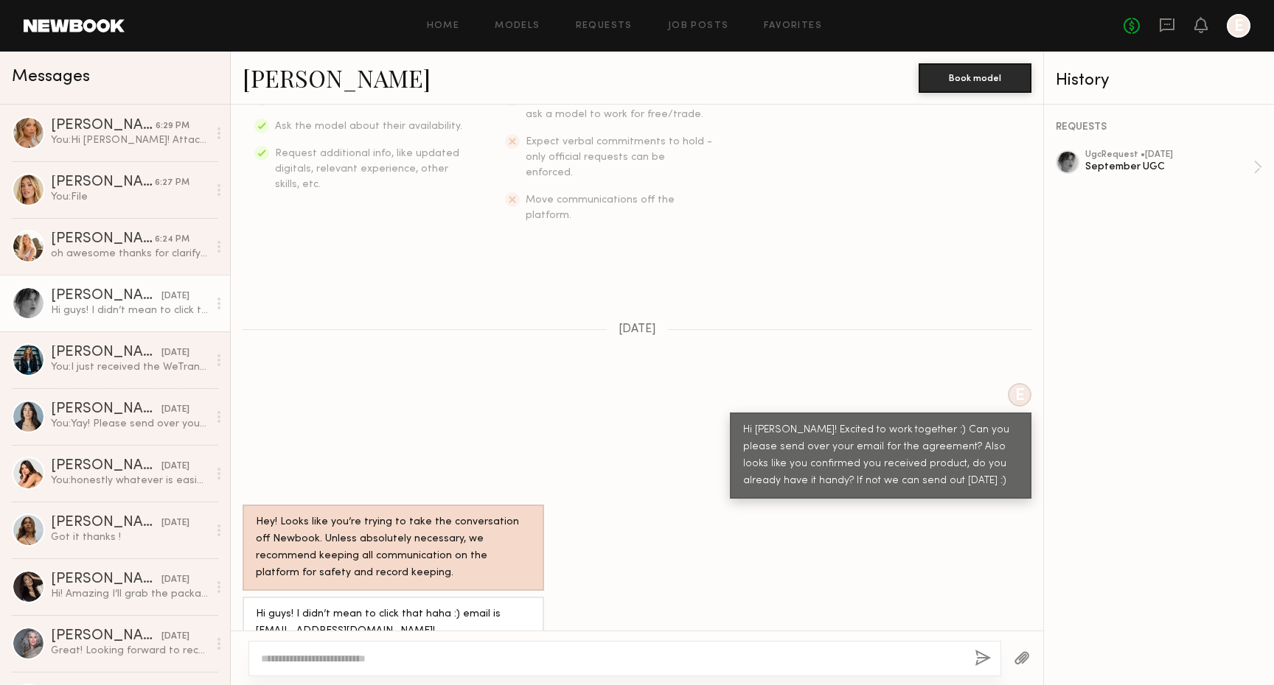
click at [535, 655] on textarea at bounding box center [612, 659] width 702 height 15
click at [415, 657] on textarea "**********" at bounding box center [612, 659] width 702 height 15
click at [499, 663] on textarea "**********" at bounding box center [612, 659] width 702 height 15
paste textarea "**********"
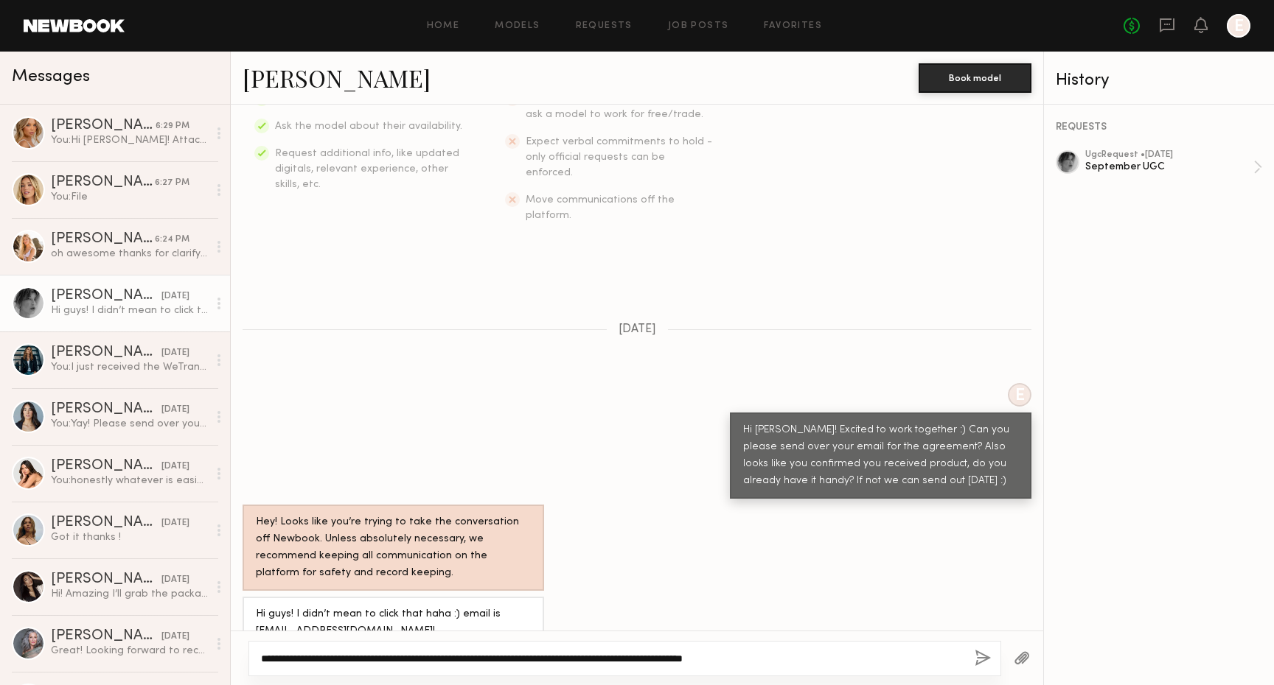
type textarea "**********"
click at [985, 656] on button "button" at bounding box center [982, 659] width 16 height 18
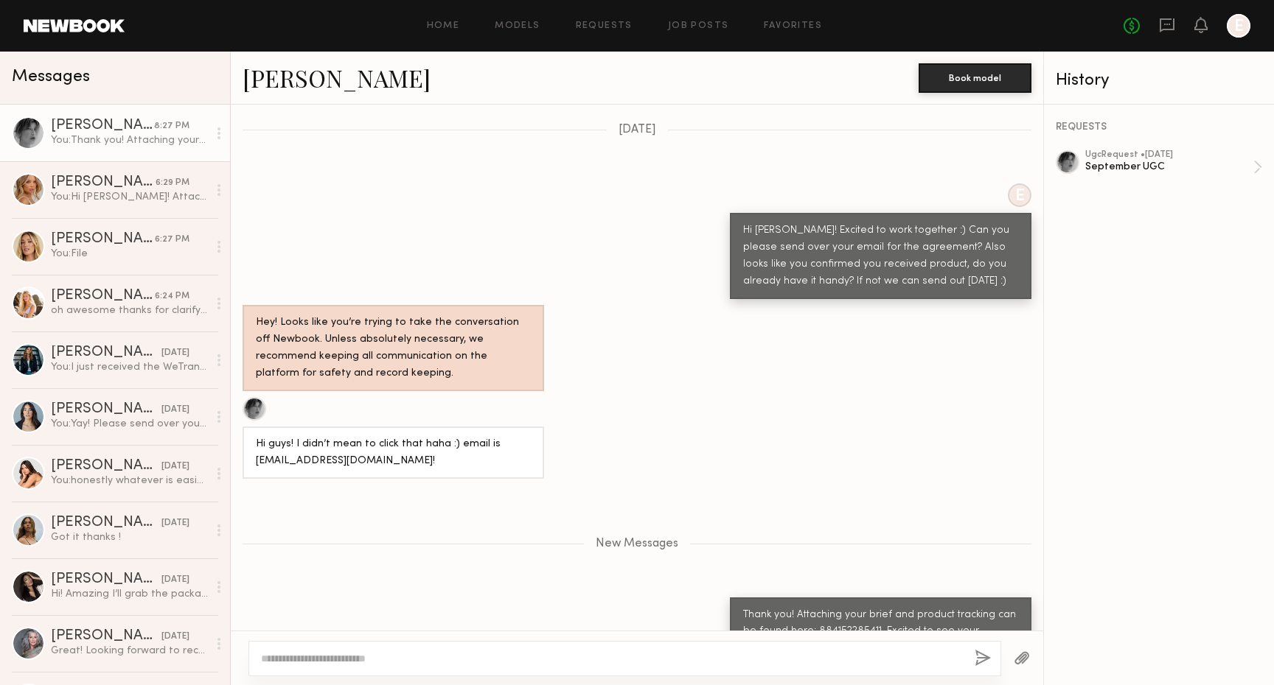
scroll to position [586, 0]
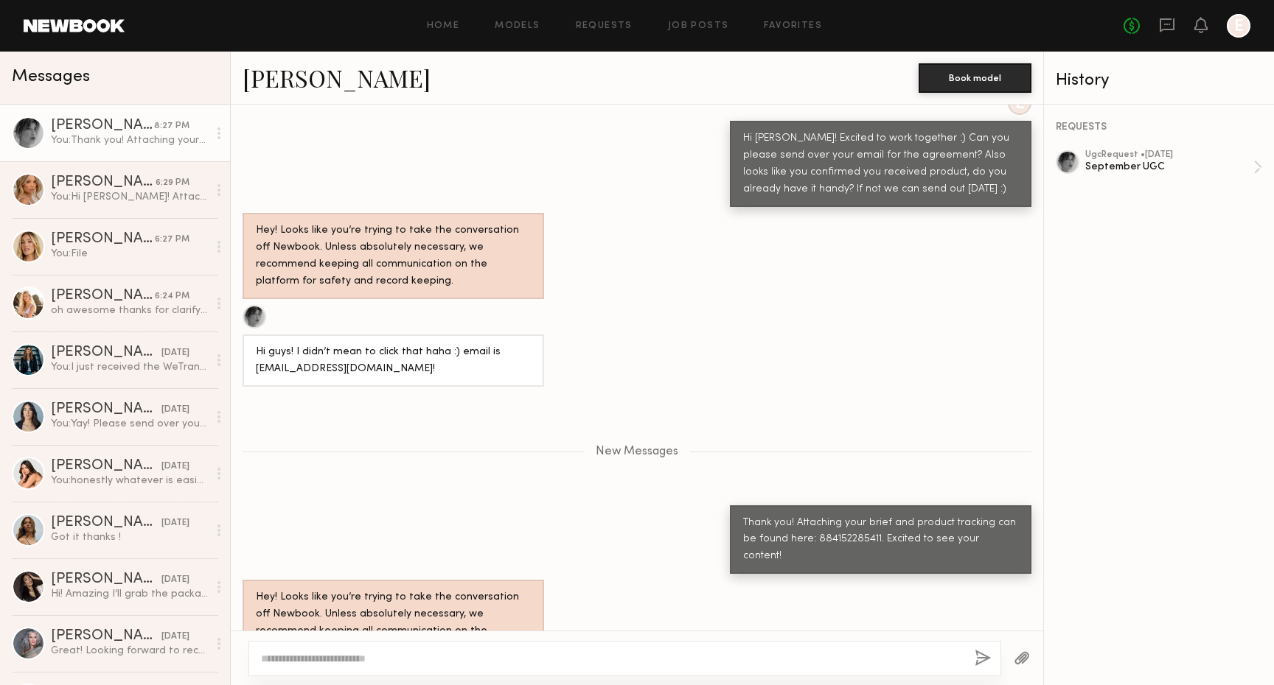
click at [1035, 655] on div at bounding box center [1022, 659] width 42 height 36
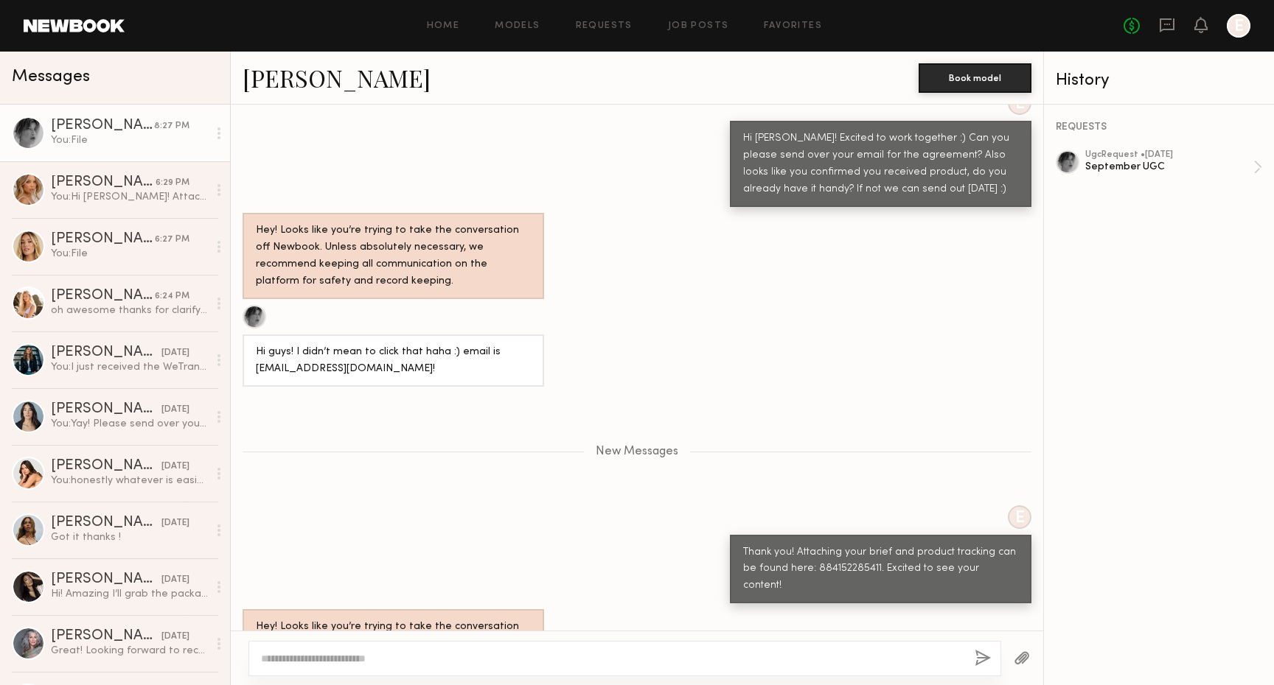
scroll to position [660, 0]
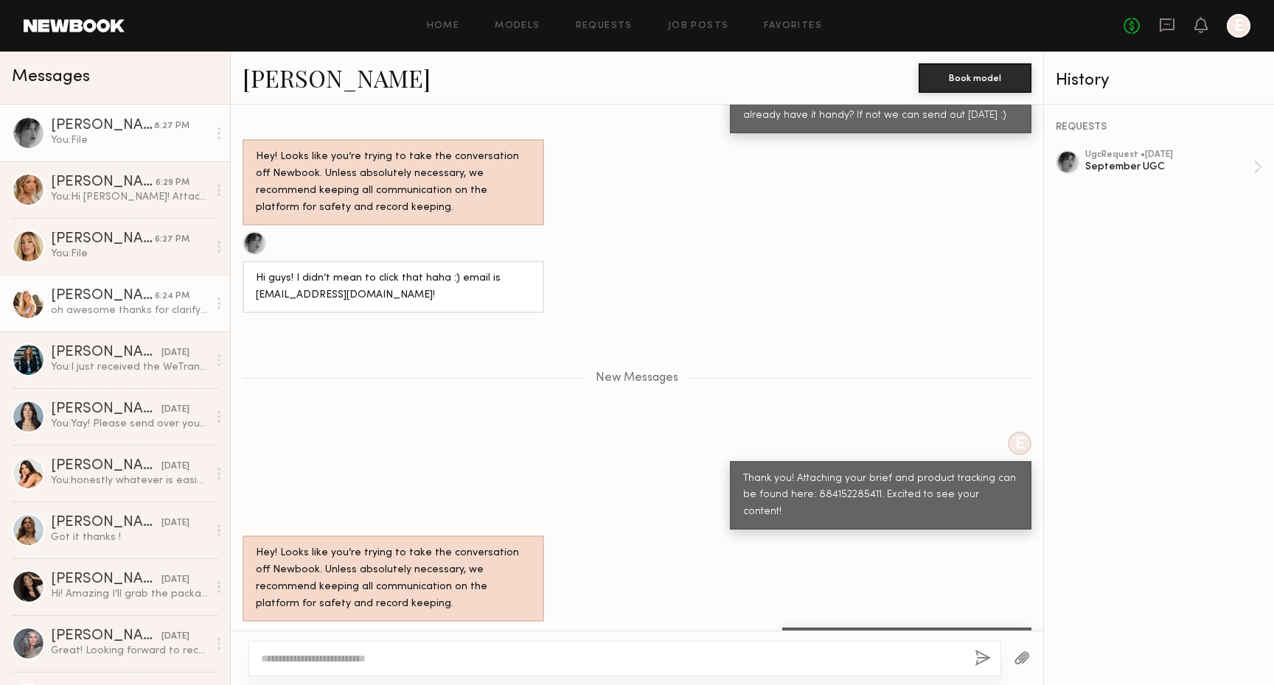
click at [152, 302] on div "[PERSON_NAME]" at bounding box center [103, 296] width 104 height 15
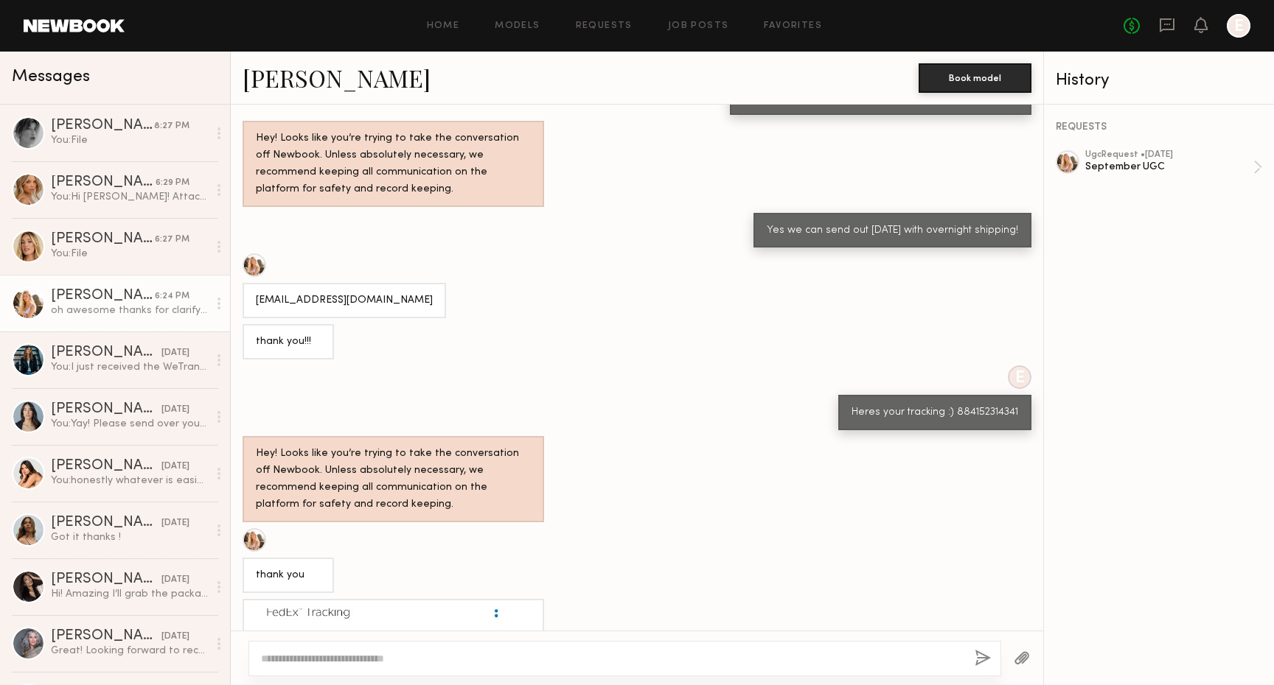
scroll to position [67, 0]
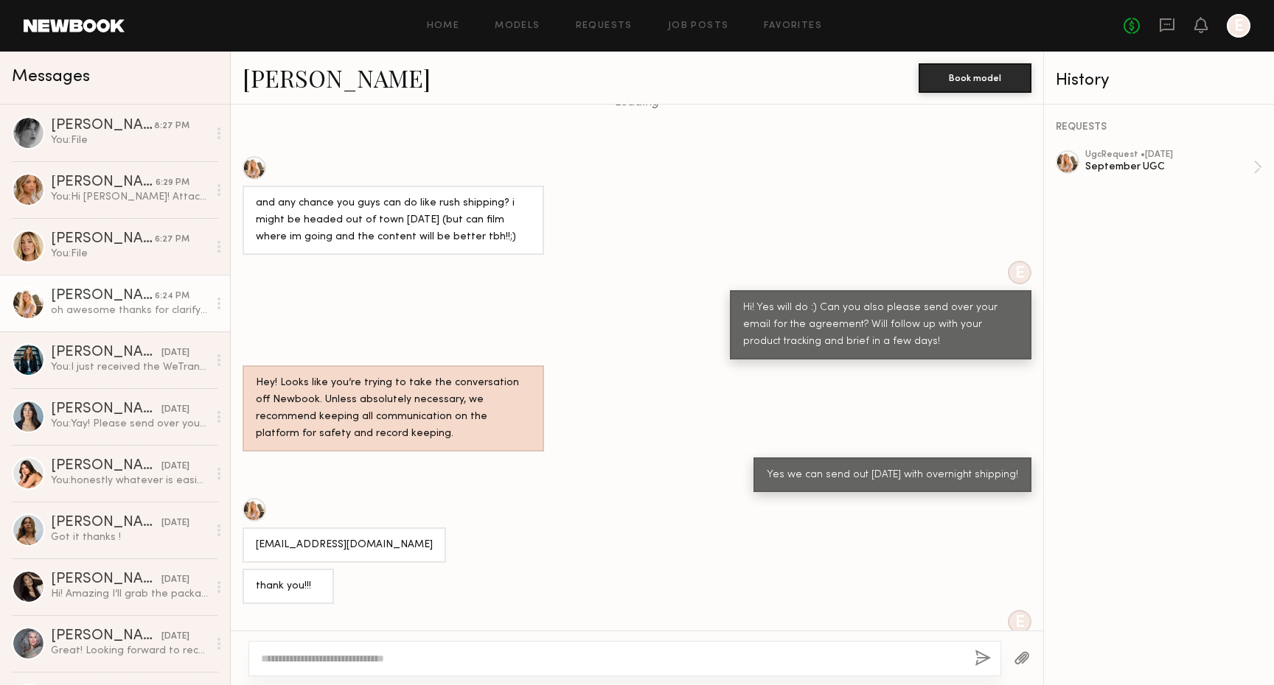
click at [728, 526] on div "sophiejordancollins@gmail.com" at bounding box center [637, 530] width 812 height 65
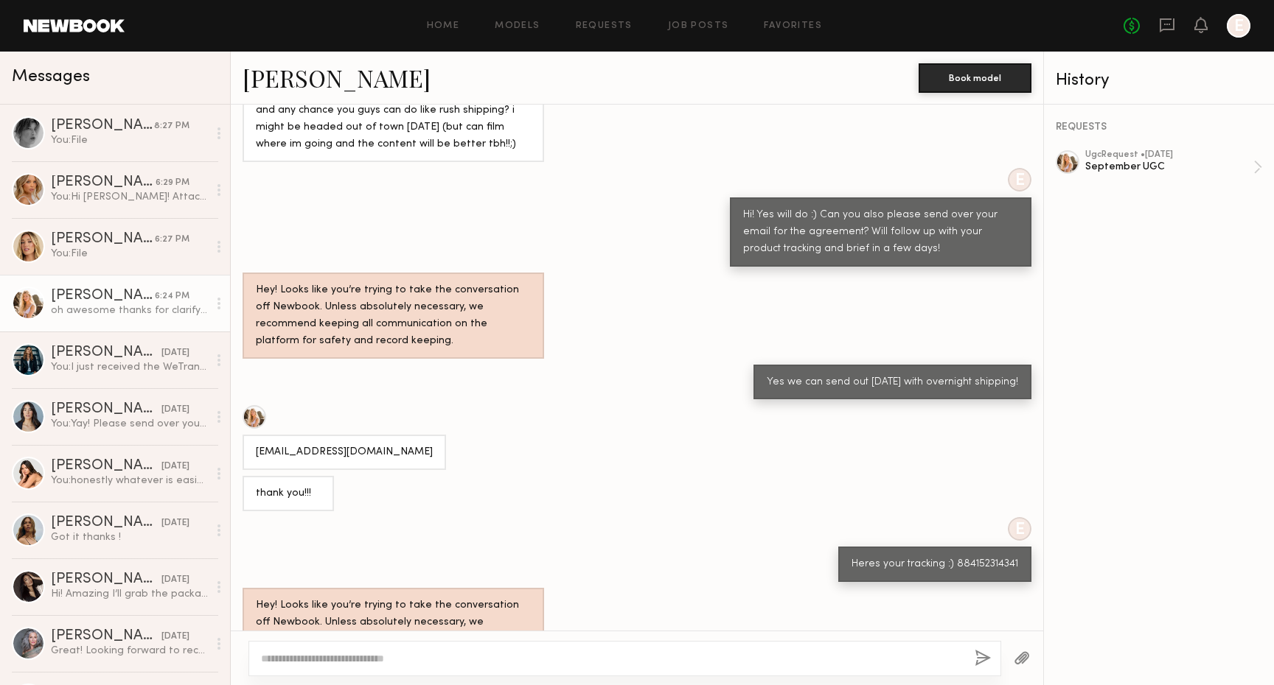
scroll to position [823, 0]
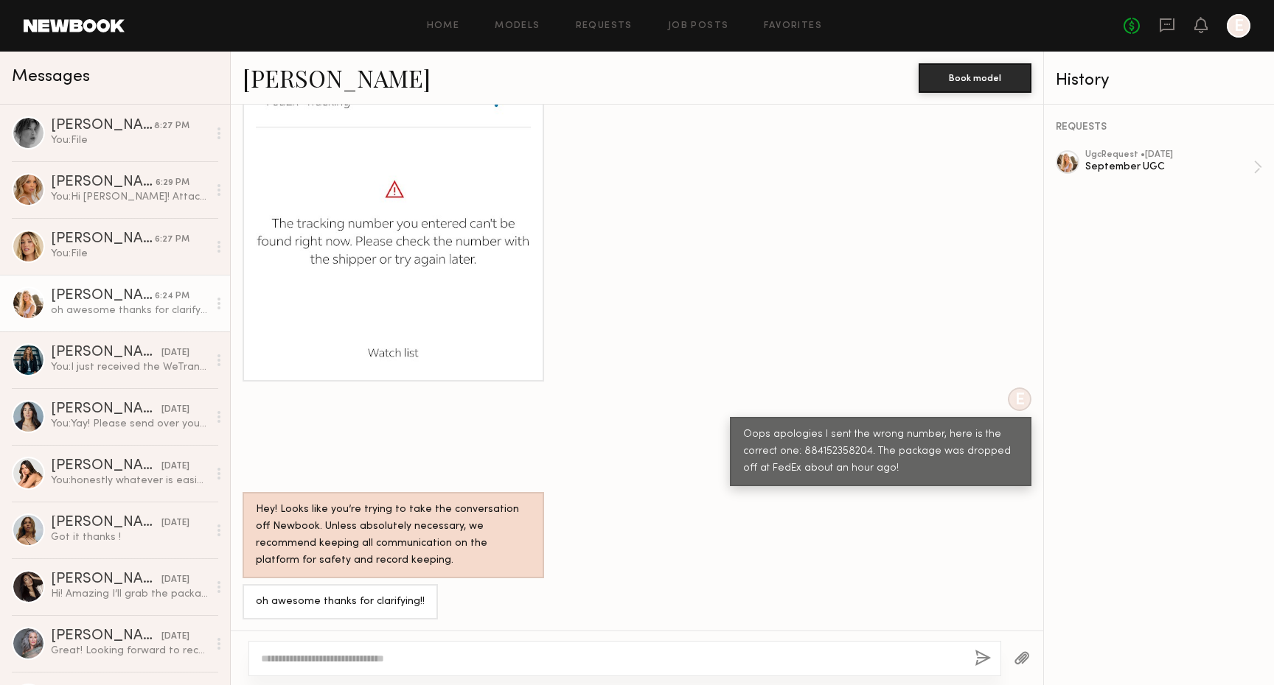
click at [144, 291] on div "[PERSON_NAME]" at bounding box center [103, 296] width 104 height 15
click at [1180, 172] on div "September UGC" at bounding box center [1169, 167] width 168 height 14
click at [523, 657] on textarea at bounding box center [612, 659] width 702 height 15
drag, startPoint x: 380, startPoint y: 656, endPoint x: 573, endPoint y: 655, distance: 193.1
click at [574, 657] on textarea "**********" at bounding box center [612, 659] width 702 height 15
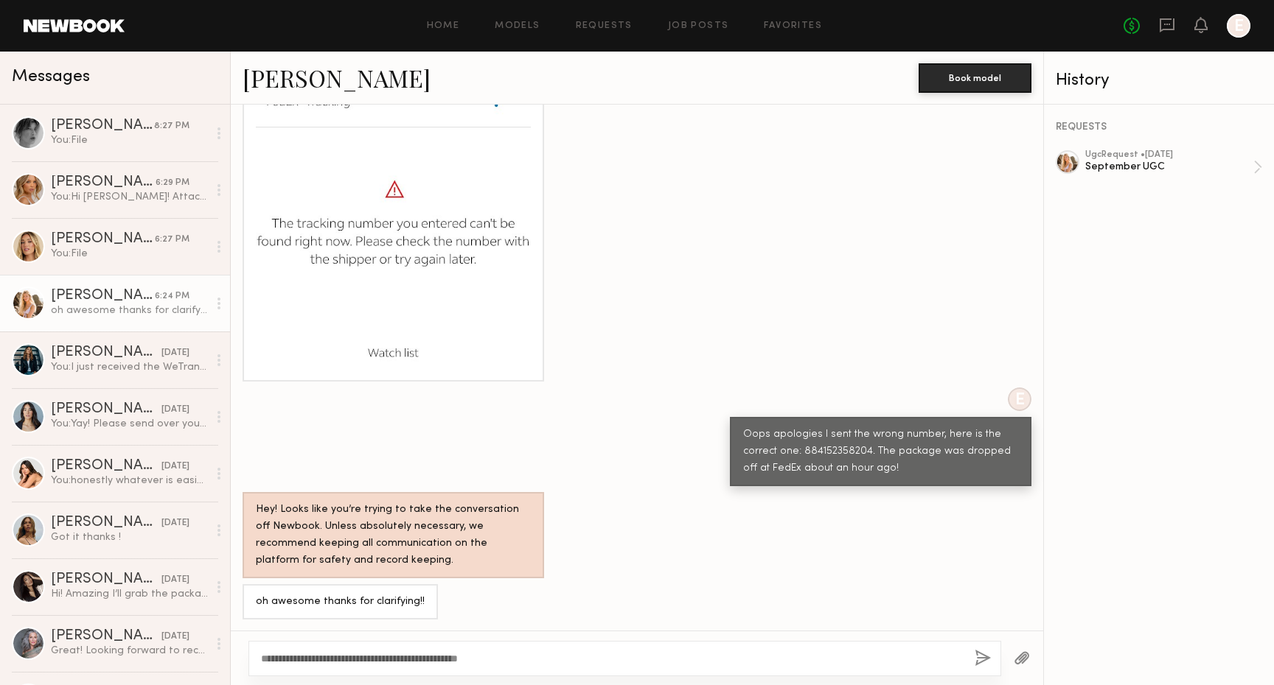
click at [527, 649] on div "**********" at bounding box center [624, 658] width 753 height 35
click at [388, 660] on textarea "**********" at bounding box center [612, 659] width 702 height 15
drag, startPoint x: 379, startPoint y: 657, endPoint x: 481, endPoint y: 659, distance: 101.7
click at [481, 659] on textarea "**********" at bounding box center [612, 659] width 702 height 15
click at [483, 656] on textarea "**********" at bounding box center [612, 659] width 702 height 15
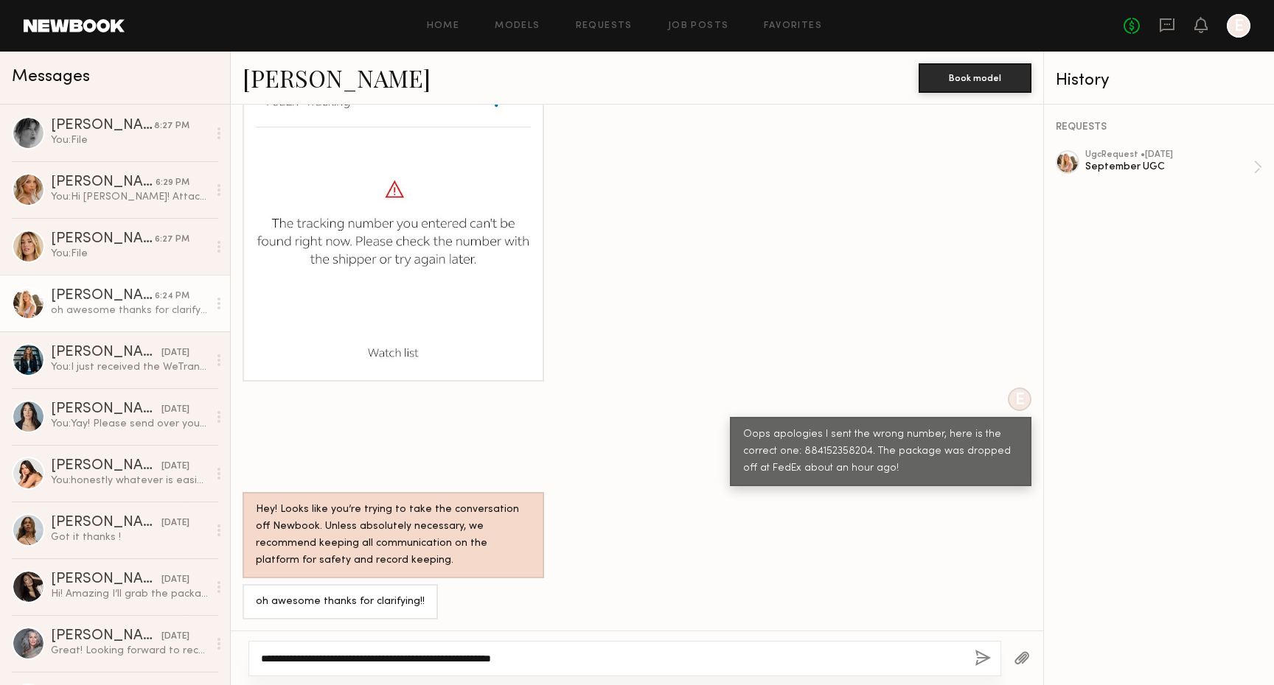
type textarea "**********"
click at [980, 652] on button "button" at bounding box center [982, 659] width 16 height 18
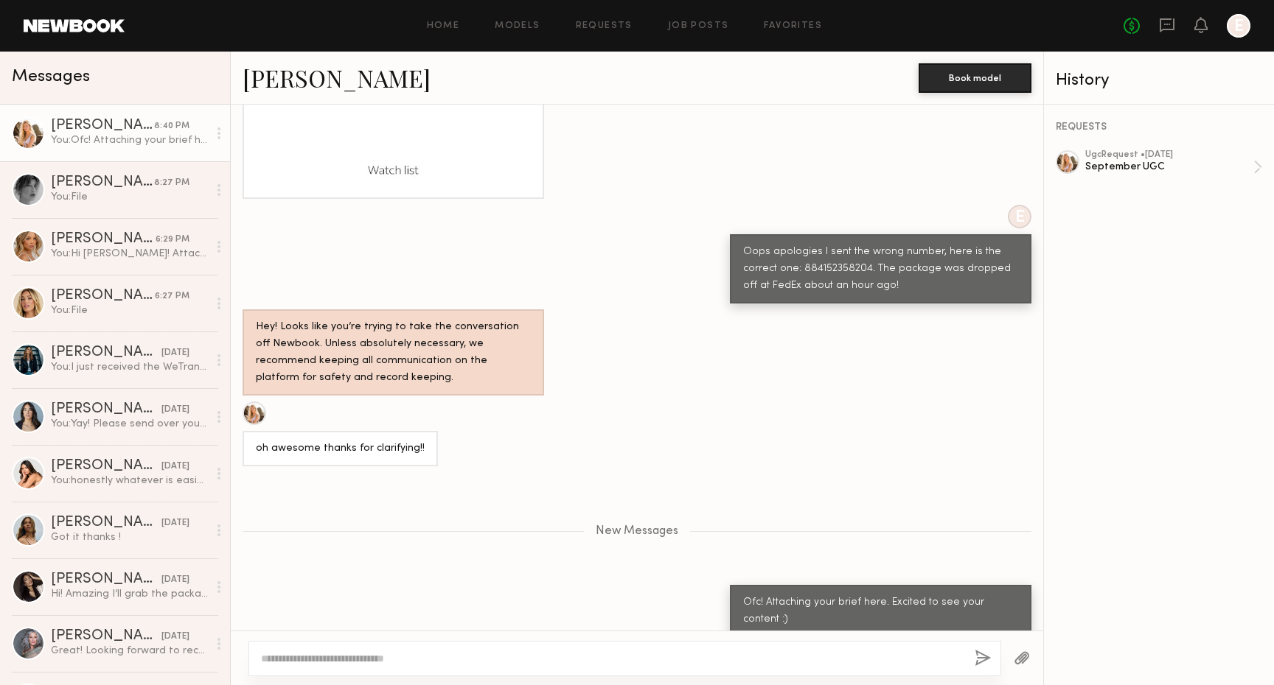
click at [1027, 657] on button "button" at bounding box center [1021, 659] width 16 height 18
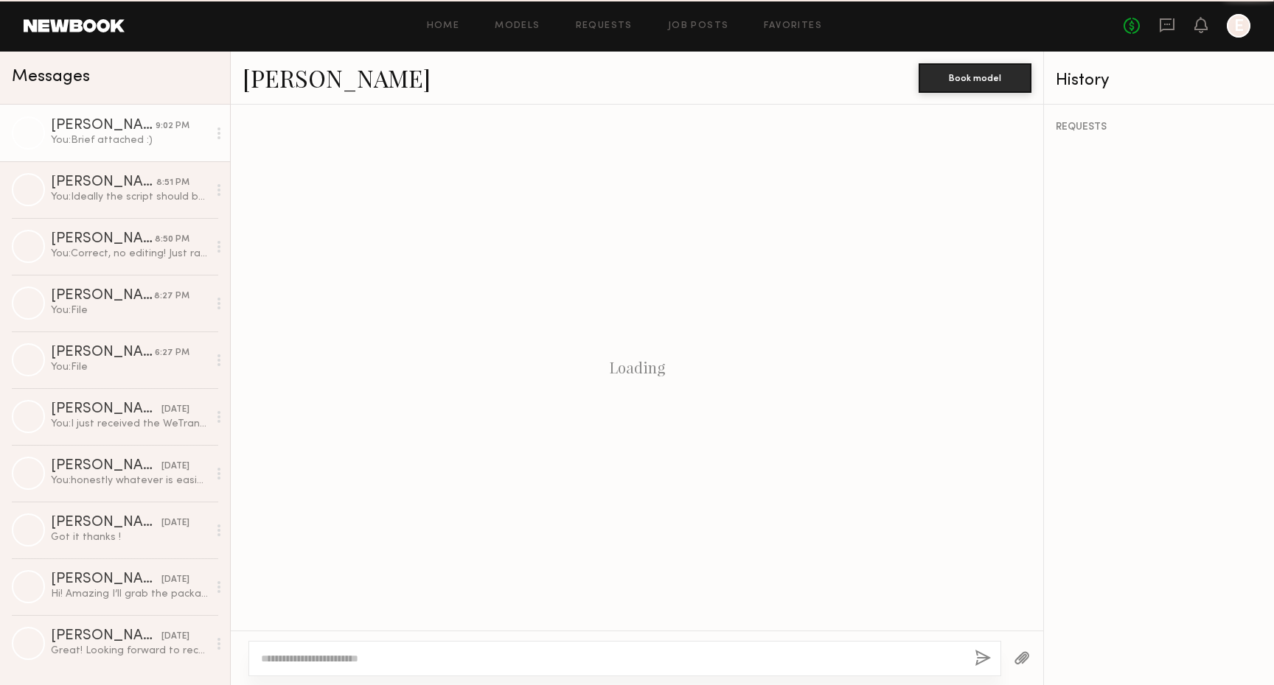
scroll to position [971, 0]
